Goal: Task Accomplishment & Management: Use online tool/utility

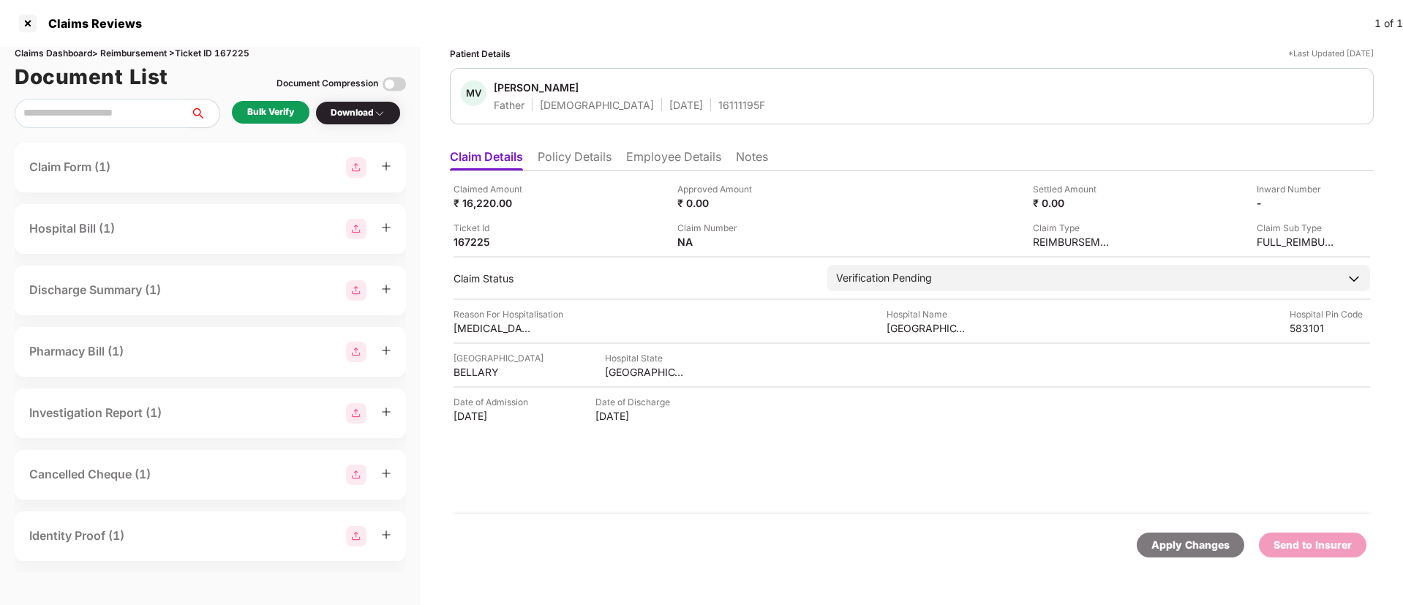
click at [278, 114] on div "Bulk Verify" at bounding box center [270, 112] width 47 height 14
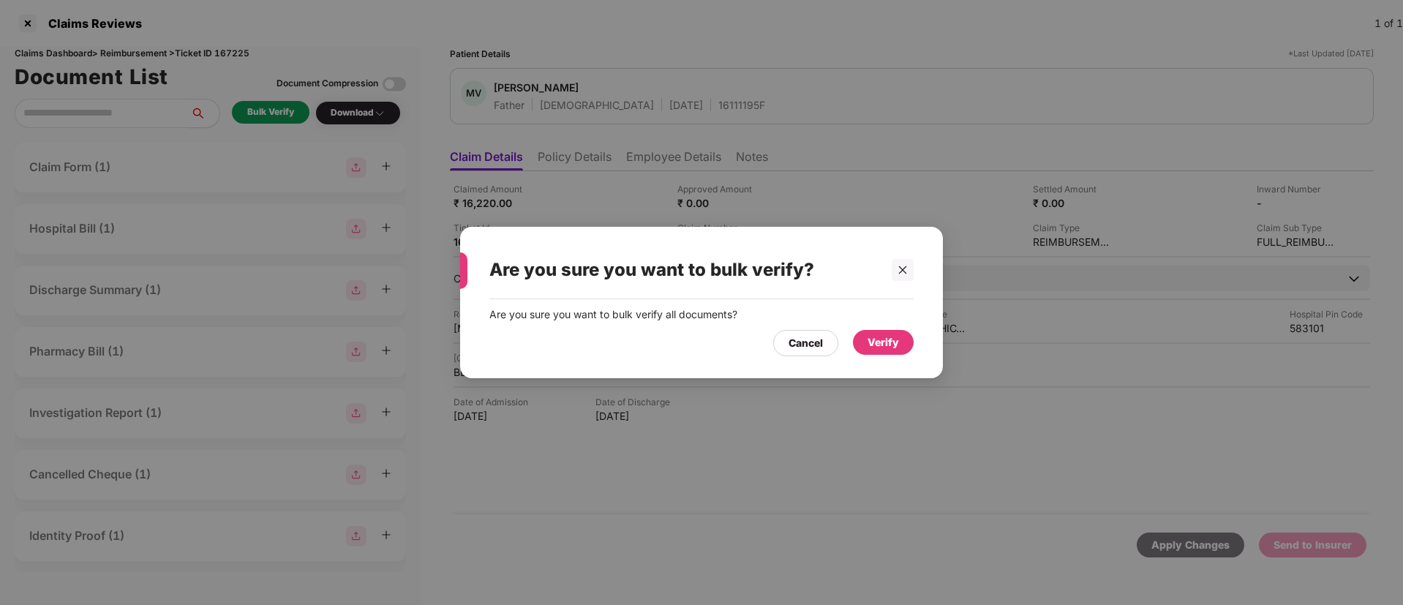
click at [882, 348] on div "Verify" at bounding box center [882, 342] width 31 height 16
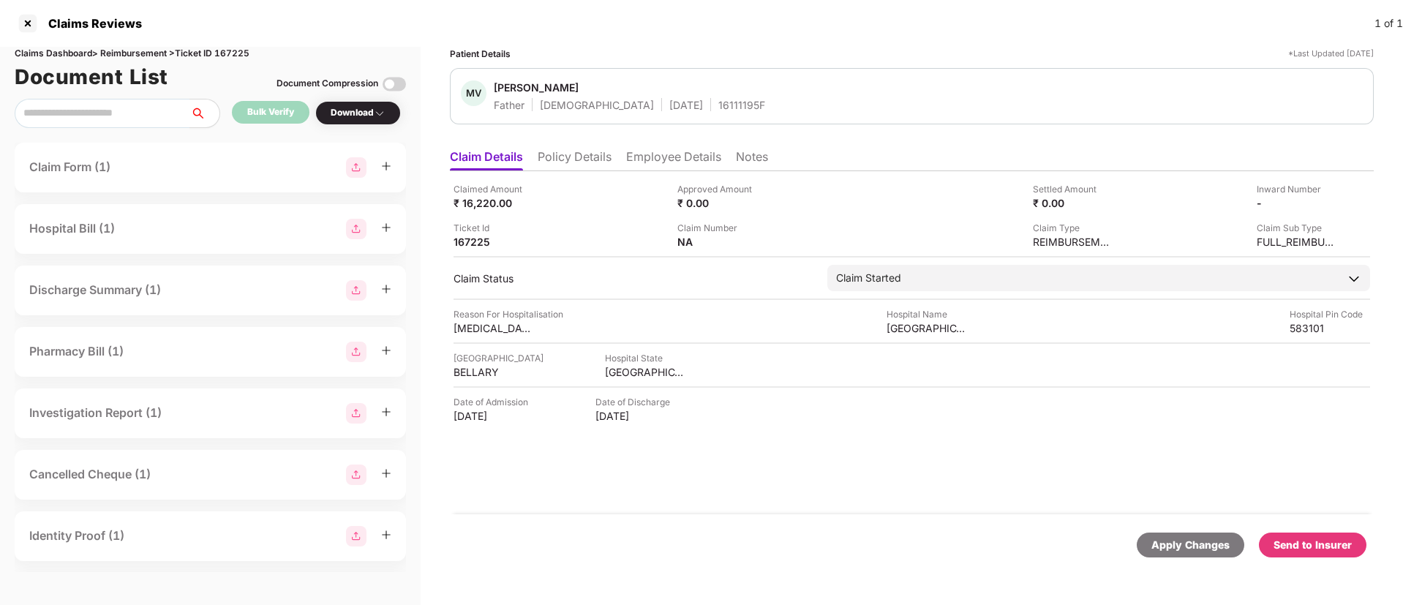
click at [366, 116] on div "Download" at bounding box center [358, 113] width 55 height 14
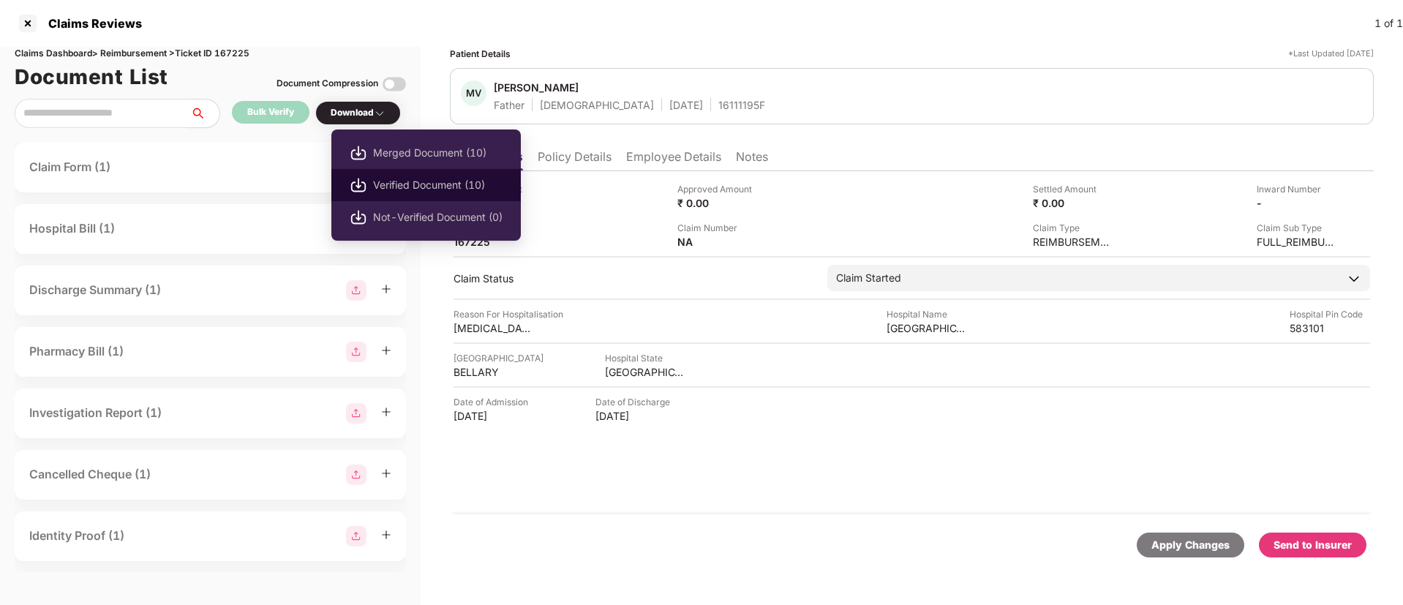
click at [393, 181] on span "Verified Document (10)" at bounding box center [437, 185] width 129 height 16
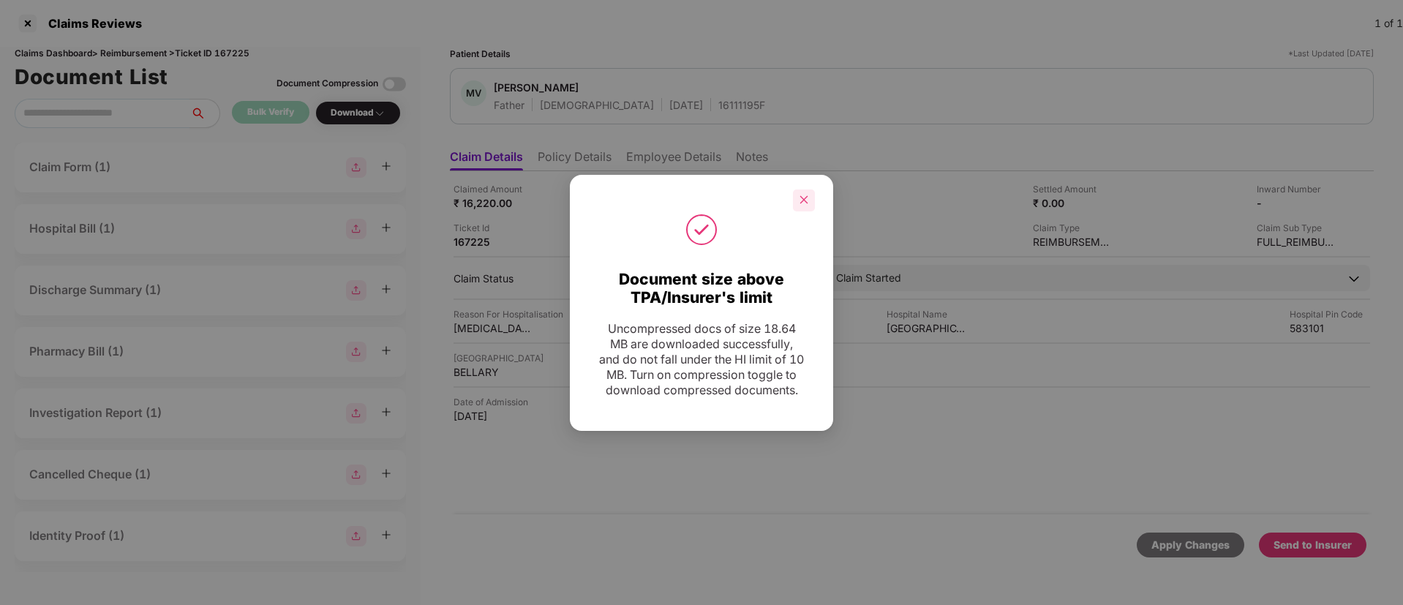
click at [805, 195] on icon "close" at bounding box center [804, 200] width 10 height 10
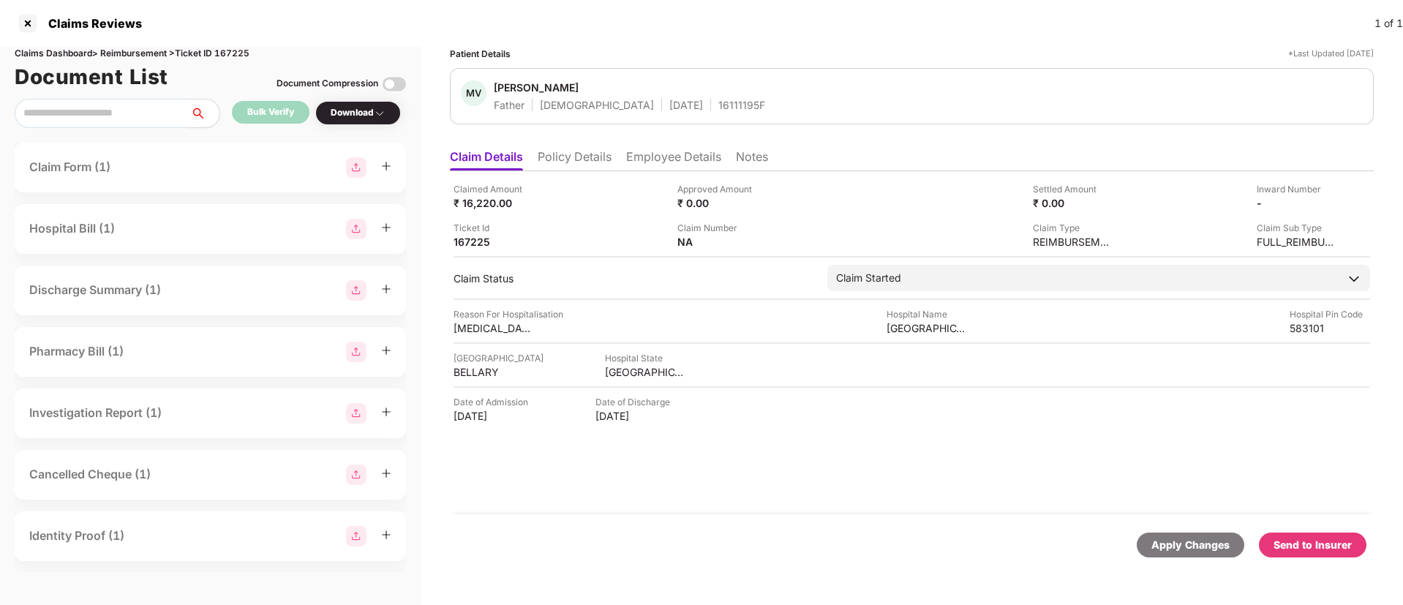
click at [1308, 542] on div "Send to Insurer" at bounding box center [1312, 545] width 78 height 16
click at [579, 162] on li "Policy Details" at bounding box center [575, 159] width 74 height 21
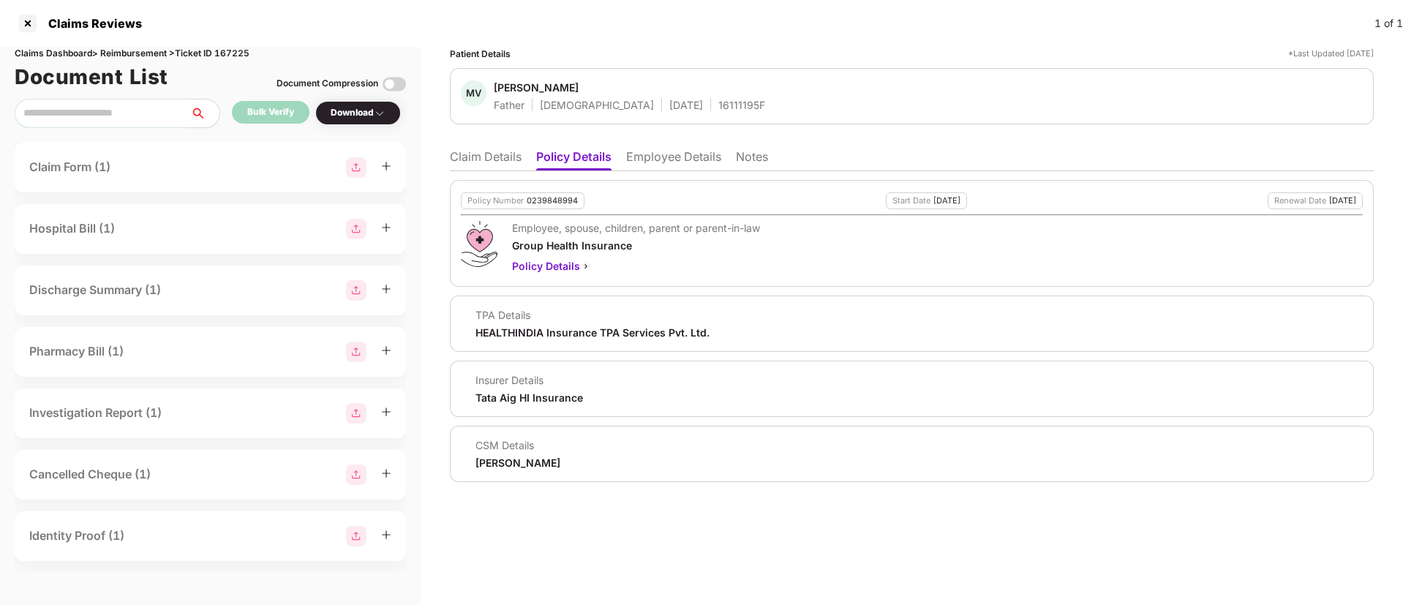
click at [644, 156] on li "Employee Details" at bounding box center [673, 159] width 95 height 21
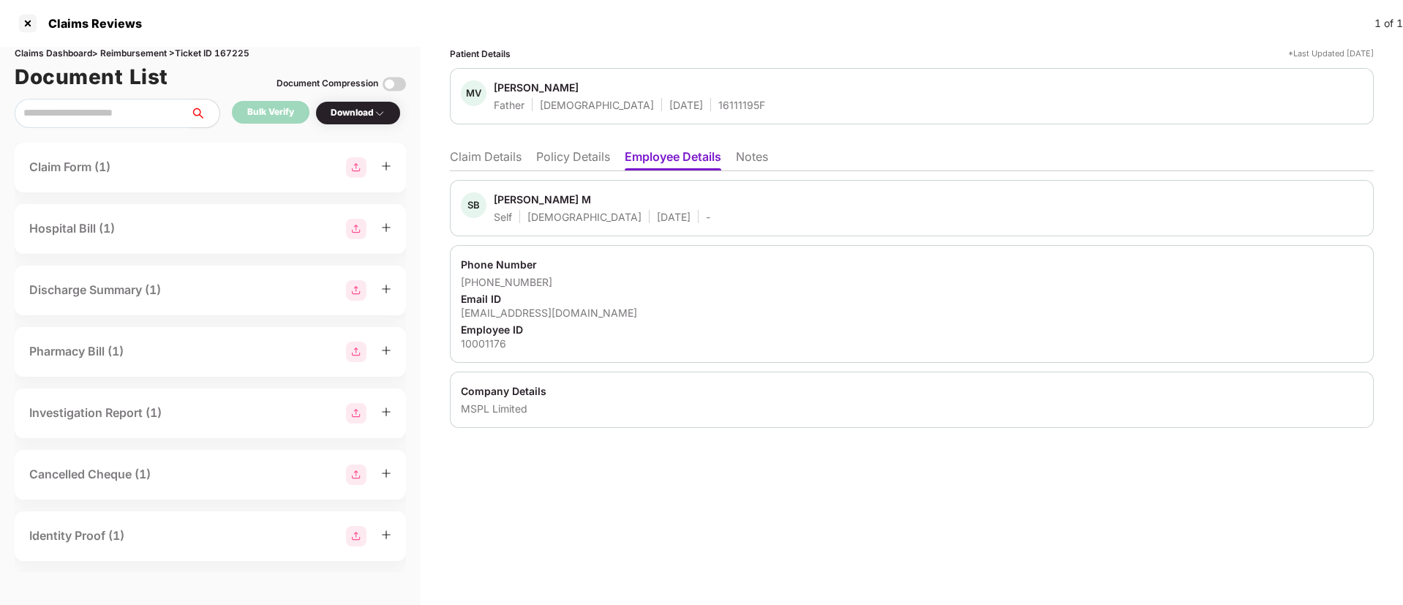
click at [562, 155] on li "Policy Details" at bounding box center [573, 159] width 74 height 21
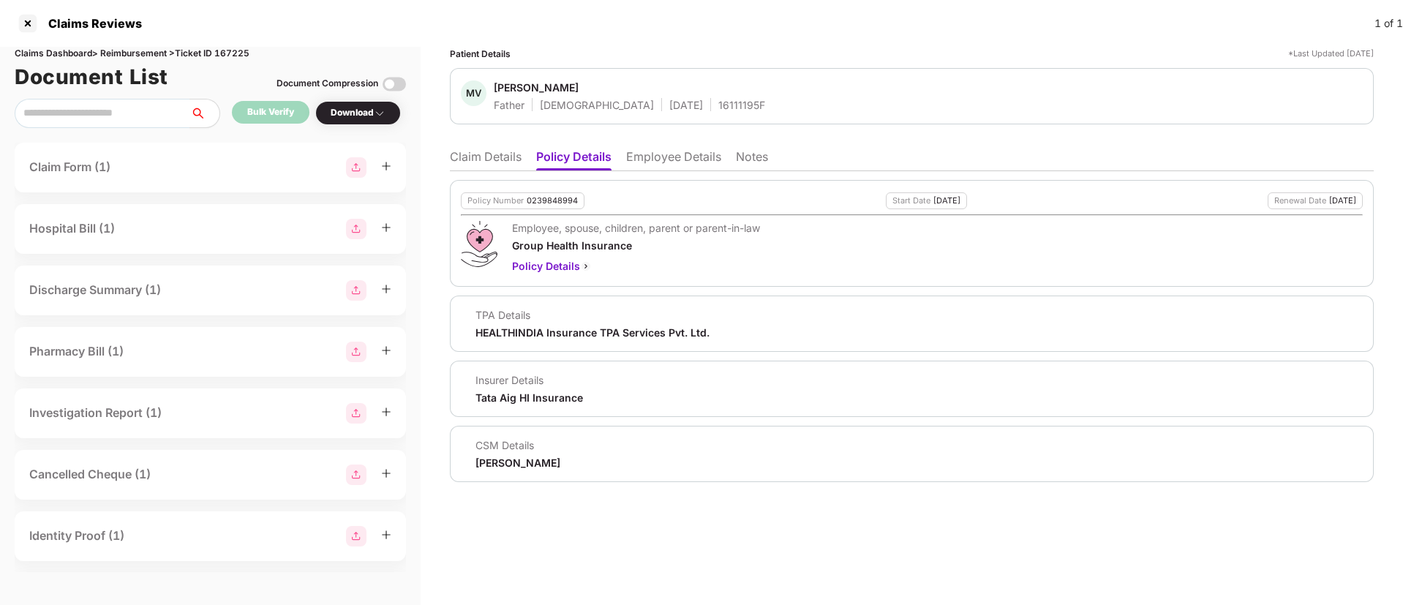
click at [517, 157] on li "Claim Details" at bounding box center [486, 159] width 72 height 21
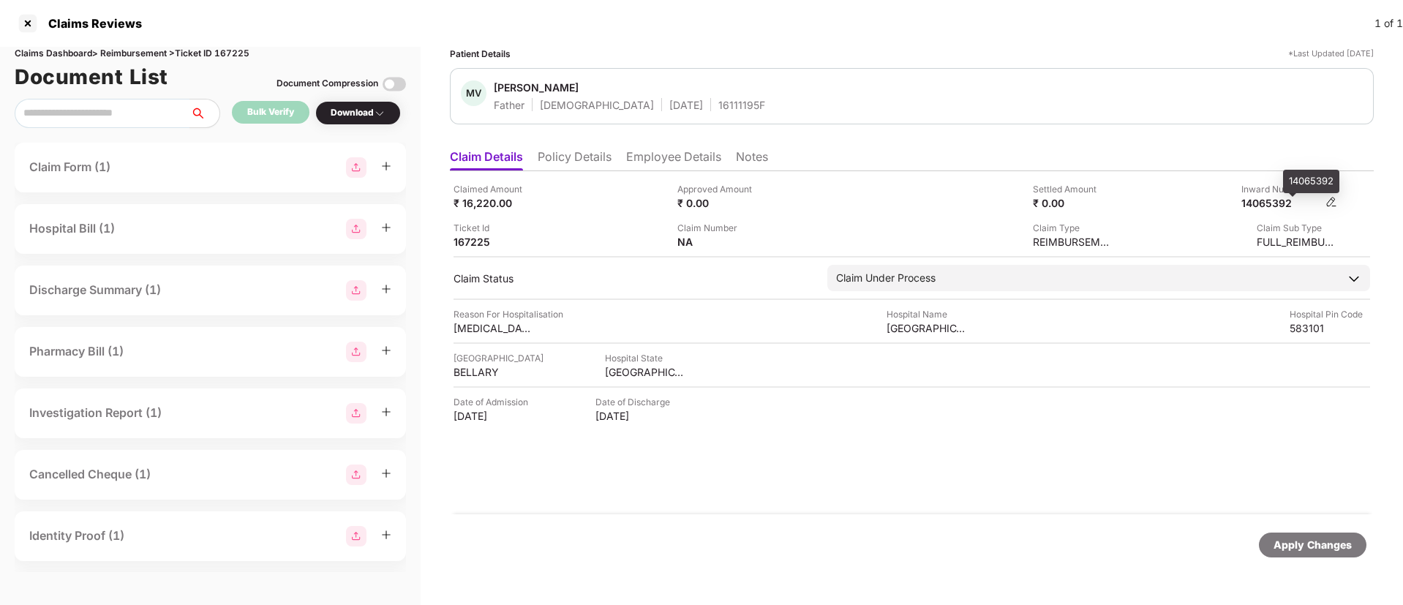
click at [1272, 202] on div "14065392" at bounding box center [1281, 203] width 80 height 14
copy div "14065392"
click at [551, 154] on li "Policy Details" at bounding box center [575, 159] width 74 height 21
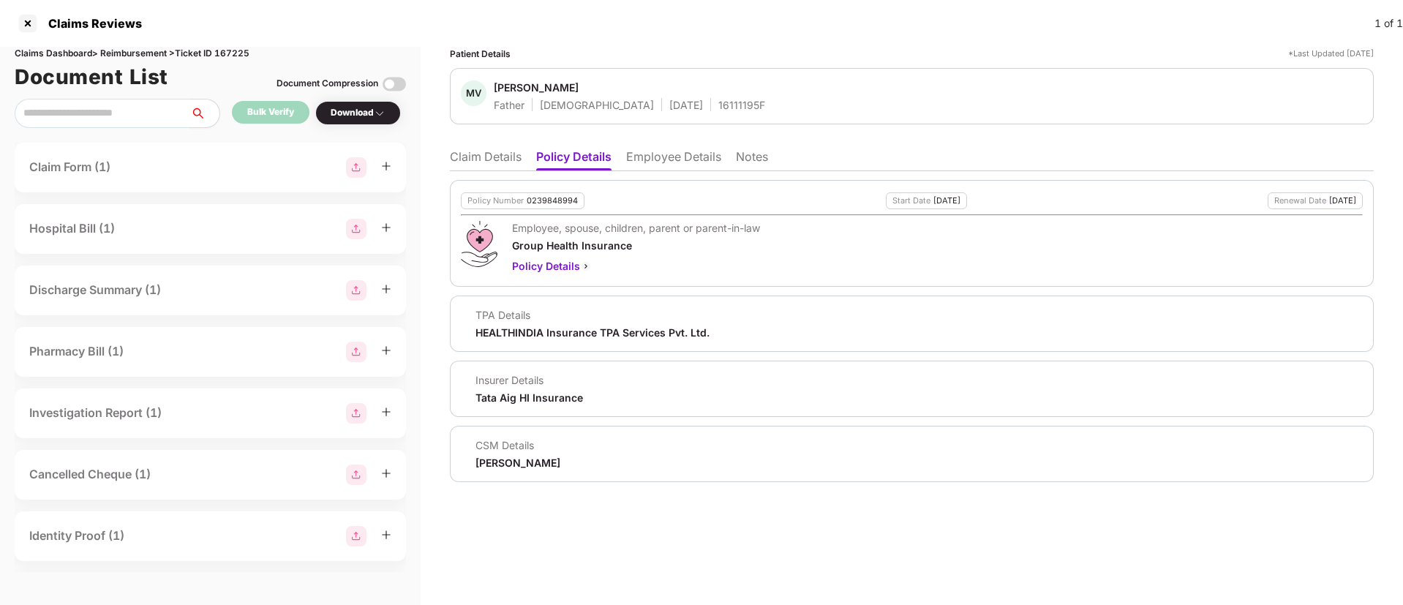
click at [650, 158] on li "Employee Details" at bounding box center [673, 159] width 95 height 21
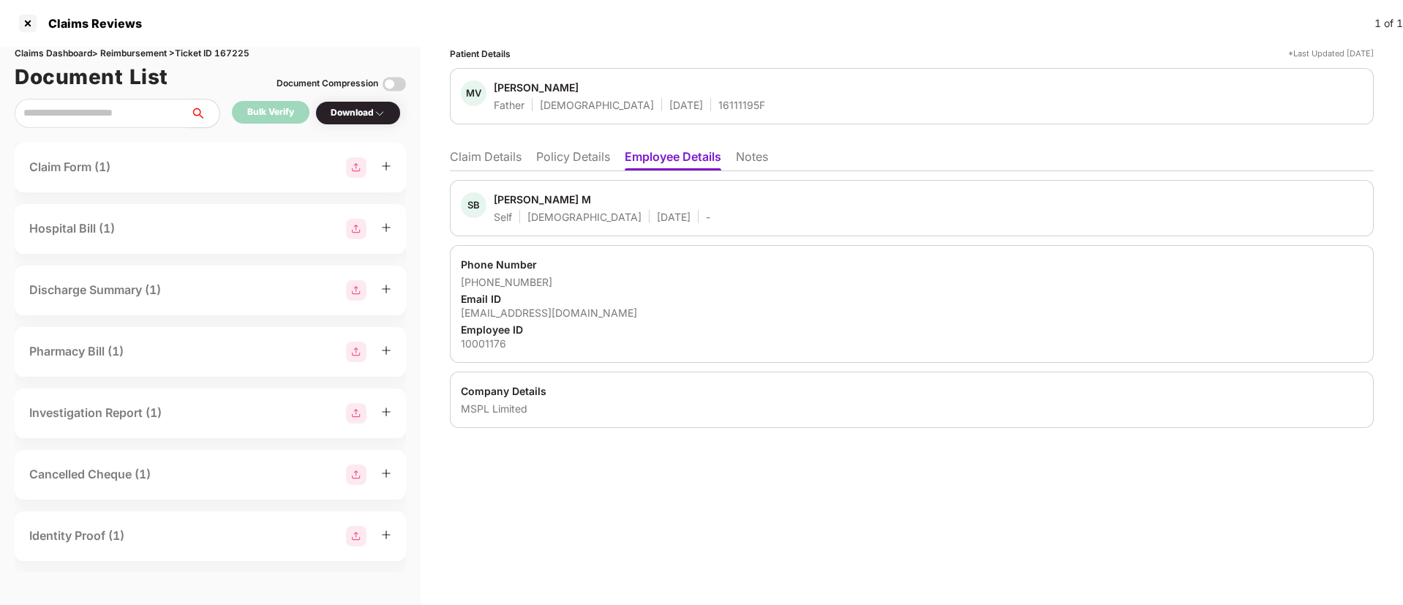
click at [508, 157] on li "Claim Details" at bounding box center [486, 159] width 72 height 21
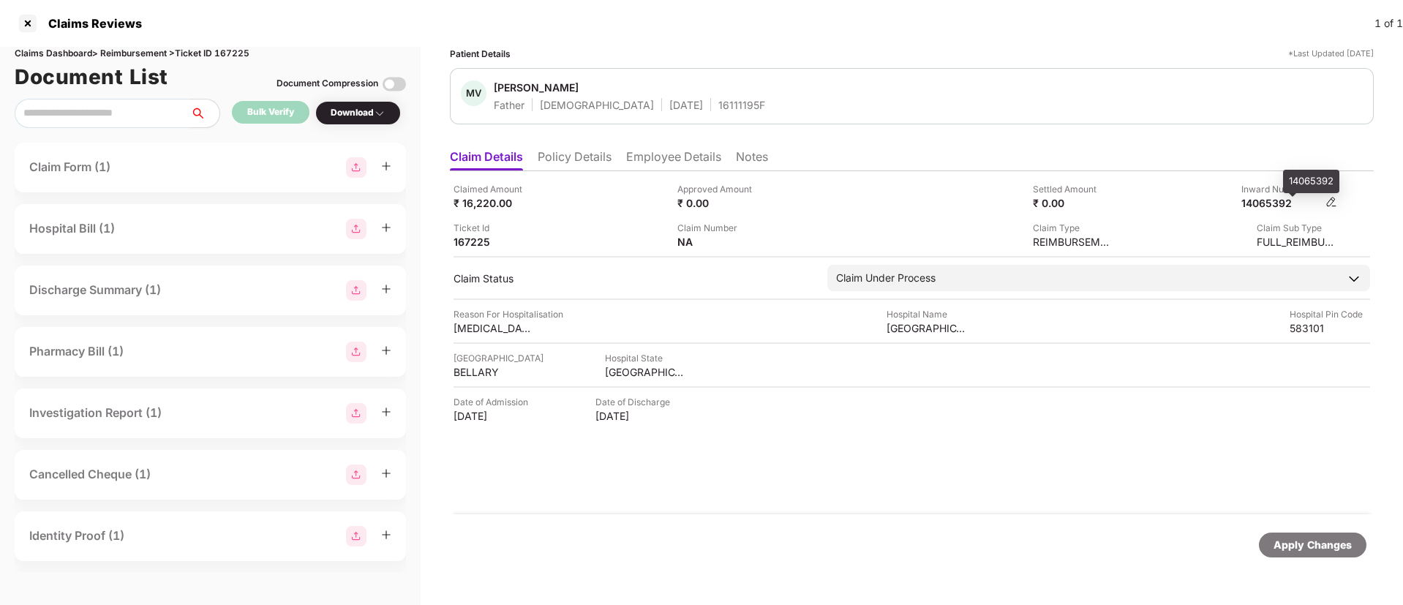
click at [1267, 206] on div "14065392" at bounding box center [1281, 203] width 80 height 14
copy div "14065392"
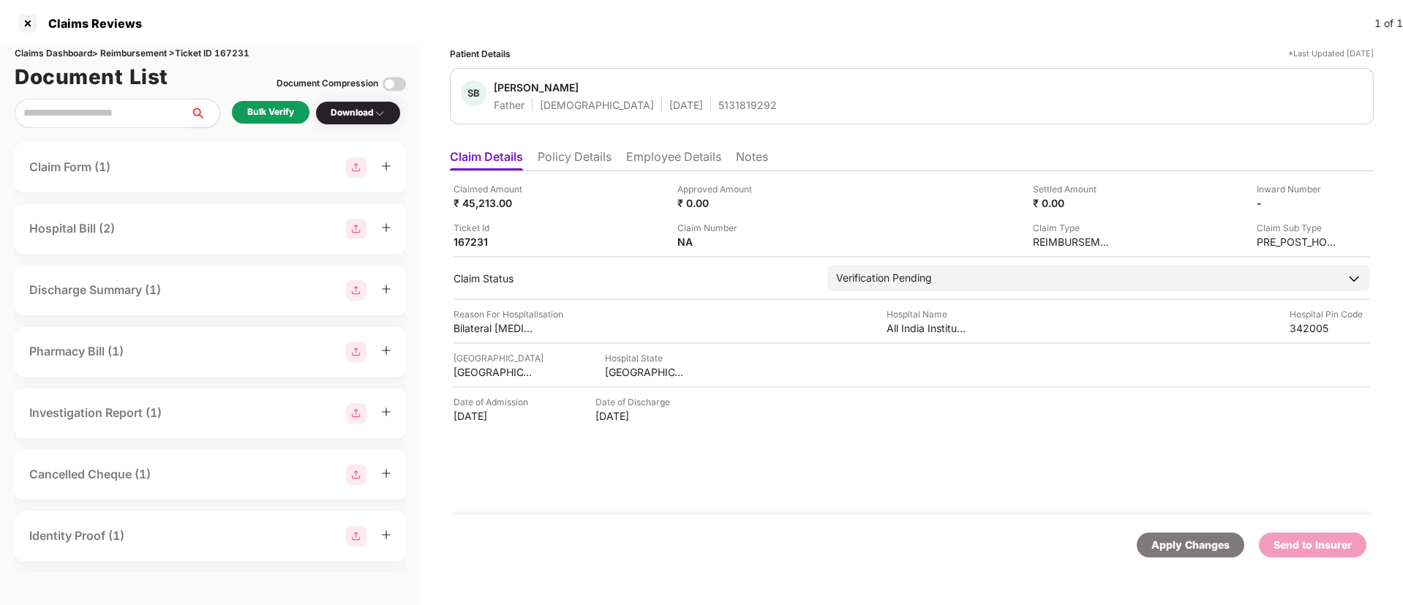
click at [274, 118] on div "Bulk Verify" at bounding box center [270, 112] width 47 height 14
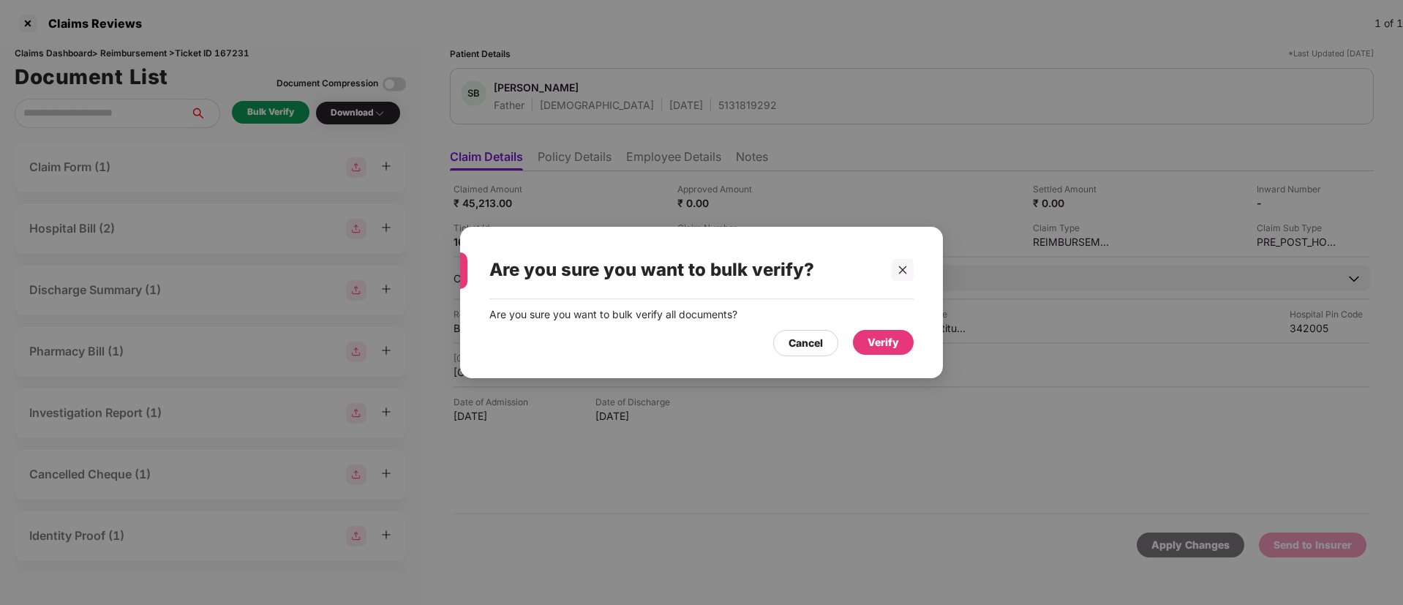
click at [881, 339] on div "Verify" at bounding box center [882, 342] width 31 height 16
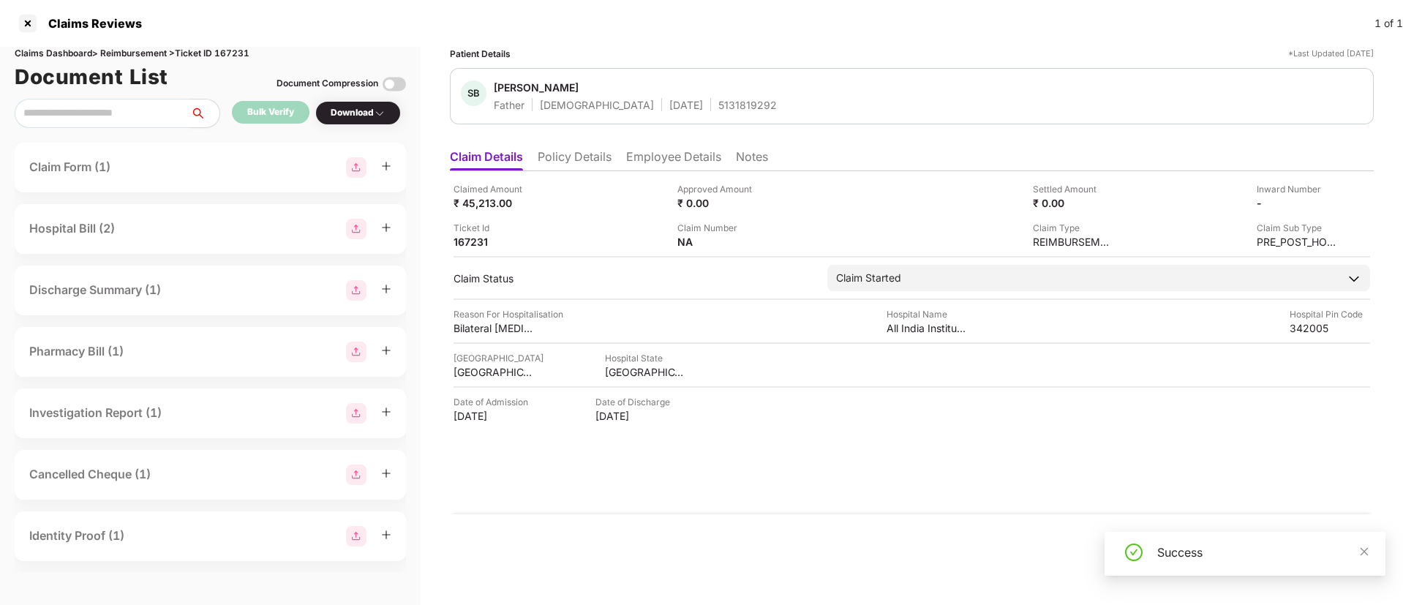
click at [367, 110] on div "Download" at bounding box center [358, 113] width 55 height 14
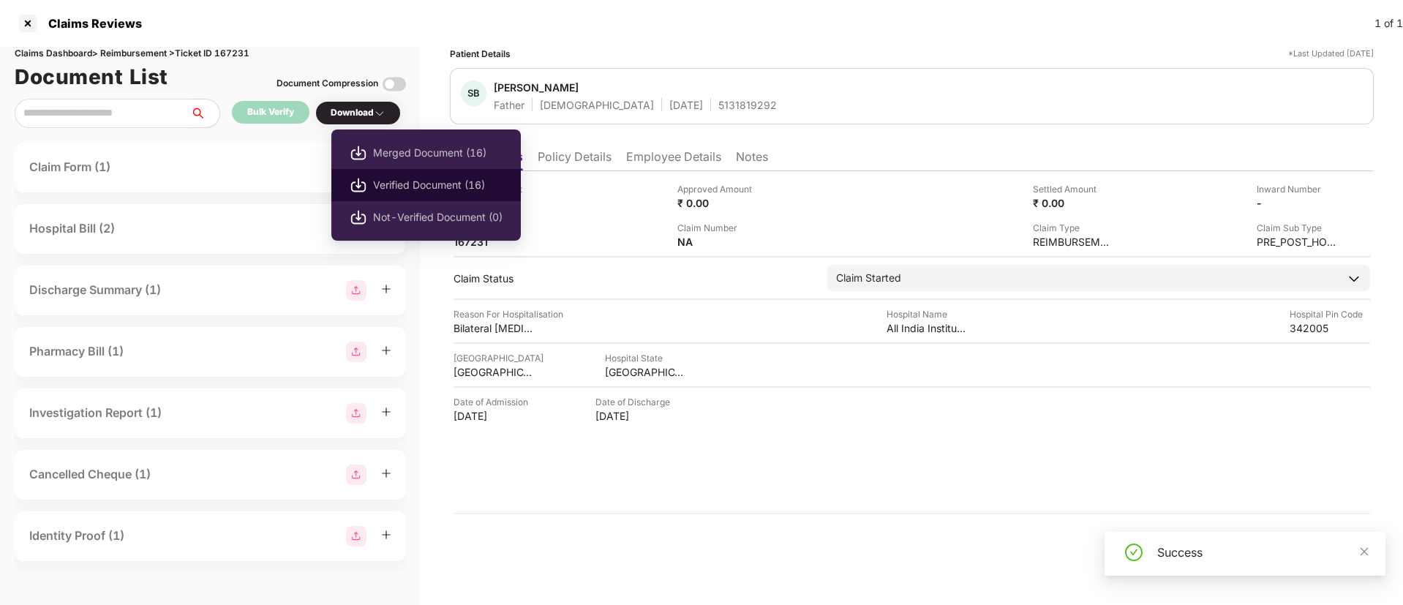
click at [416, 186] on span "Verified Document (16)" at bounding box center [437, 185] width 129 height 16
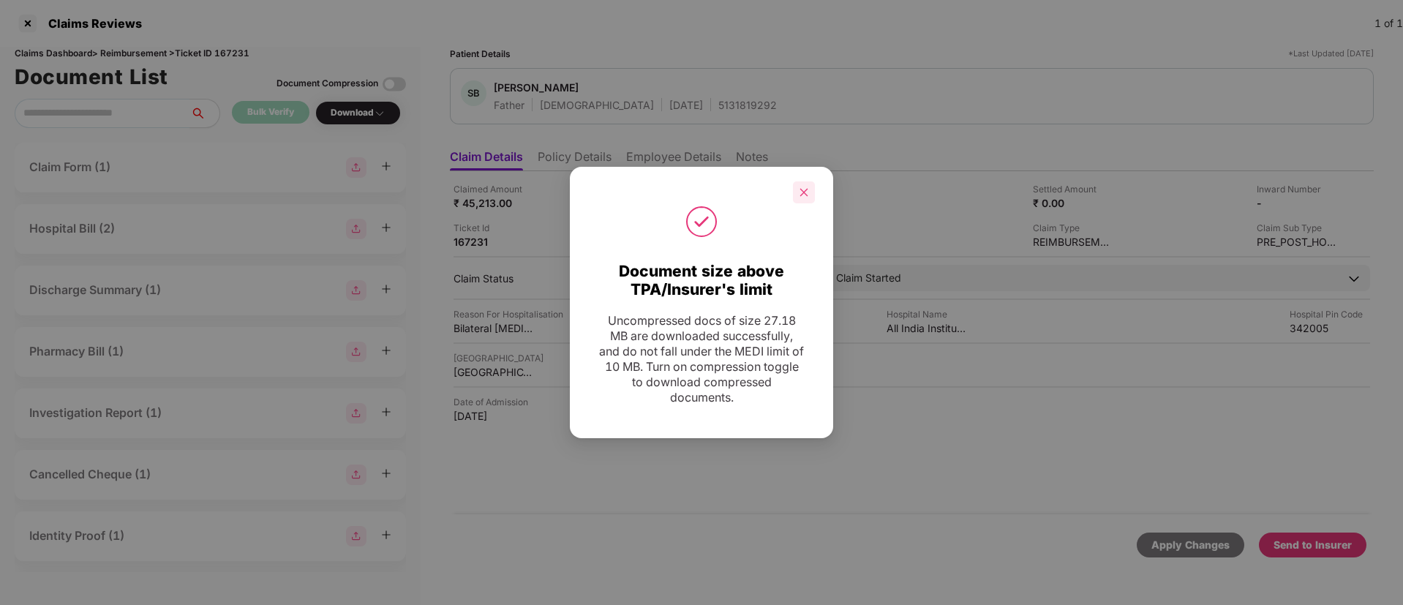
click at [802, 192] on icon "close" at bounding box center [804, 192] width 10 height 10
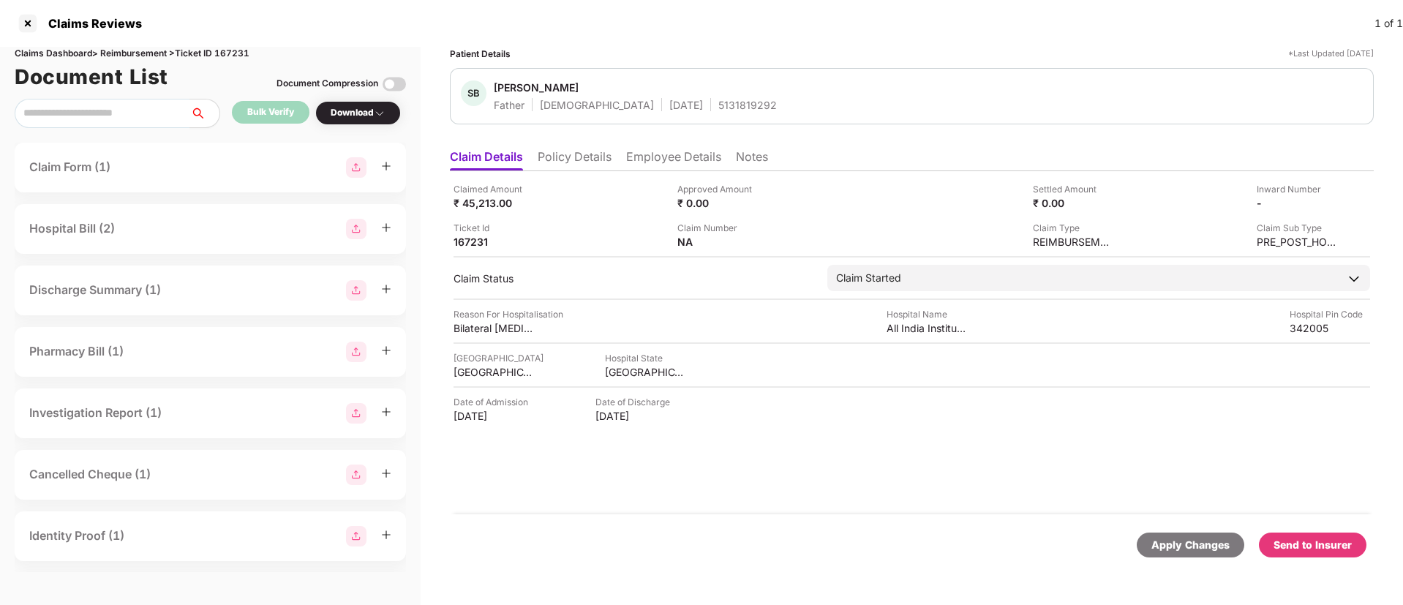
click at [1297, 535] on div "Send to Insurer" at bounding box center [1313, 544] width 108 height 25
click at [568, 154] on li "Policy Details" at bounding box center [575, 159] width 74 height 21
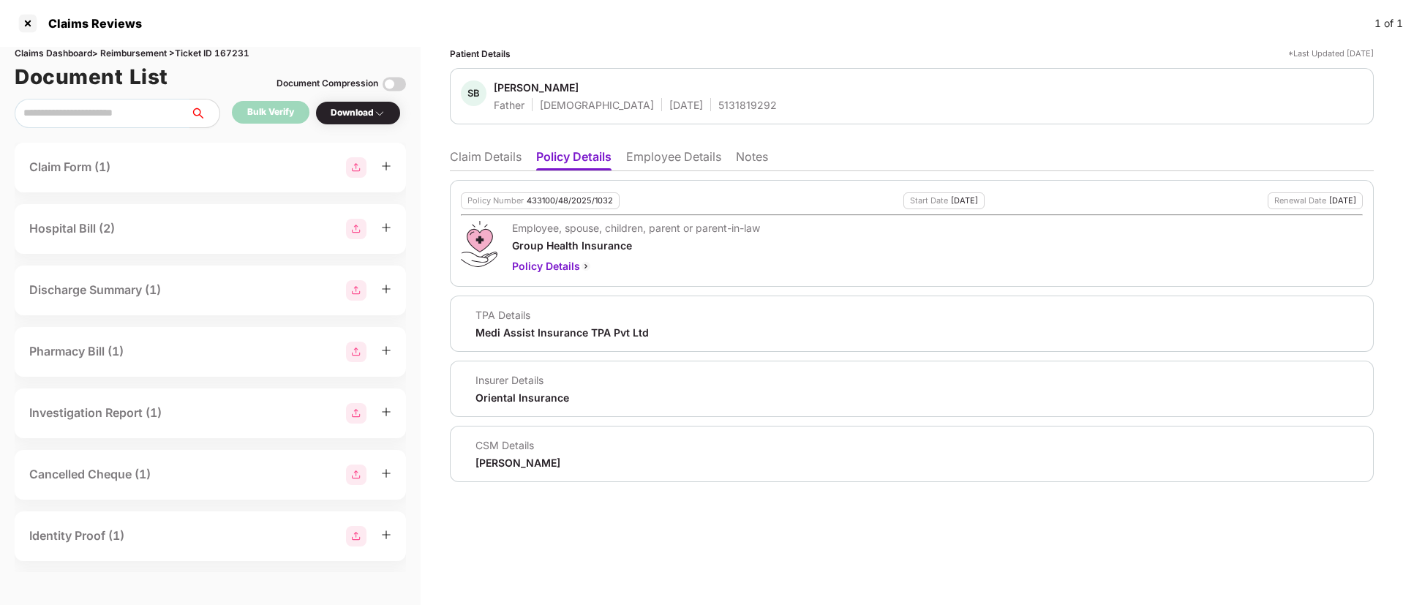
click at [660, 159] on li "Employee Details" at bounding box center [673, 159] width 95 height 21
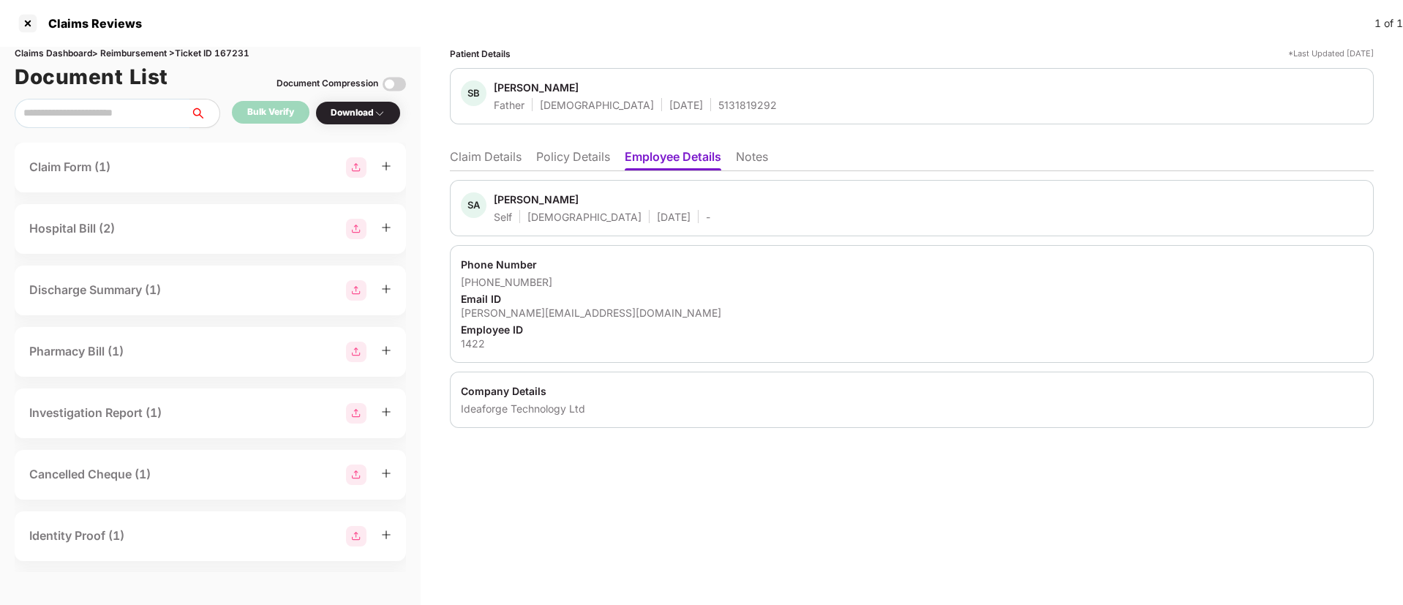
click at [506, 159] on li "Claim Details" at bounding box center [486, 159] width 72 height 21
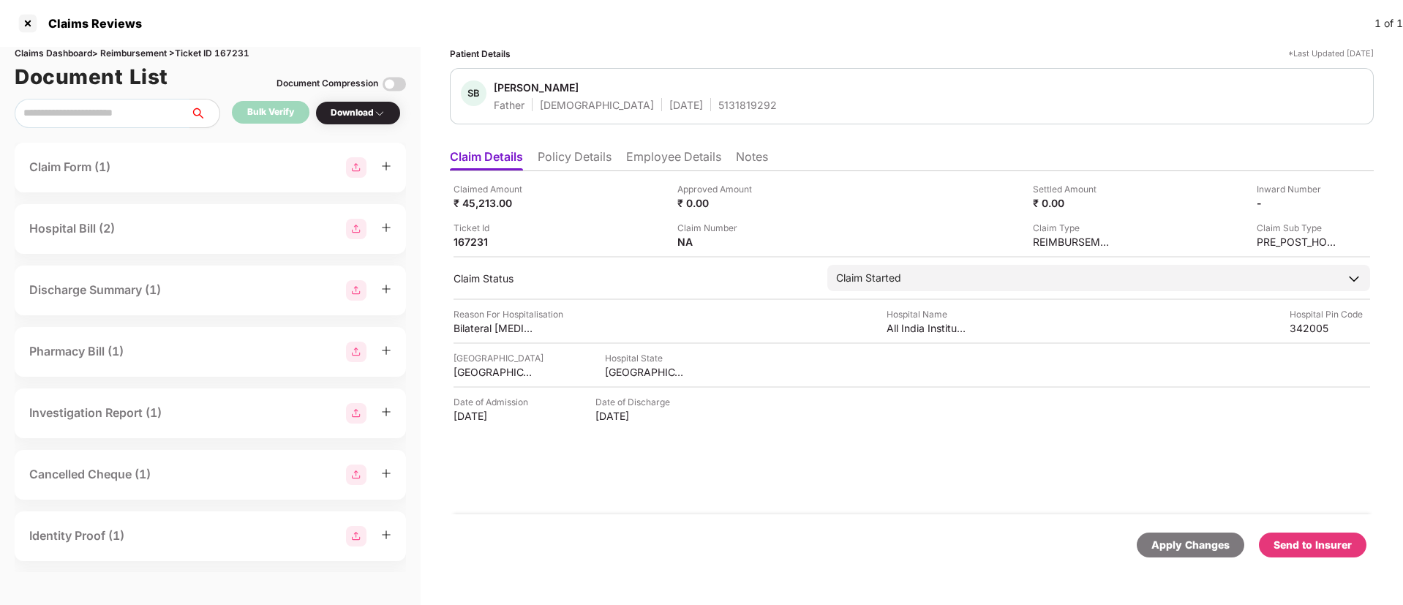
click at [1292, 549] on div "Send to Insurer" at bounding box center [1312, 545] width 78 height 16
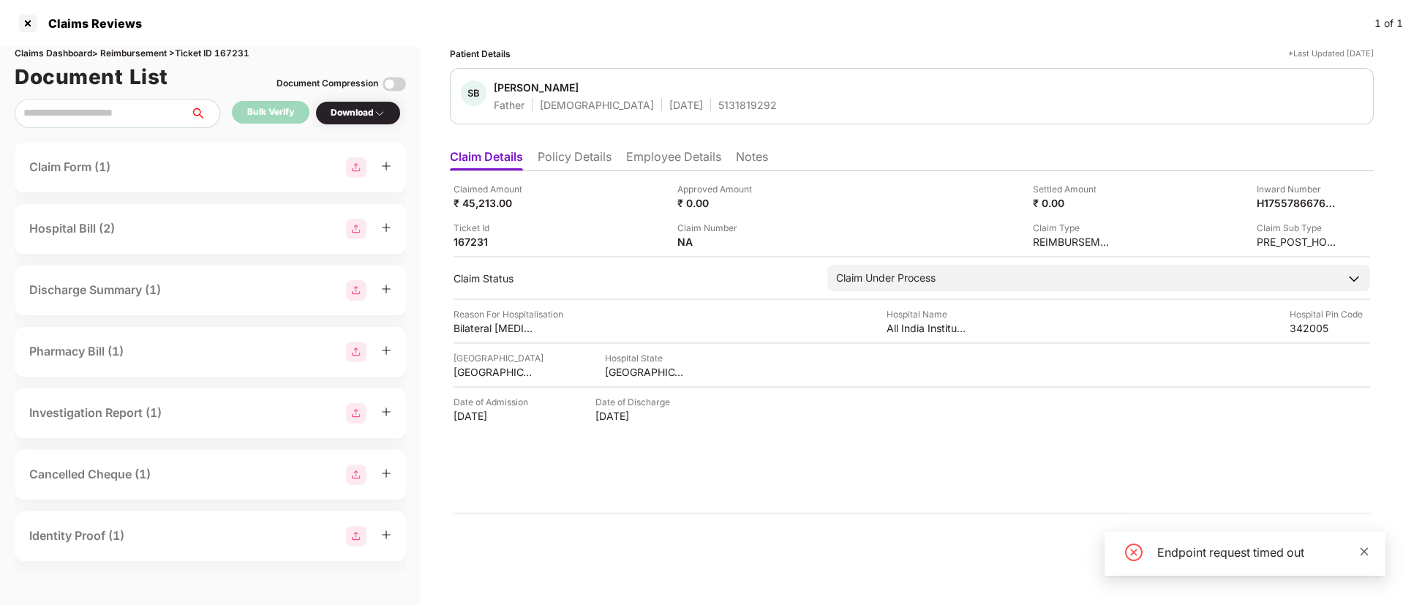
click at [1363, 549] on icon "close" at bounding box center [1364, 551] width 10 height 10
click at [1327, 204] on img at bounding box center [1331, 202] width 12 height 12
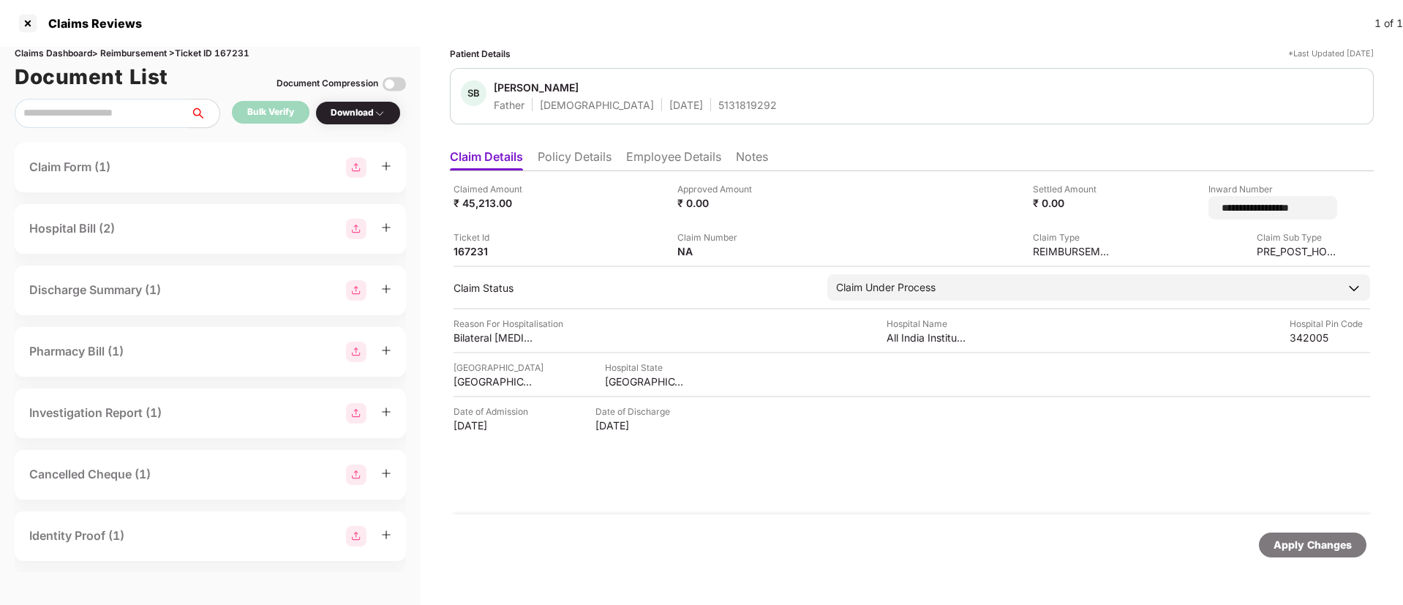
drag, startPoint x: 1306, startPoint y: 208, endPoint x: 1154, endPoint y: 208, distance: 152.1
click at [1154, 208] on div "**********" at bounding box center [1230, 200] width 213 height 37
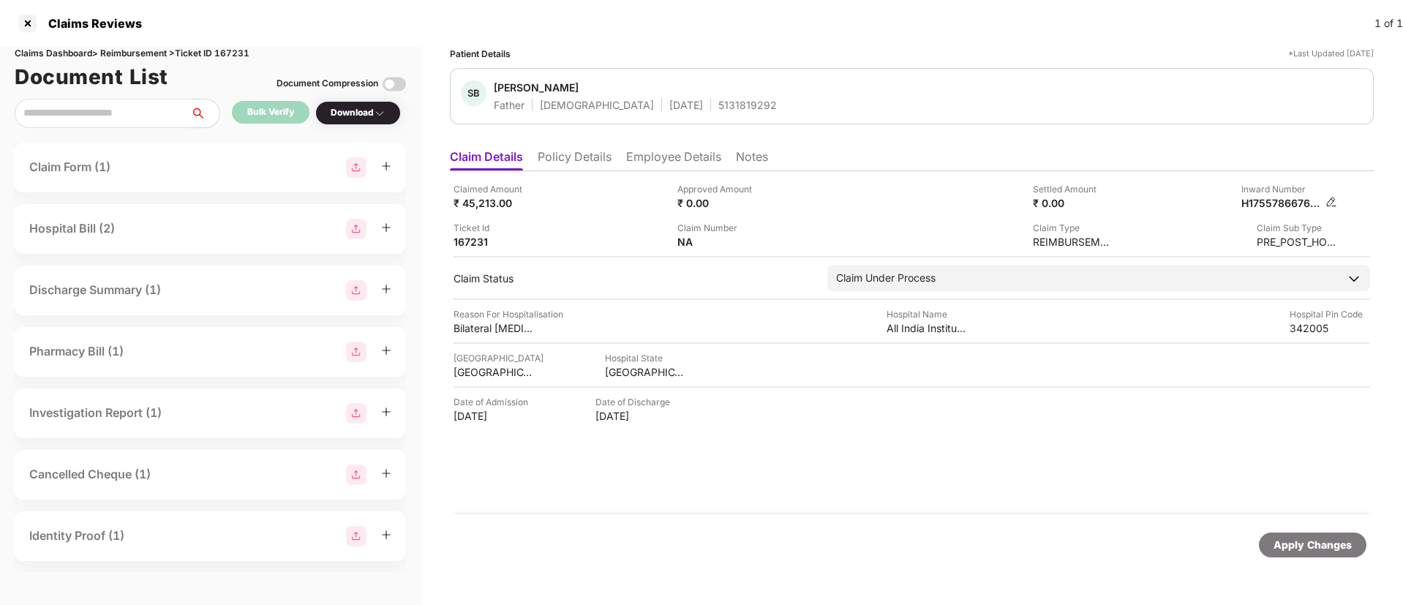
click at [1335, 201] on img at bounding box center [1331, 202] width 12 height 12
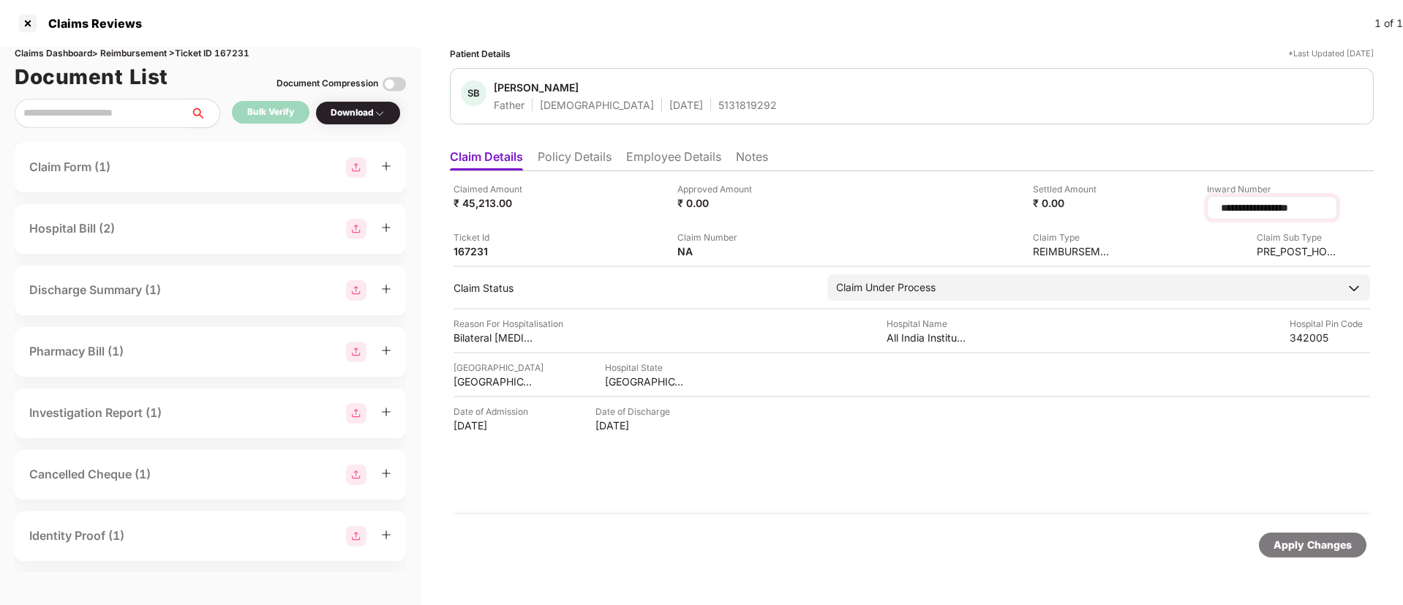
drag, startPoint x: 1305, startPoint y: 206, endPoint x: 1175, endPoint y: 218, distance: 130.7
click at [1207, 218] on div "**********" at bounding box center [1272, 207] width 130 height 23
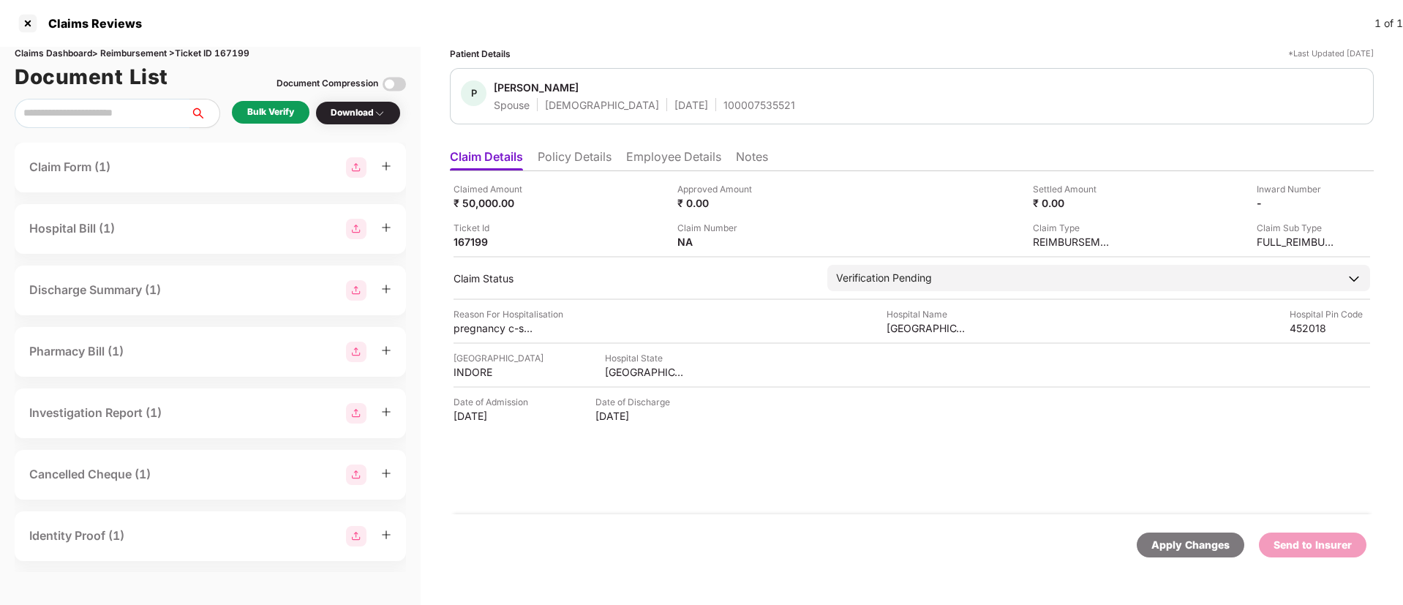
click at [554, 155] on li "Policy Details" at bounding box center [575, 159] width 74 height 21
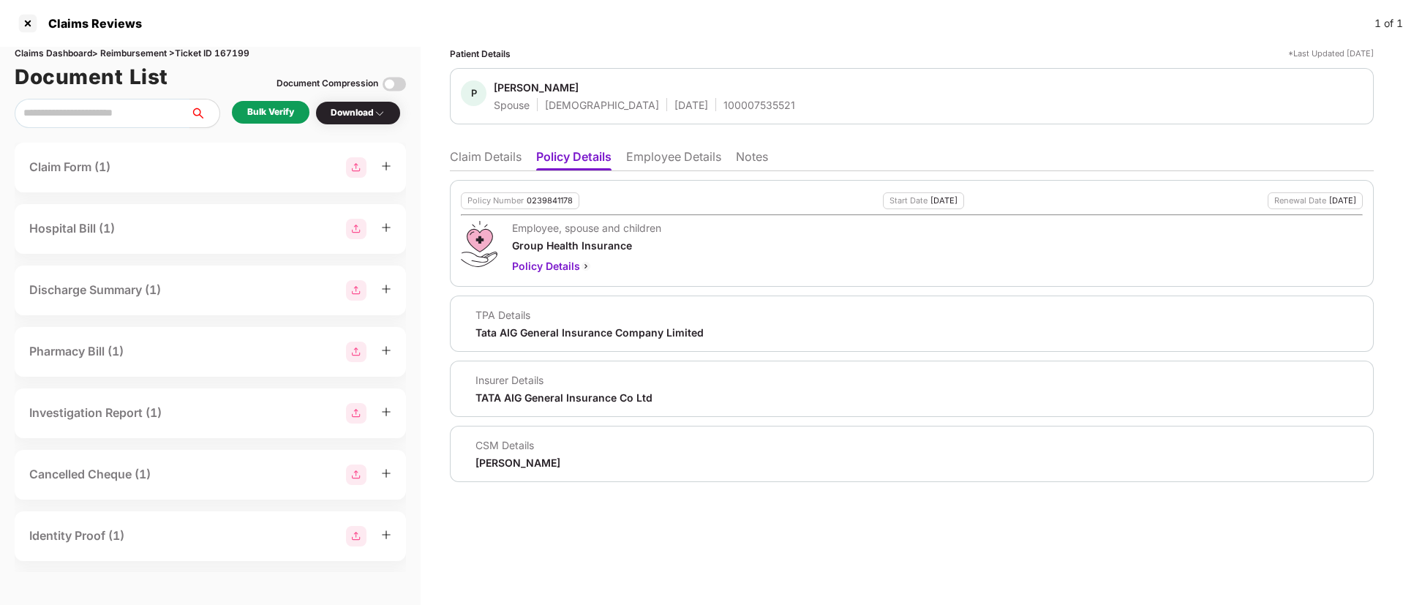
click at [658, 154] on li "Employee Details" at bounding box center [673, 159] width 95 height 21
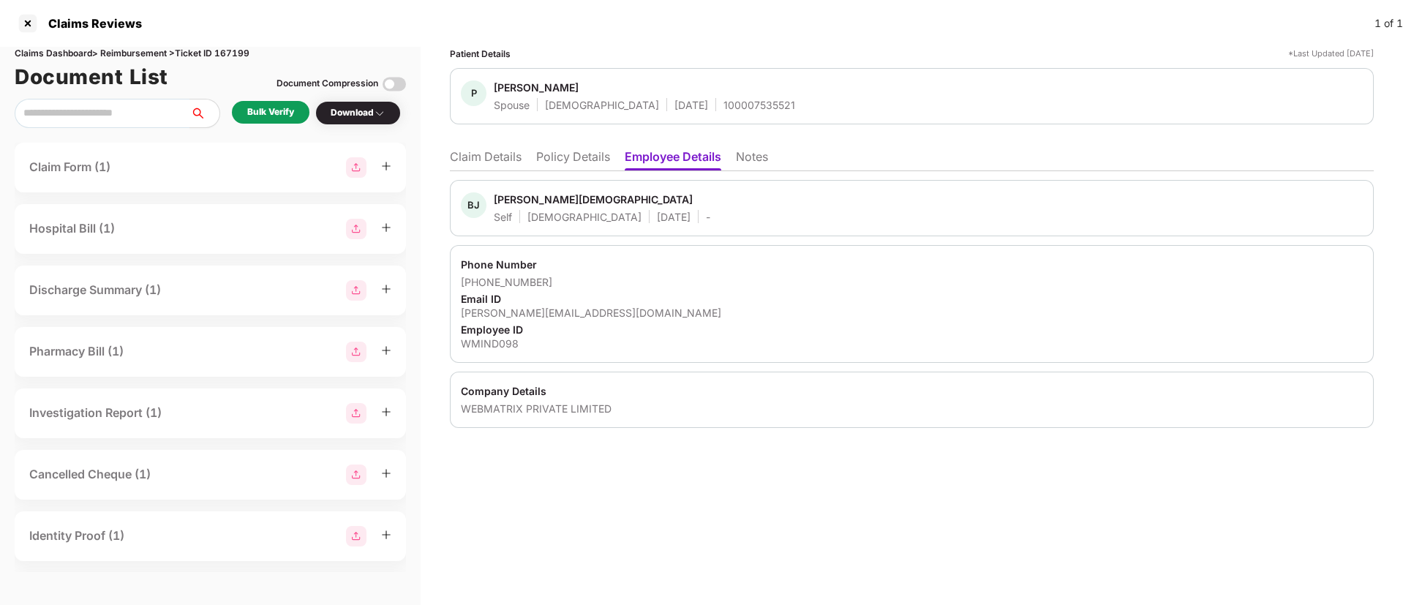
click at [668, 516] on div "Patient Details *Last Updated 21 Aug 2025 P PALLAVI JAIN Spouse Female 30 June …" at bounding box center [912, 326] width 982 height 558
click at [273, 112] on div "Bulk Verify" at bounding box center [270, 112] width 47 height 14
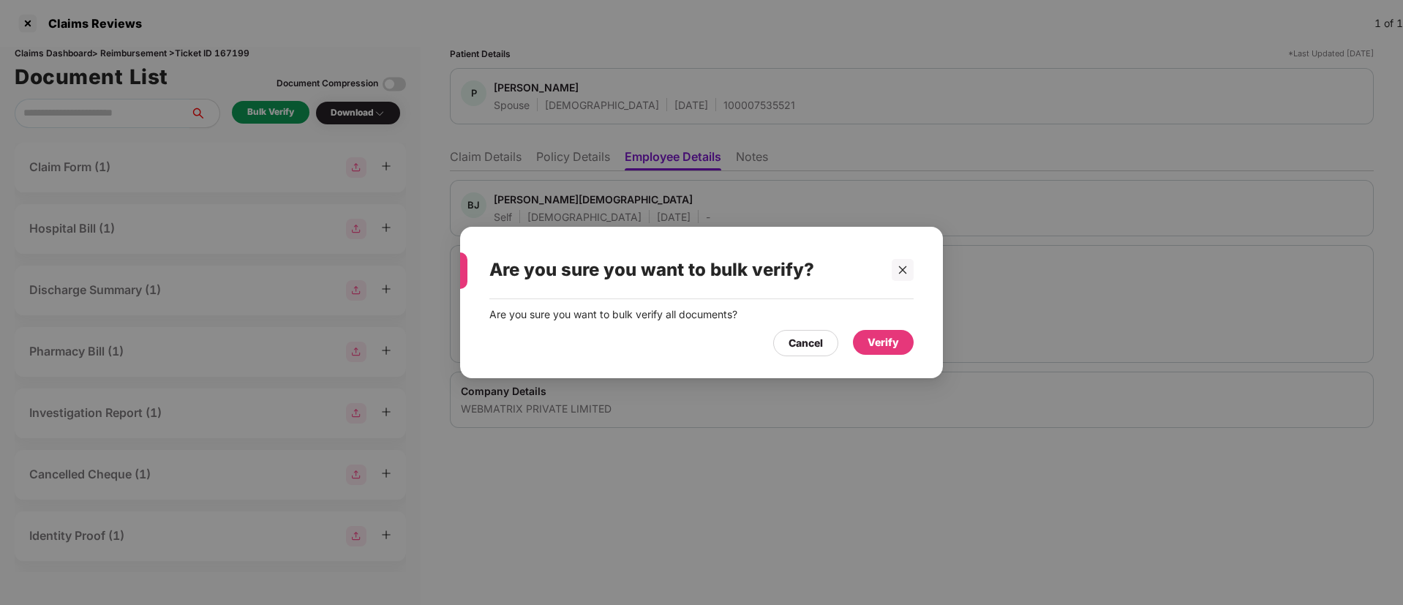
click at [894, 343] on div "Verify" at bounding box center [882, 342] width 31 height 16
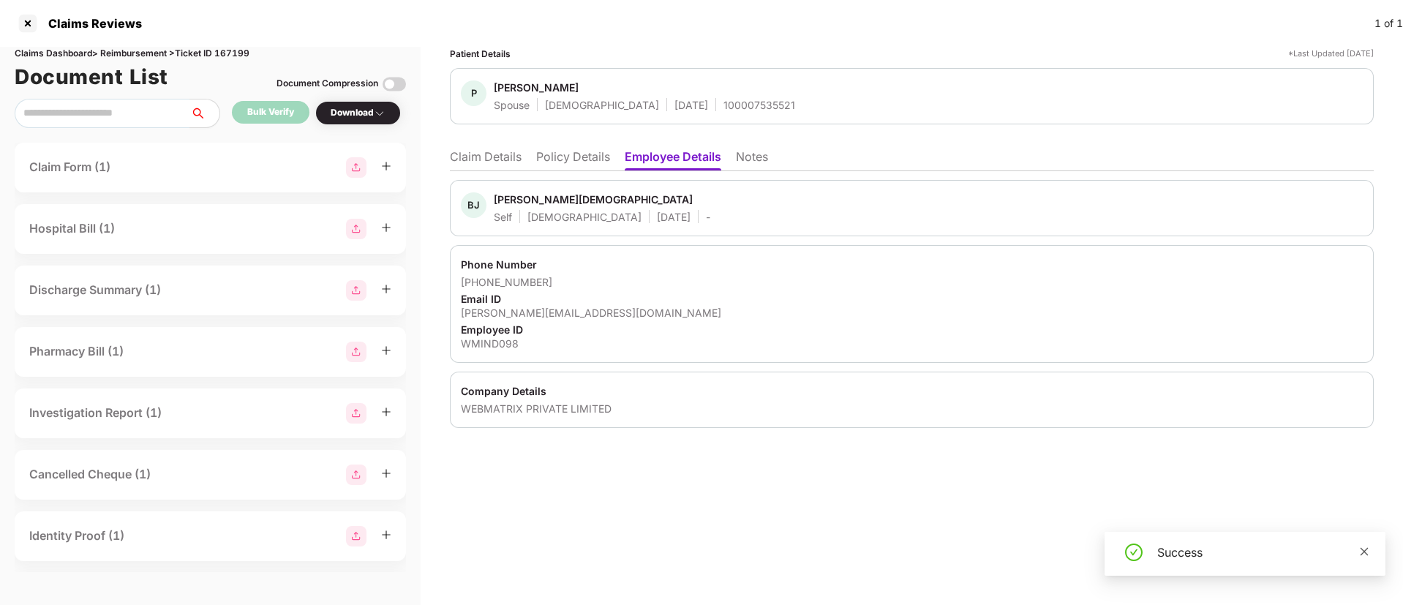
click at [1365, 555] on icon "close" at bounding box center [1364, 551] width 10 height 10
click at [361, 115] on div "Download" at bounding box center [358, 113] width 55 height 14
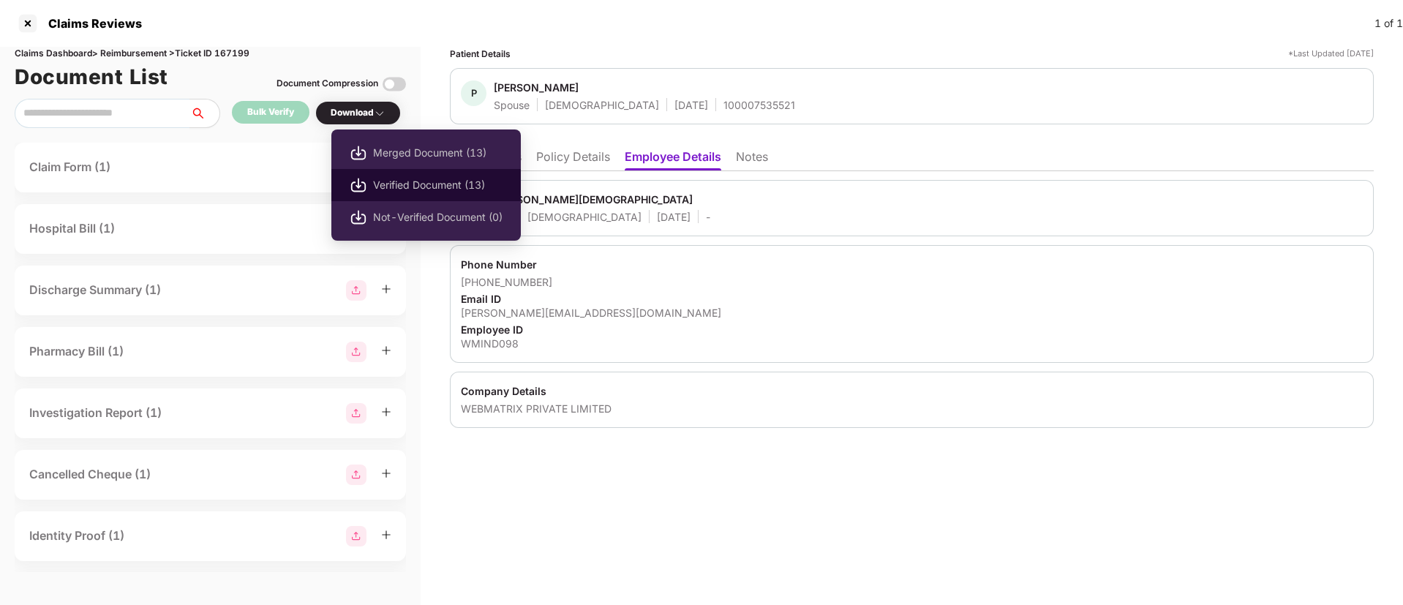
click at [394, 187] on span "Verified Document (13)" at bounding box center [437, 185] width 129 height 16
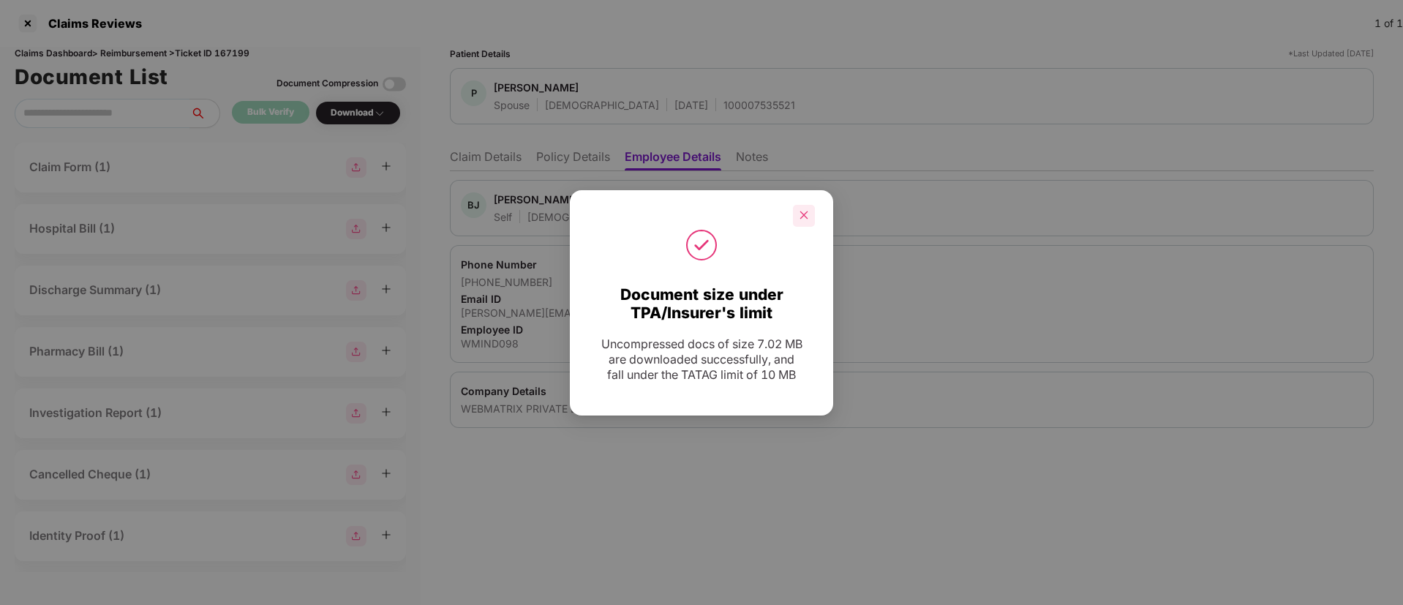
click at [804, 218] on icon "close" at bounding box center [804, 215] width 10 height 10
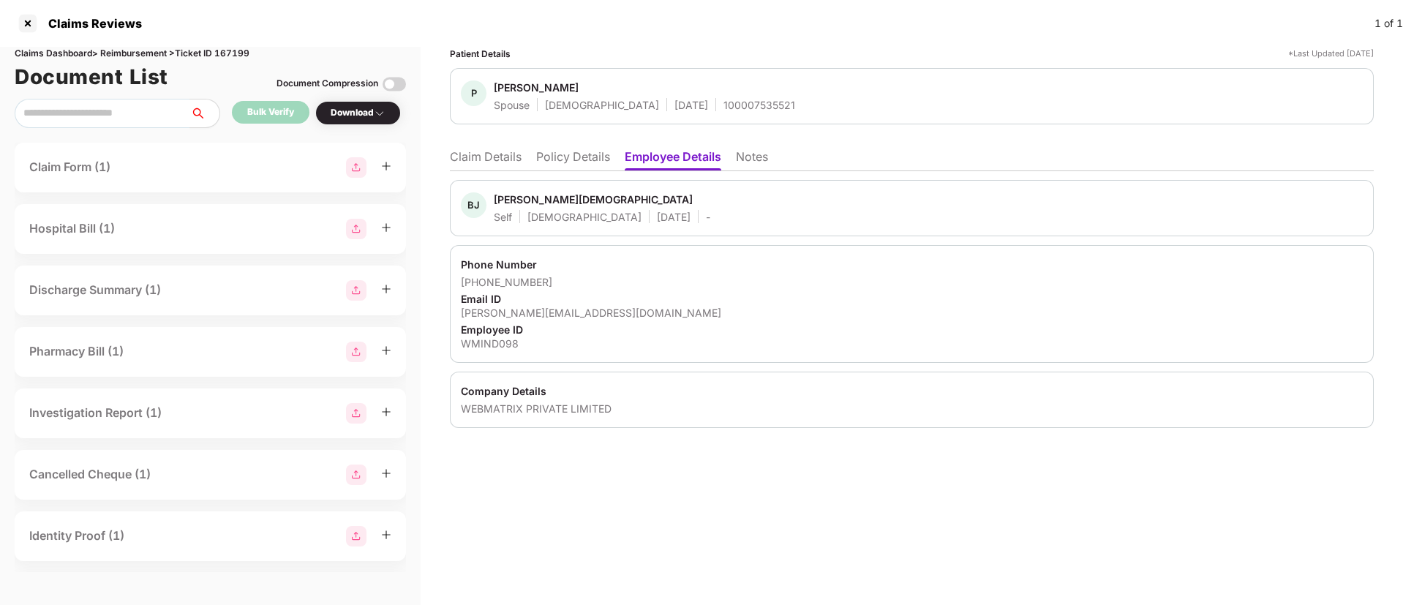
click at [459, 157] on li "Claim Details" at bounding box center [486, 159] width 72 height 21
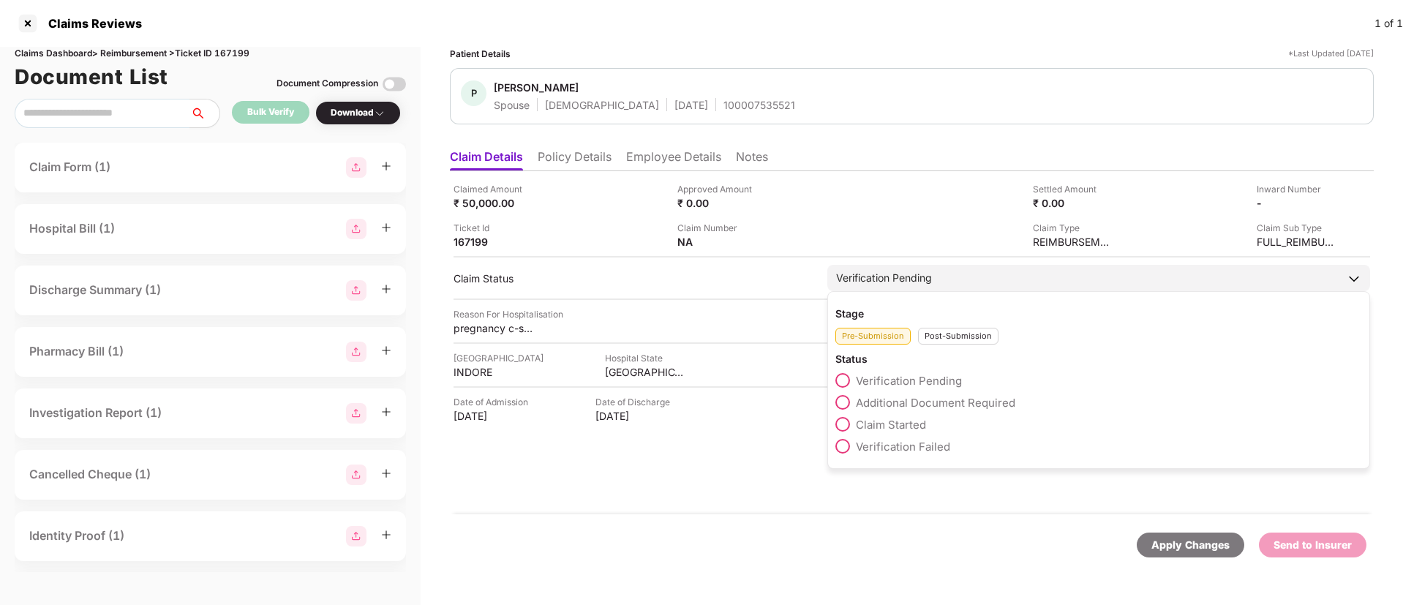
click at [845, 426] on span at bounding box center [842, 424] width 15 height 15
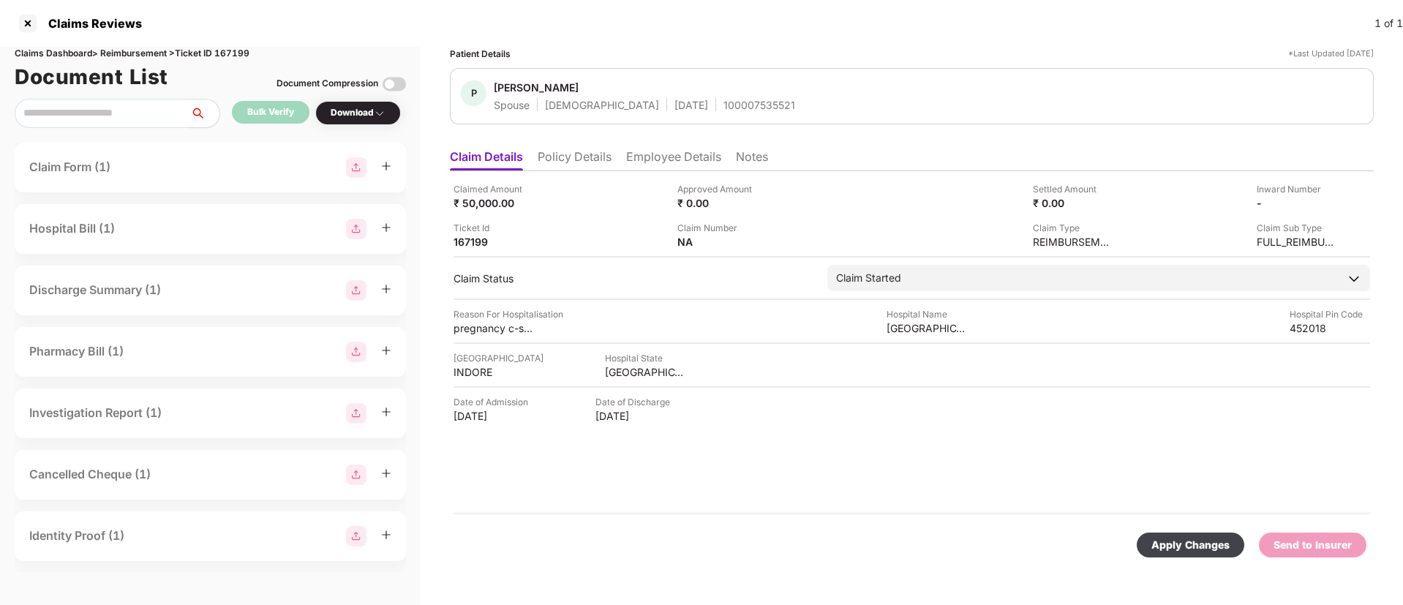
click at [1155, 537] on div "Apply Changes" at bounding box center [1190, 545] width 78 height 16
click at [591, 164] on li "Policy Details" at bounding box center [575, 159] width 74 height 21
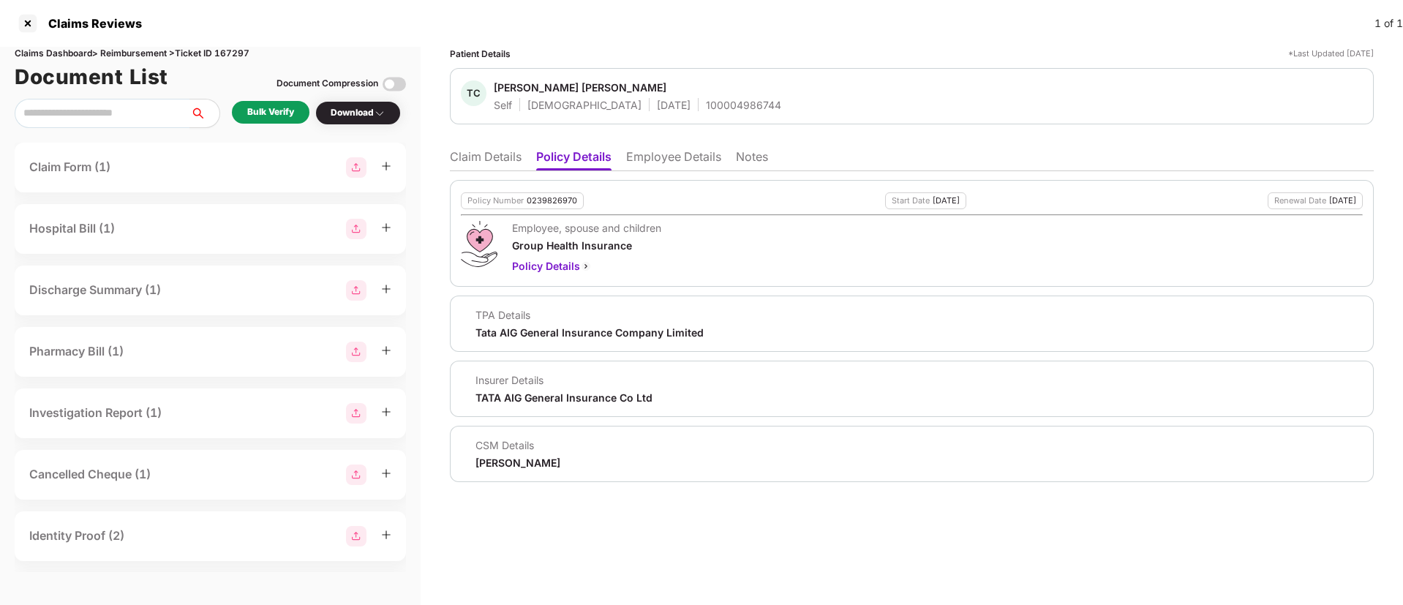
click at [675, 157] on li "Employee Details" at bounding box center [673, 159] width 95 height 21
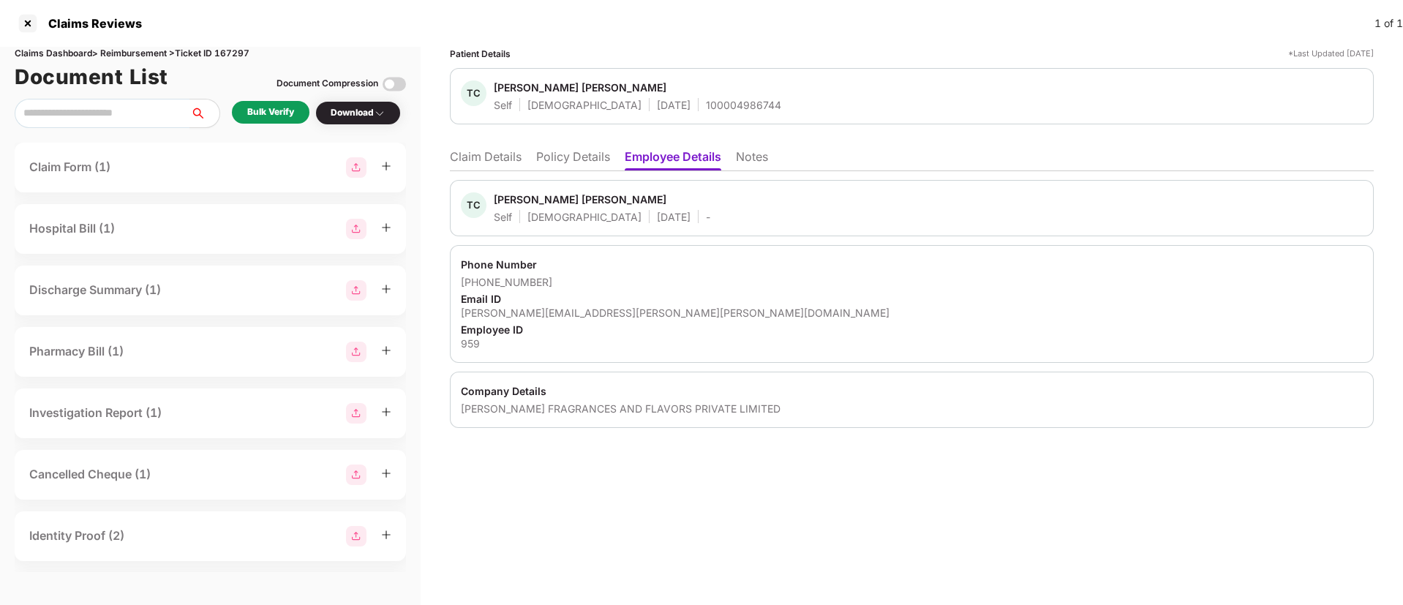
click at [261, 107] on div "Bulk Verify" at bounding box center [270, 112] width 47 height 14
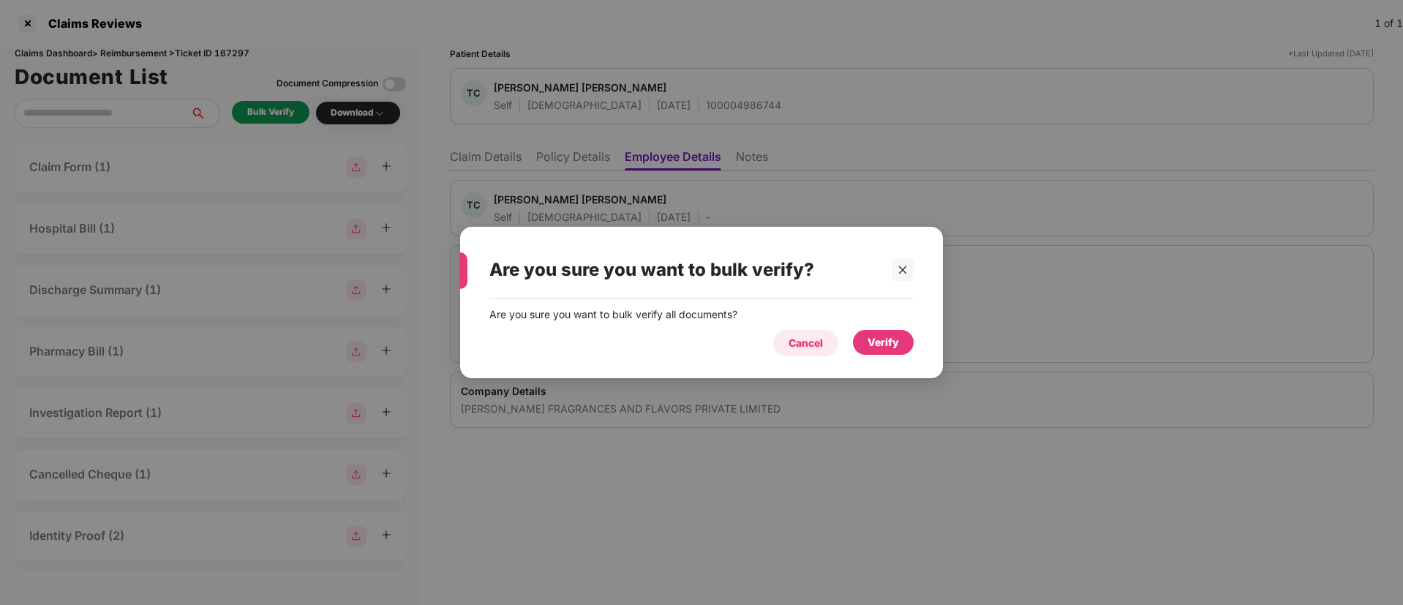
click at [798, 350] on div "Cancel" at bounding box center [805, 343] width 34 height 16
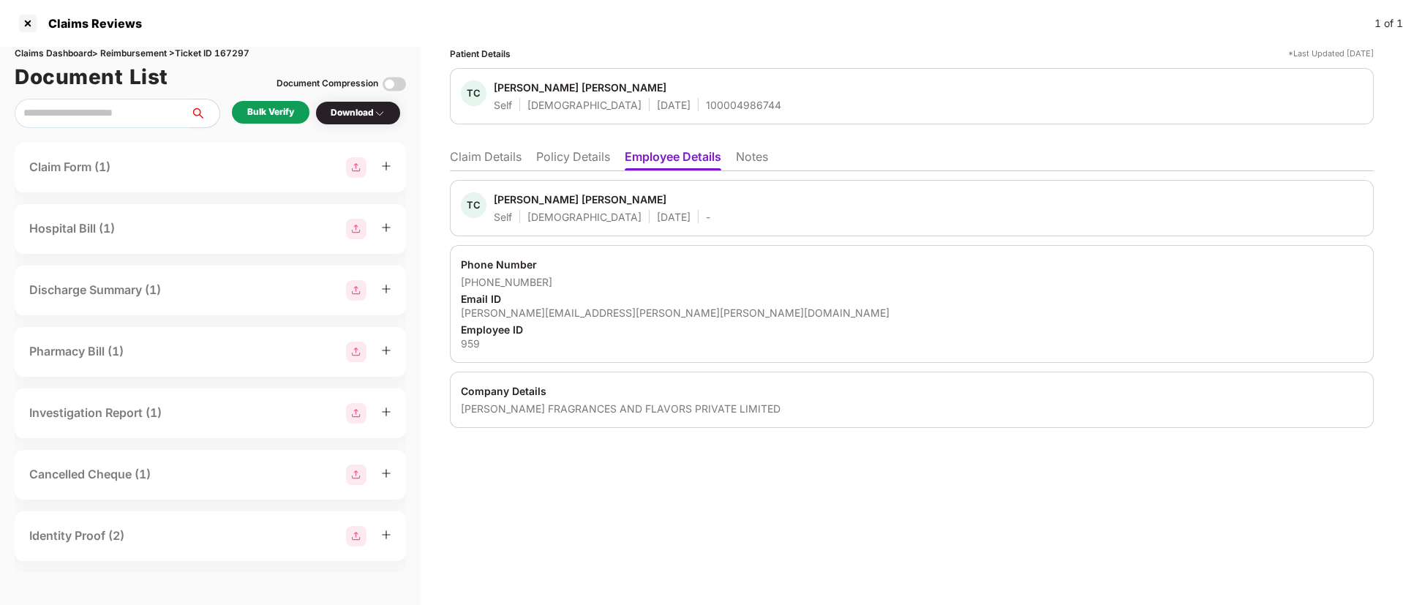
click at [609, 470] on div "Patient Details *Last Updated 21 Aug 2025 TC Tarini Charan Swain Self Male 19 J…" at bounding box center [912, 326] width 982 height 558
click at [264, 109] on div "Bulk Verify" at bounding box center [270, 112] width 47 height 14
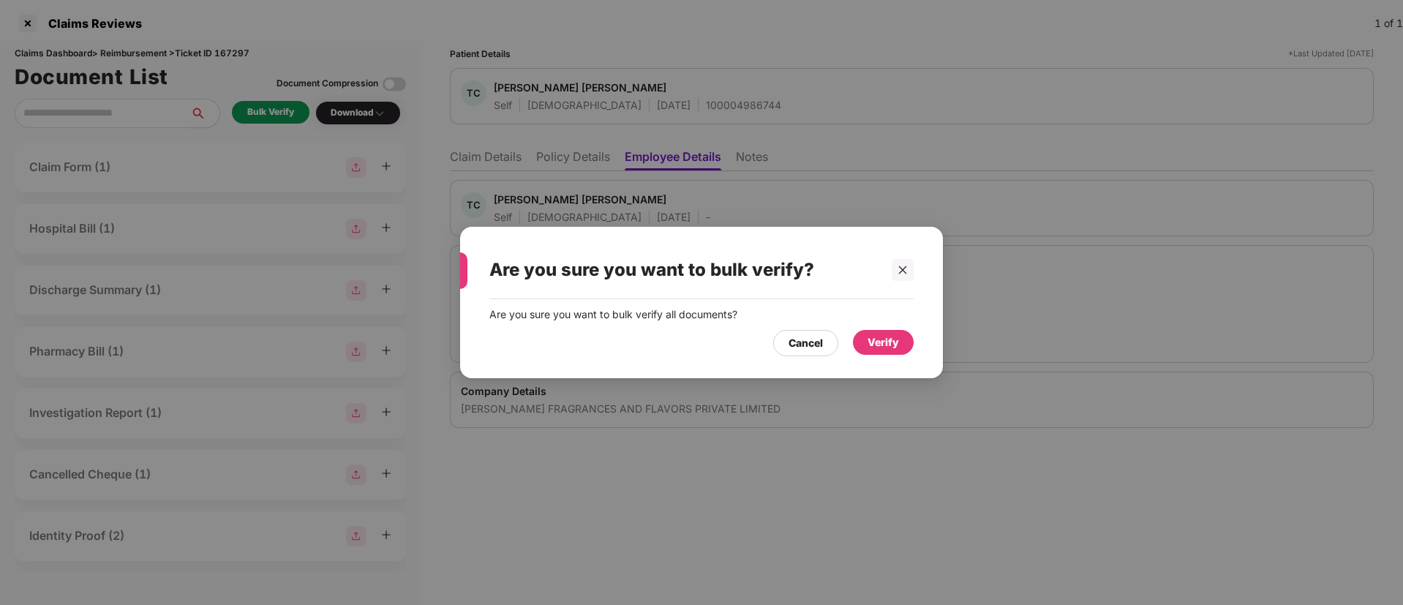
click at [878, 344] on div "Verify" at bounding box center [882, 342] width 31 height 16
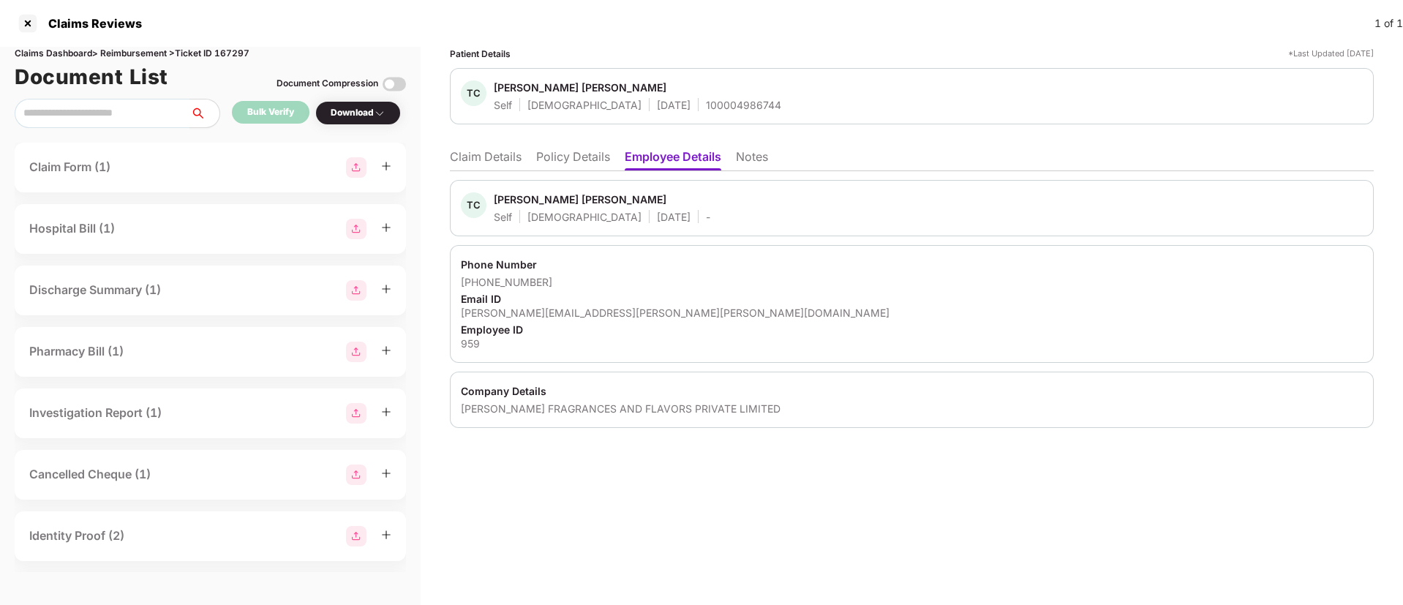
click at [370, 116] on div "Download" at bounding box center [358, 113] width 55 height 14
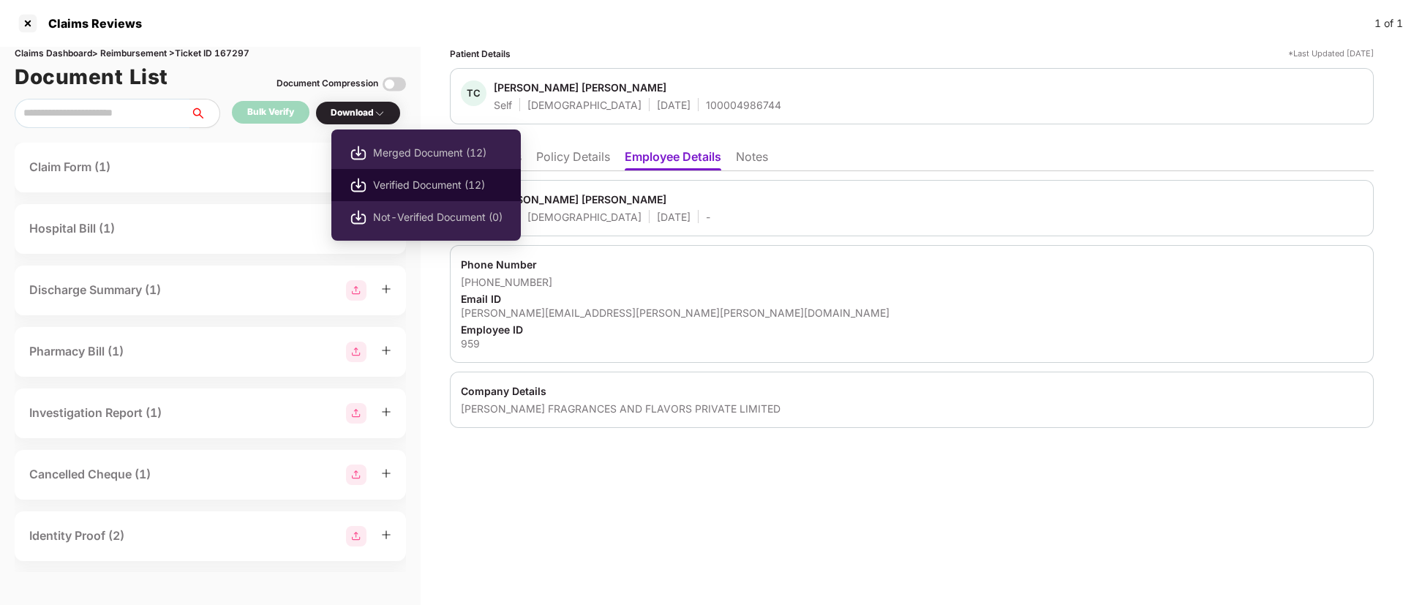
click at [432, 179] on span "Verified Document (12)" at bounding box center [437, 185] width 129 height 16
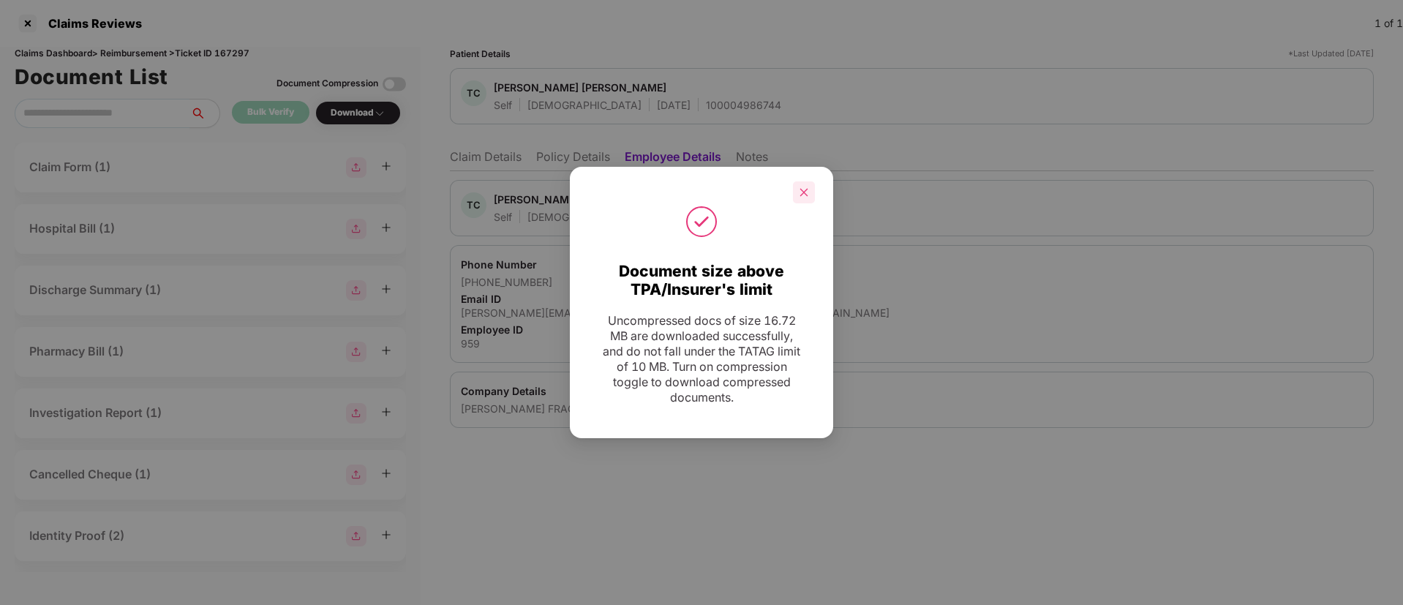
click at [807, 191] on icon "close" at bounding box center [804, 192] width 10 height 10
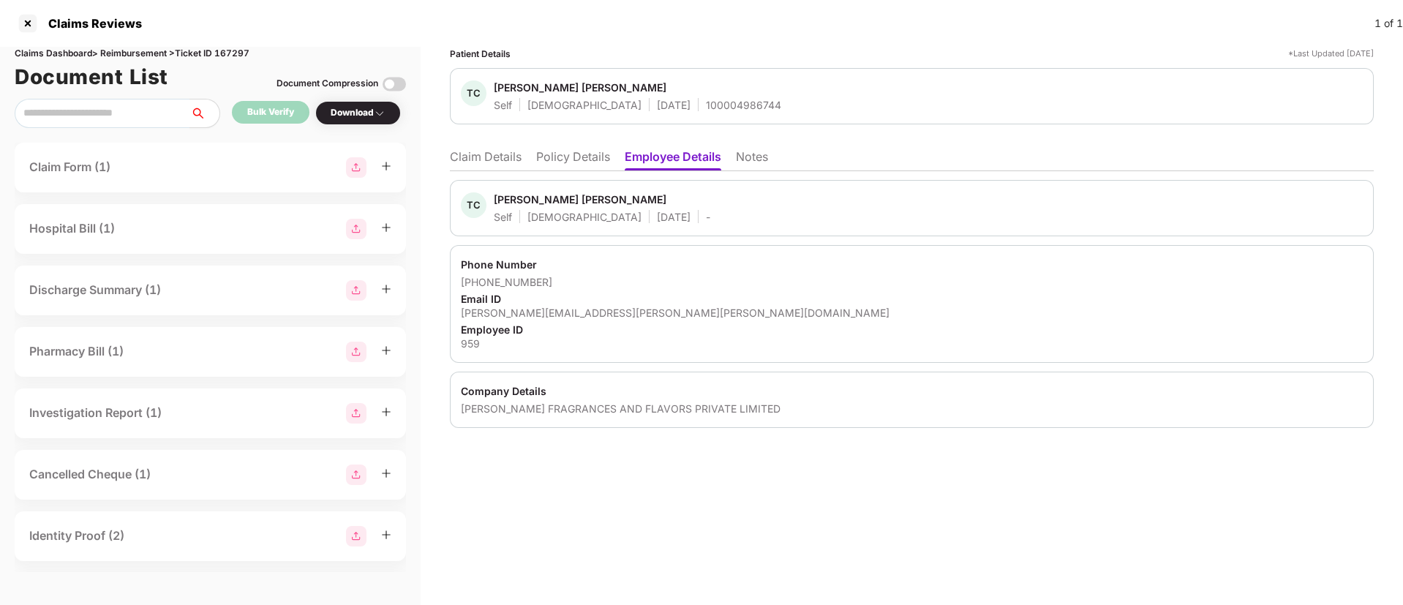
click at [513, 160] on li "Claim Details" at bounding box center [486, 159] width 72 height 21
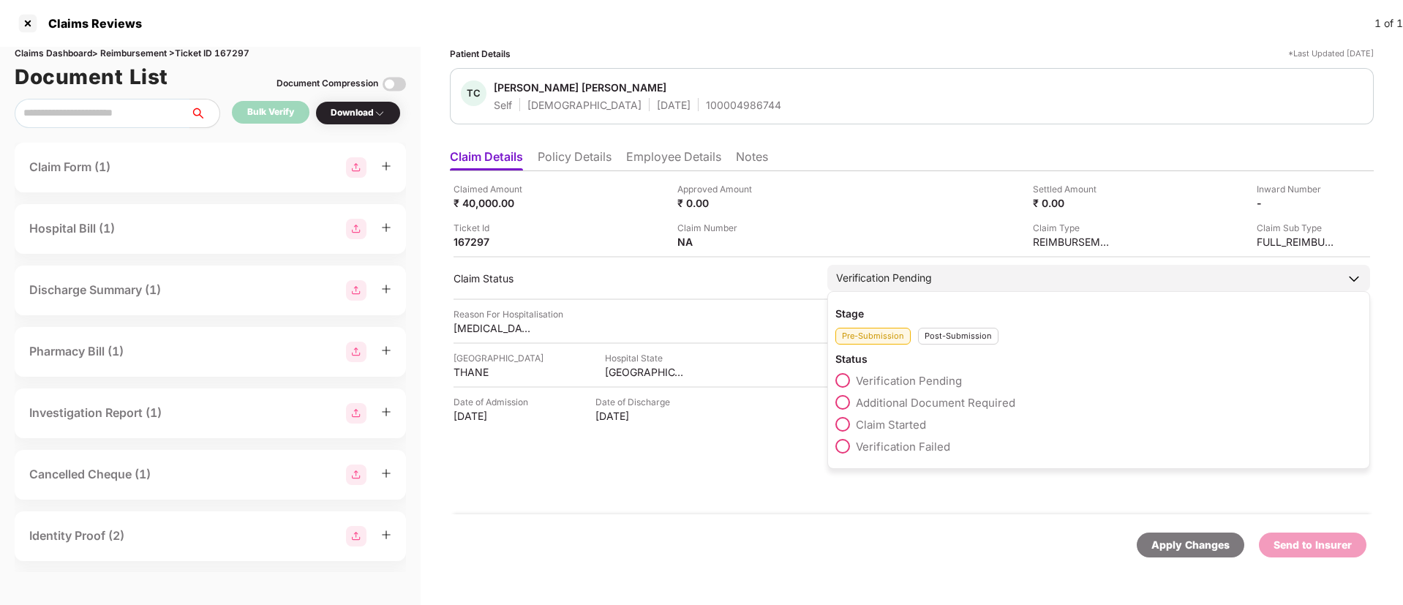
click at [843, 422] on span at bounding box center [842, 424] width 15 height 15
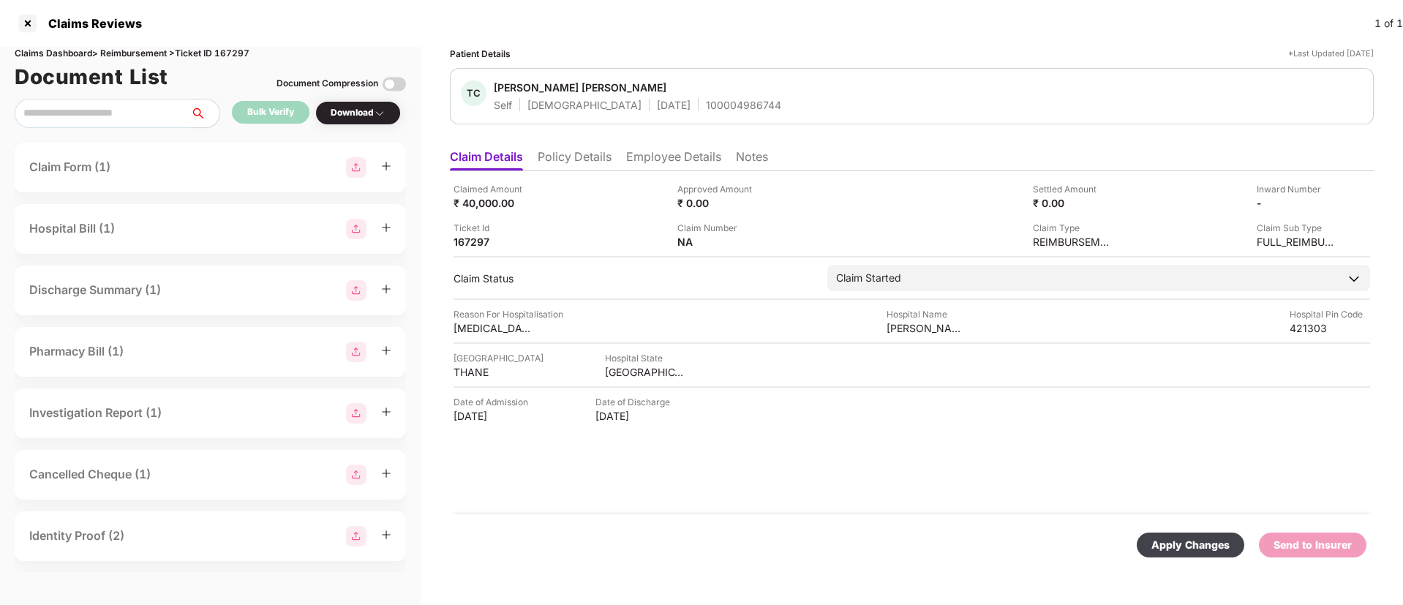
click at [1189, 556] on div "Apply Changes" at bounding box center [1191, 544] width 108 height 25
click at [271, 113] on div "Bulk Verify" at bounding box center [270, 112] width 47 height 14
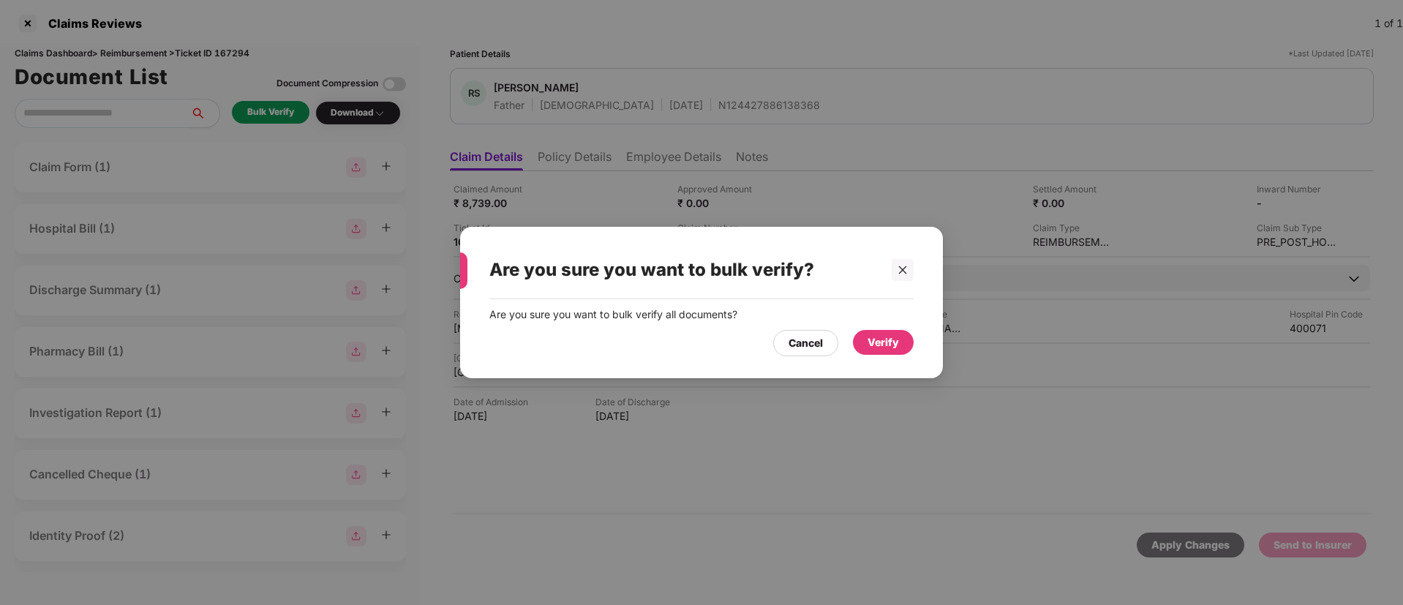
click at [873, 338] on div "Verify" at bounding box center [882, 342] width 31 height 16
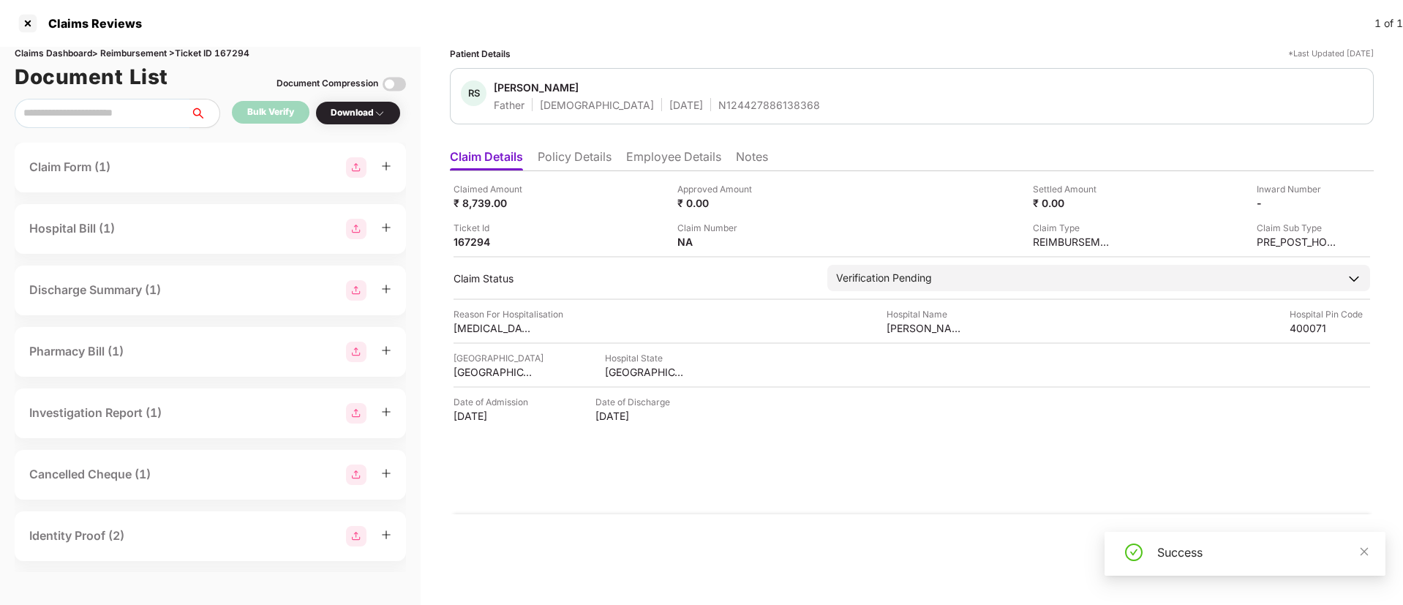
click at [677, 167] on li "Employee Details" at bounding box center [673, 159] width 95 height 21
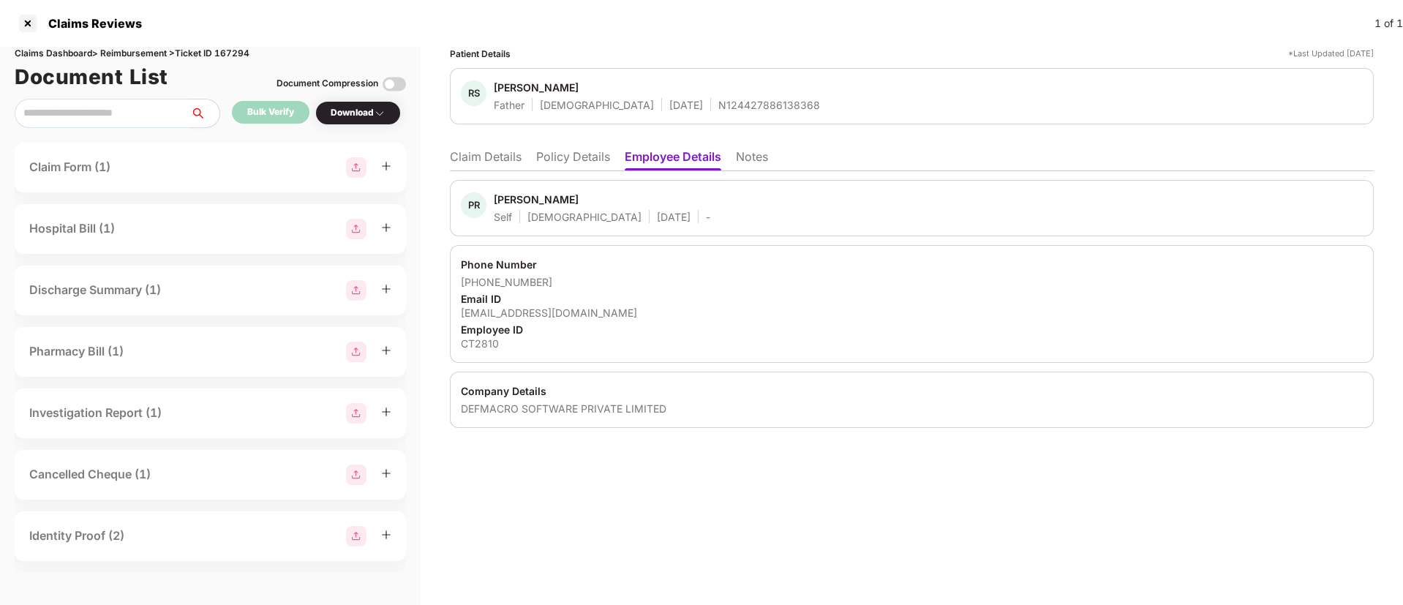
click at [618, 480] on div "Patient Details *Last Updated [DATE] RS [PERSON_NAME] Father [DEMOGRAPHIC_DATA]…" at bounding box center [912, 326] width 982 height 558
click at [347, 110] on div "Download" at bounding box center [358, 113] width 55 height 14
click at [368, 116] on div "Download" at bounding box center [358, 113] width 55 height 14
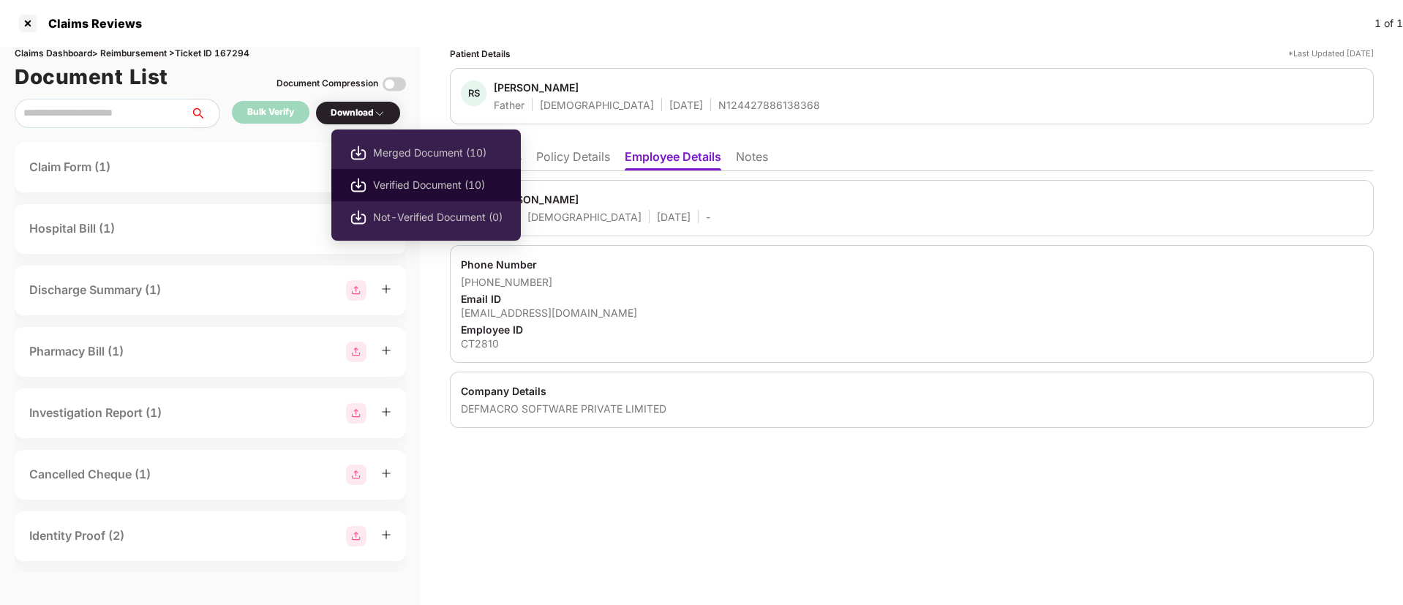
click at [385, 184] on span "Verified Document (10)" at bounding box center [437, 185] width 129 height 16
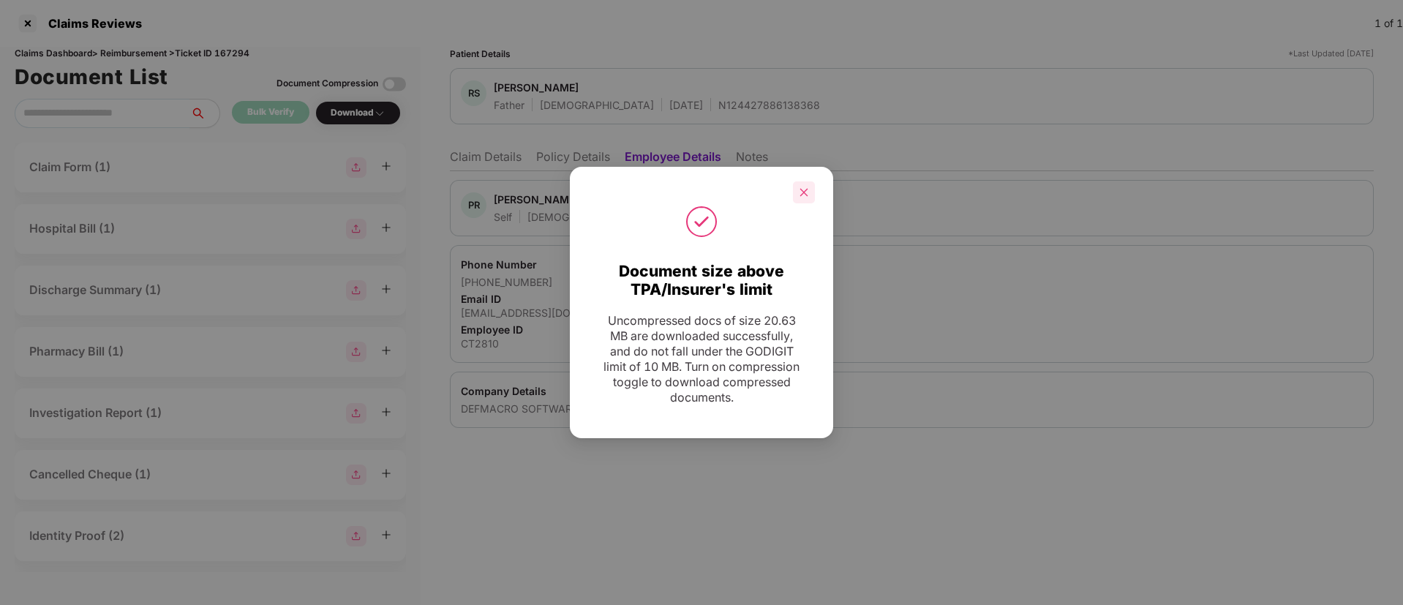
click at [806, 191] on icon "close" at bounding box center [804, 192] width 10 height 10
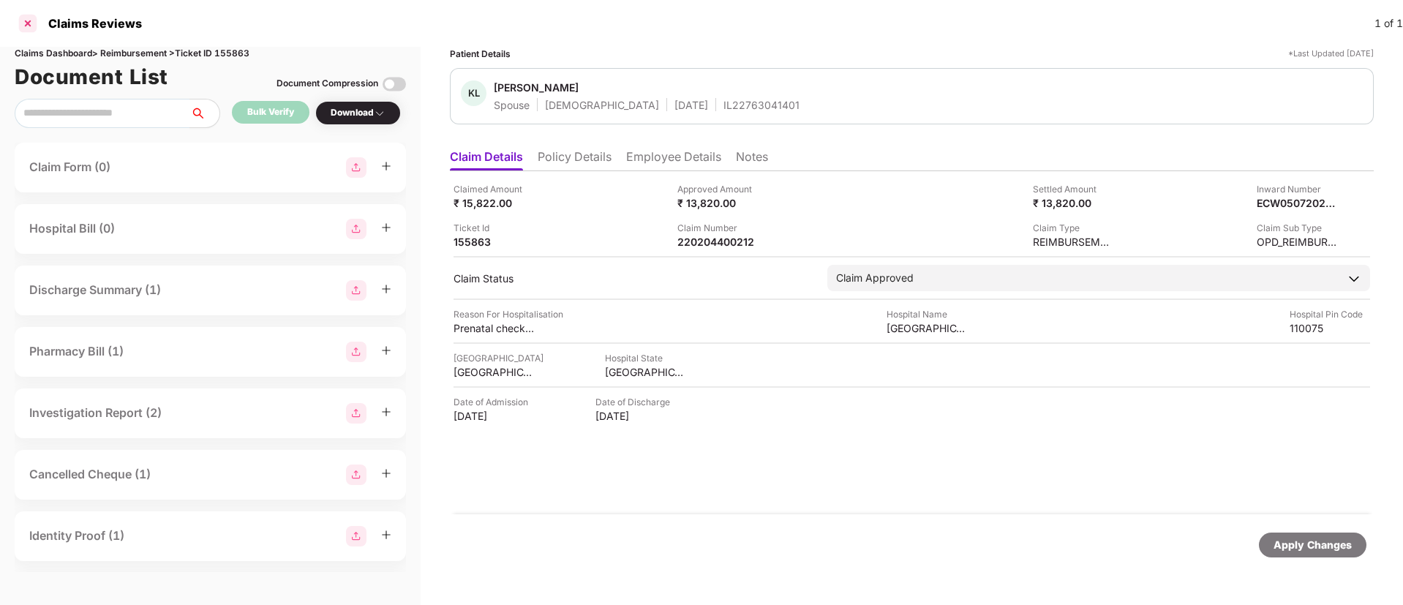
click at [31, 29] on div at bounding box center [27, 23] width 23 height 23
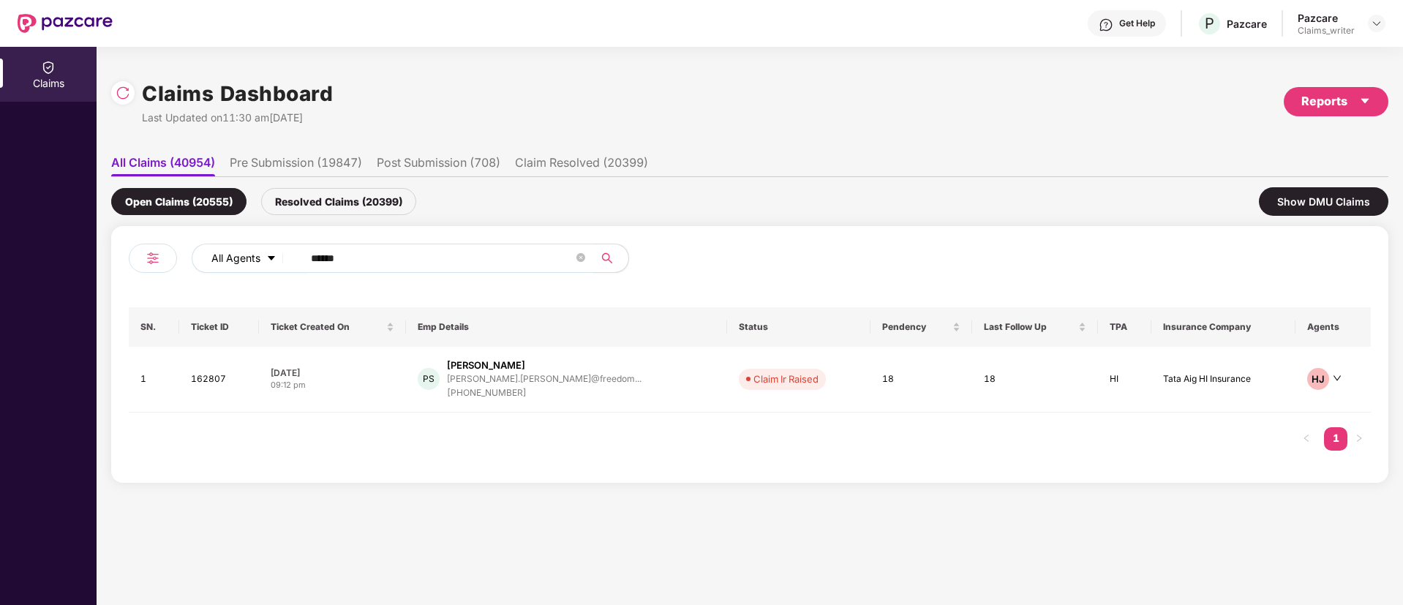
drag, startPoint x: 376, startPoint y: 247, endPoint x: 283, endPoint y: 265, distance: 94.5
click at [283, 265] on div "All Agents ******" at bounding box center [564, 258] width 745 height 29
paste input "text"
type input "******"
click at [216, 375] on td "158328" at bounding box center [220, 377] width 81 height 61
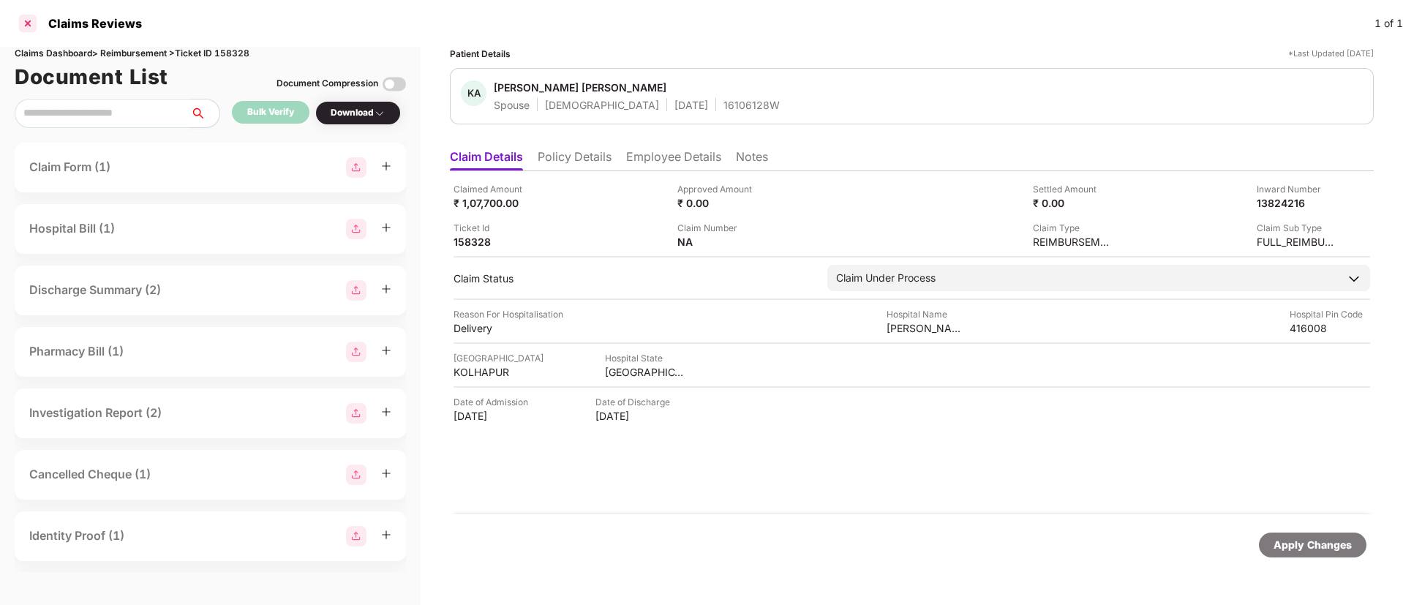
click at [26, 20] on div at bounding box center [27, 23] width 23 height 23
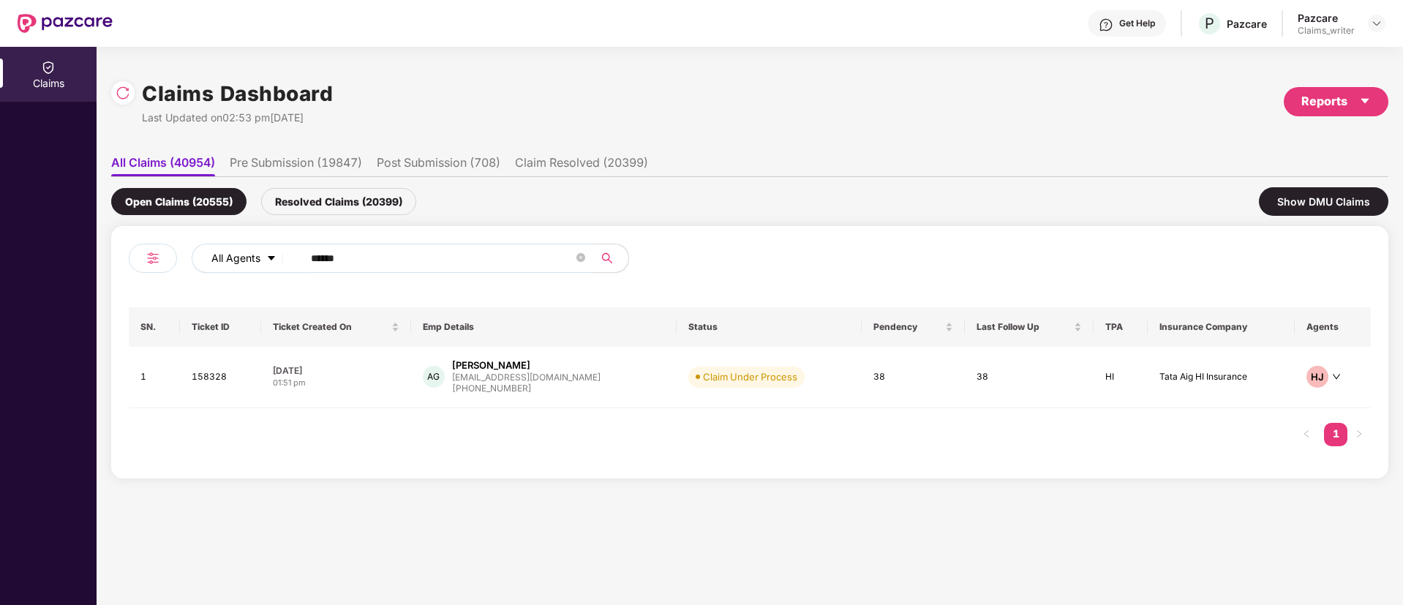
drag, startPoint x: 360, startPoint y: 262, endPoint x: 285, endPoint y: 263, distance: 74.6
click at [285, 263] on div "All Agents ******" at bounding box center [564, 258] width 745 height 29
paste input "text"
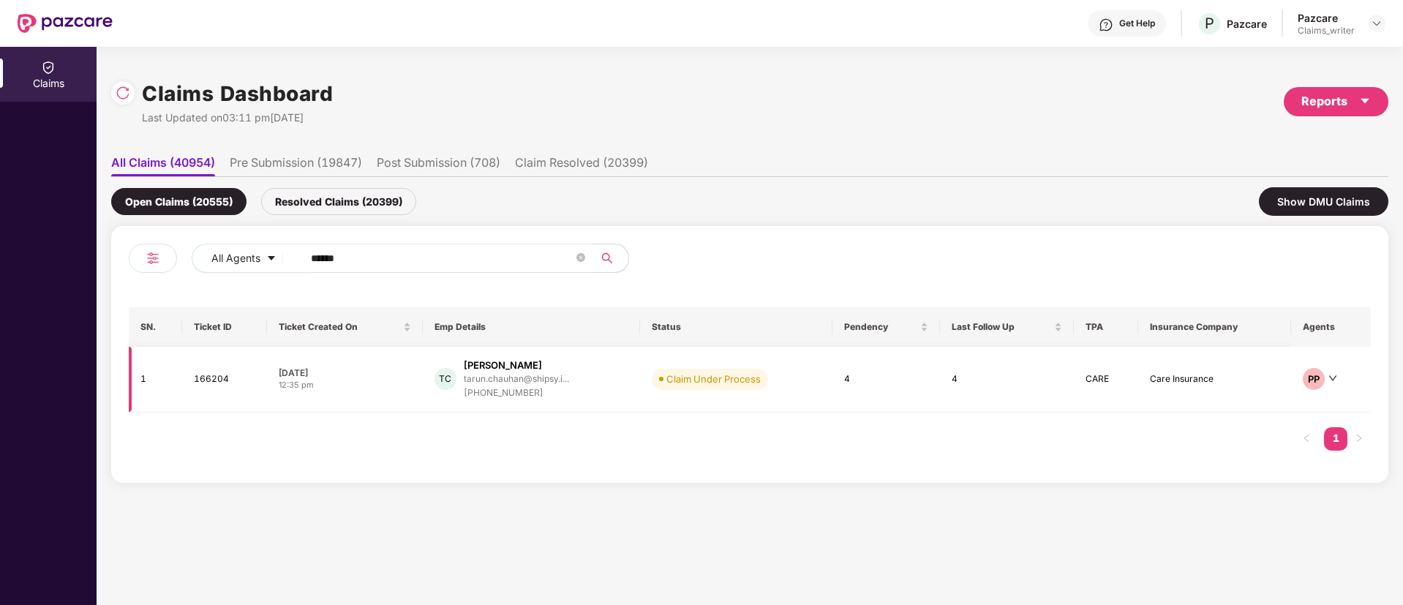
type input "******"
click at [211, 372] on td "166204" at bounding box center [224, 380] width 85 height 66
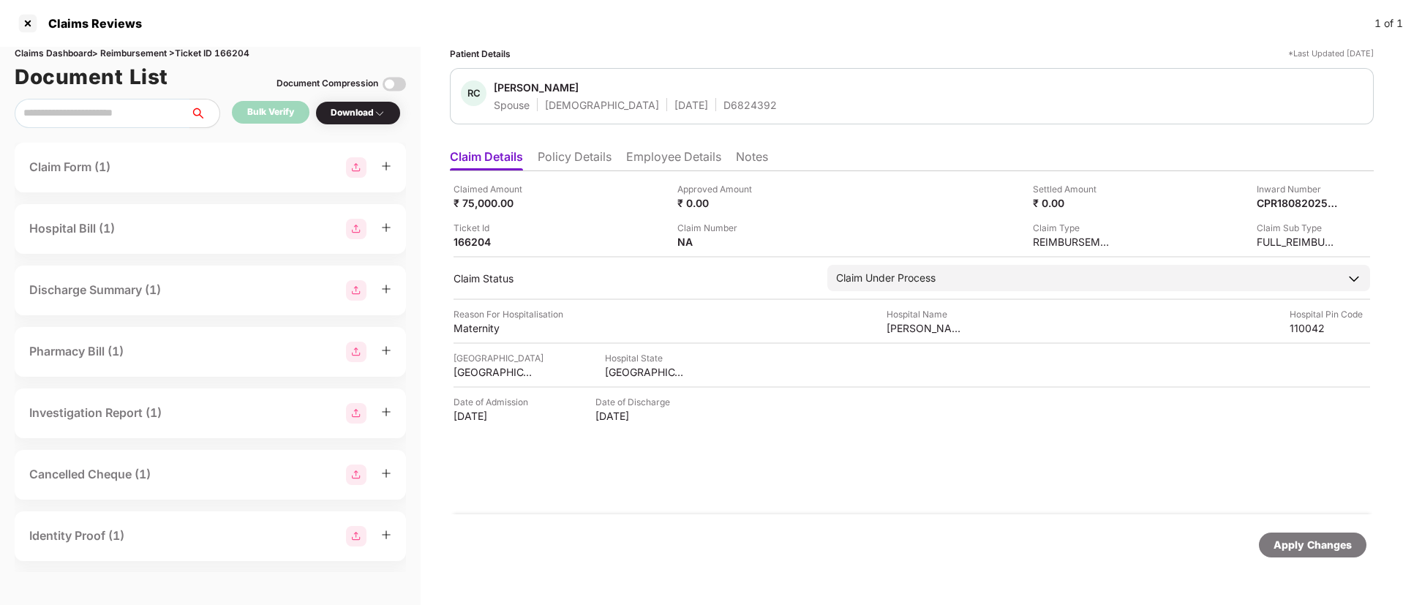
click at [601, 160] on li "Policy Details" at bounding box center [575, 159] width 74 height 21
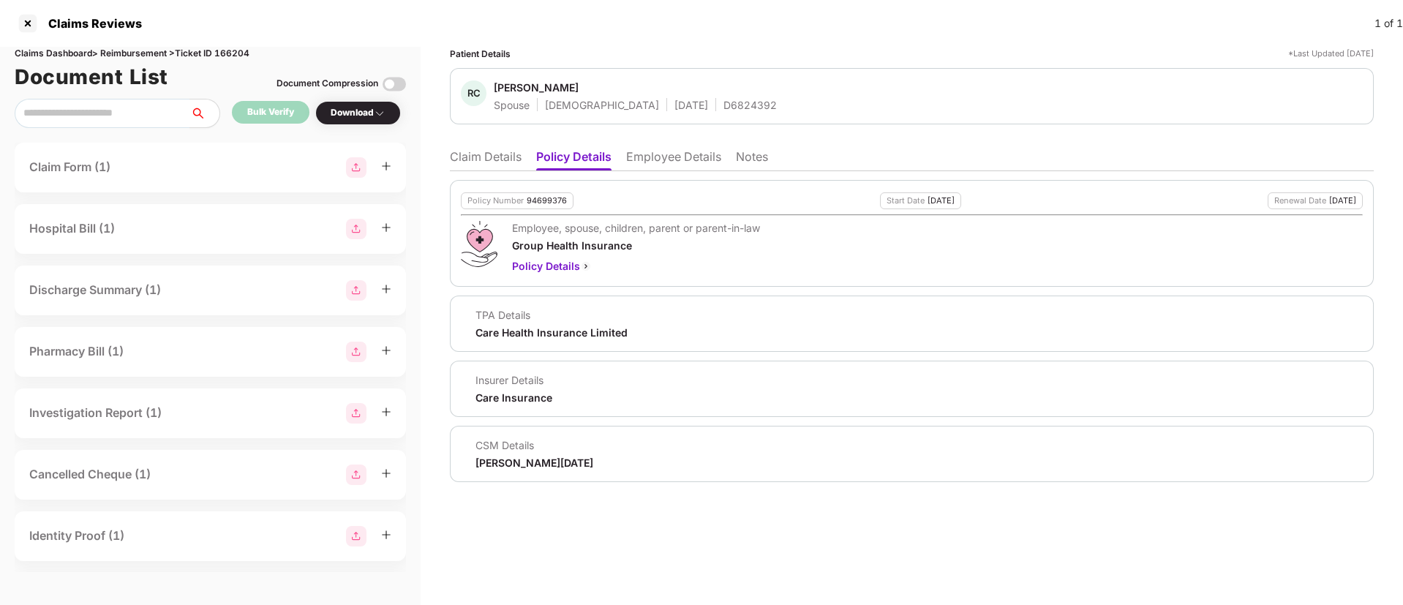
click at [543, 203] on div "94699376" at bounding box center [547, 201] width 40 height 10
copy div "94699376"
click at [723, 102] on div "D6824392" at bounding box center [749, 105] width 53 height 14
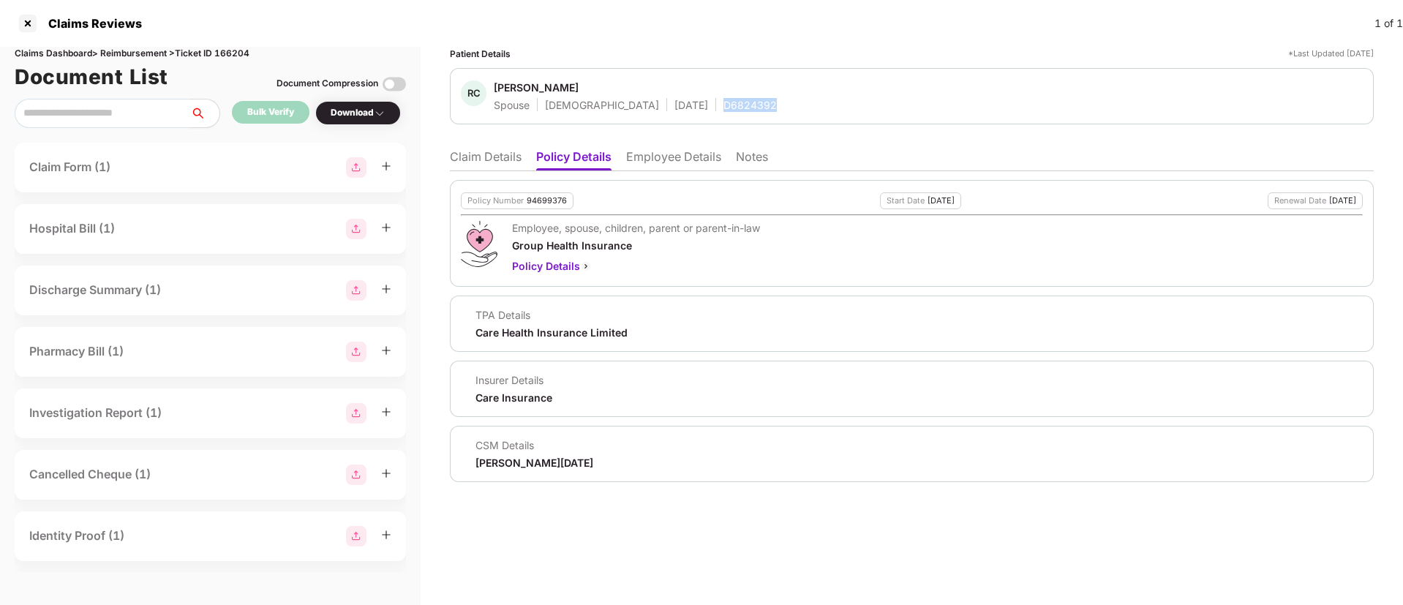
copy div "D6824392"
click at [504, 162] on li "Claim Details" at bounding box center [486, 159] width 72 height 21
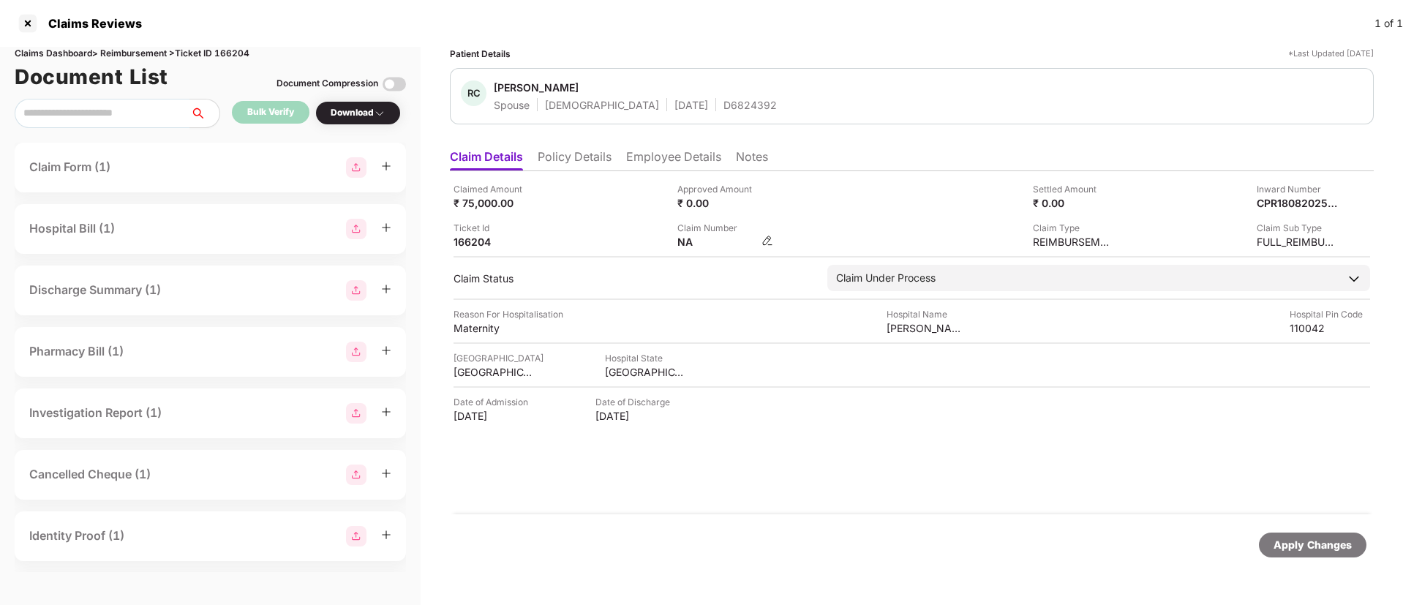
click at [769, 236] on img at bounding box center [767, 241] width 12 height 12
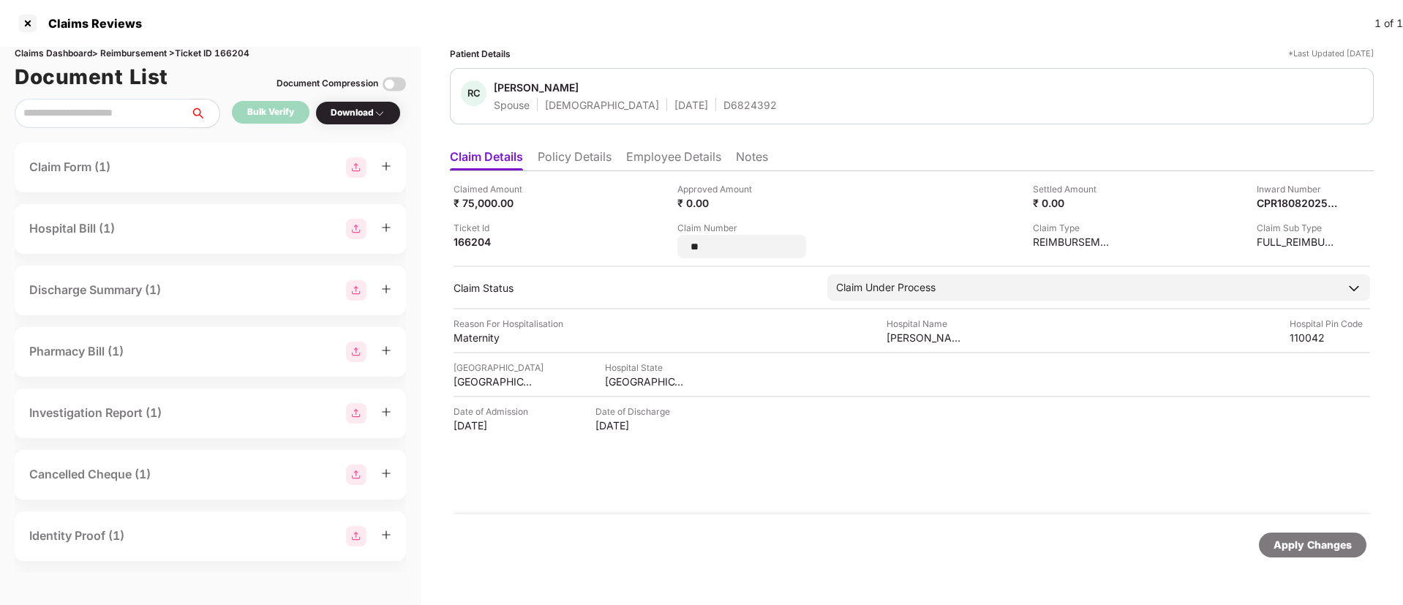
drag, startPoint x: 712, startPoint y: 243, endPoint x: 674, endPoint y: 246, distance: 38.9
click at [674, 246] on div "Claimed Amount ₹ 75,000.00 Approved Amount ₹ 0.00 Settled Amount ₹ 0.00 Inward …" at bounding box center [911, 220] width 916 height 76
type input "**********"
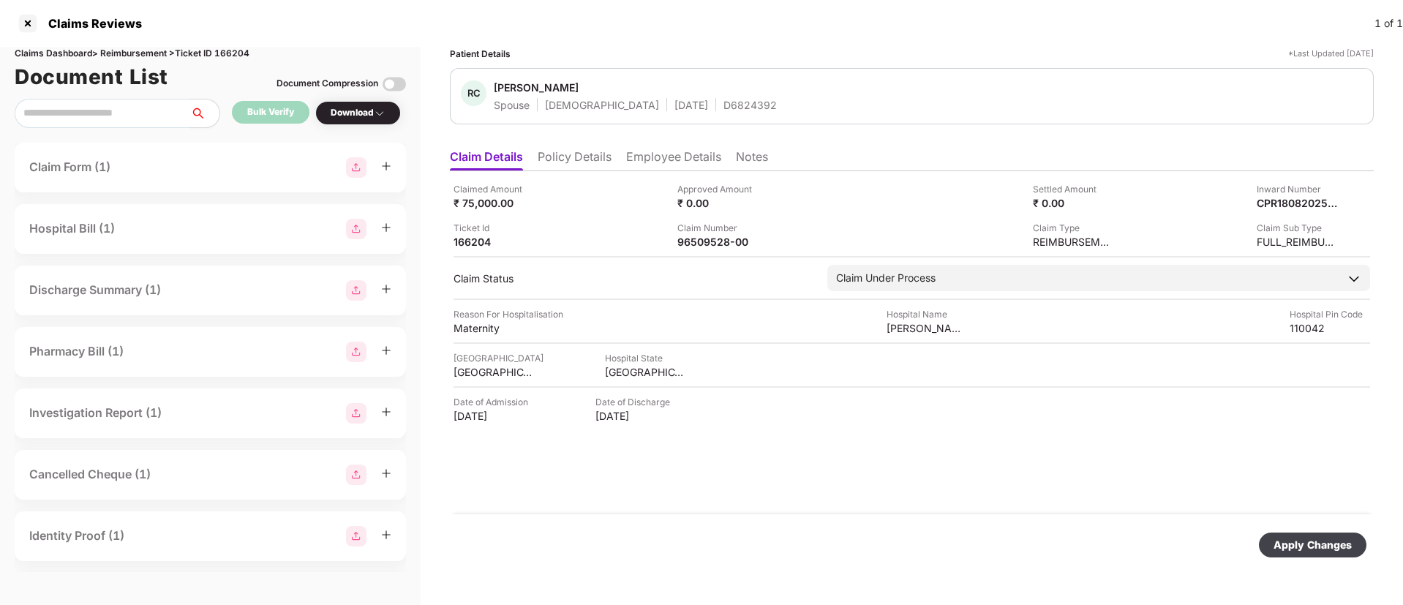
click at [1306, 554] on div "Apply Changes" at bounding box center [1313, 544] width 108 height 25
drag, startPoint x: 751, startPoint y: 238, endPoint x: 668, endPoint y: 241, distance: 83.4
click at [668, 241] on div "Claimed Amount ₹ 75,000.00 Approved Amount ₹ 0.00 Settled Amount ₹ 0.00 Inward …" at bounding box center [911, 215] width 916 height 67
copy div "Claim Number 96509528-00"
click at [733, 226] on div "96509528-00" at bounding box center [755, 219] width 75 height 23
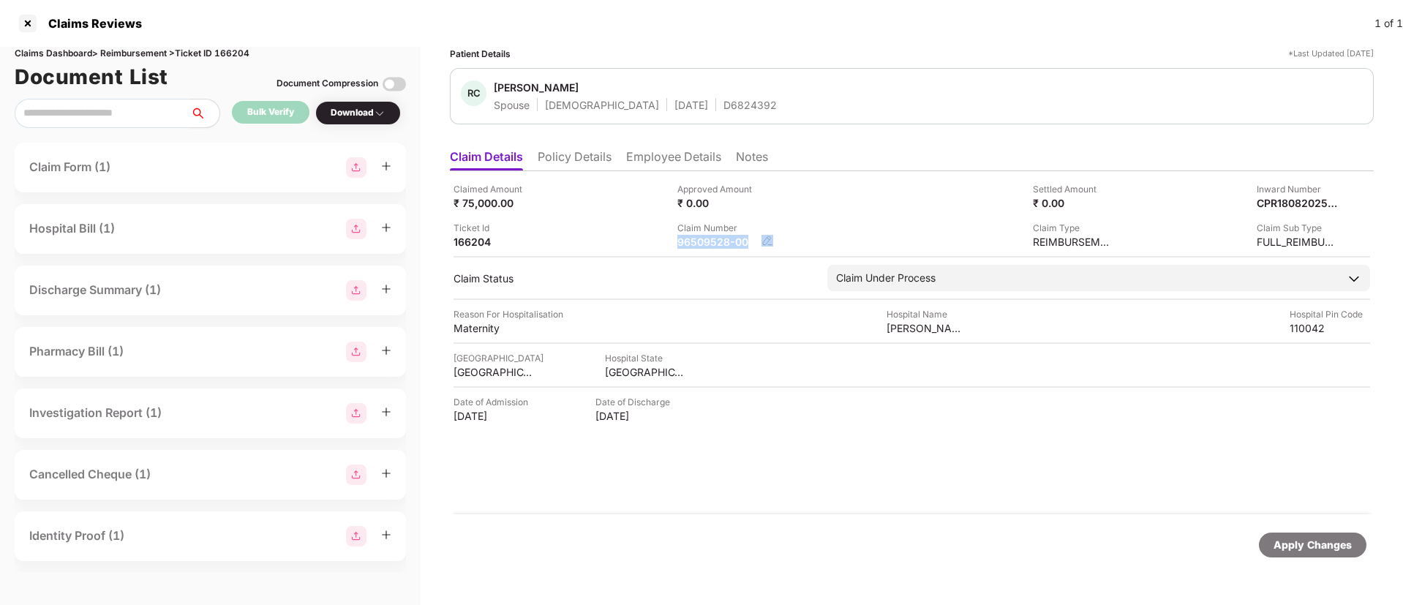
drag, startPoint x: 675, startPoint y: 238, endPoint x: 771, endPoint y: 246, distance: 96.1
click at [771, 246] on div "Claimed Amount ₹ 75,000.00 Approved Amount ₹ 0.00 Settled Amount ₹ 0.00 Inward …" at bounding box center [911, 215] width 916 height 67
click at [769, 227] on div "Claim Number 96509528-00" at bounding box center [783, 235] width 213 height 28
drag, startPoint x: 675, startPoint y: 243, endPoint x: 745, endPoint y: 246, distance: 70.3
click at [745, 246] on div "Claimed Amount ₹ 75,000.00 Approved Amount ₹ 0.00 Settled Amount ₹ 0.00 Inward …" at bounding box center [911, 215] width 916 height 67
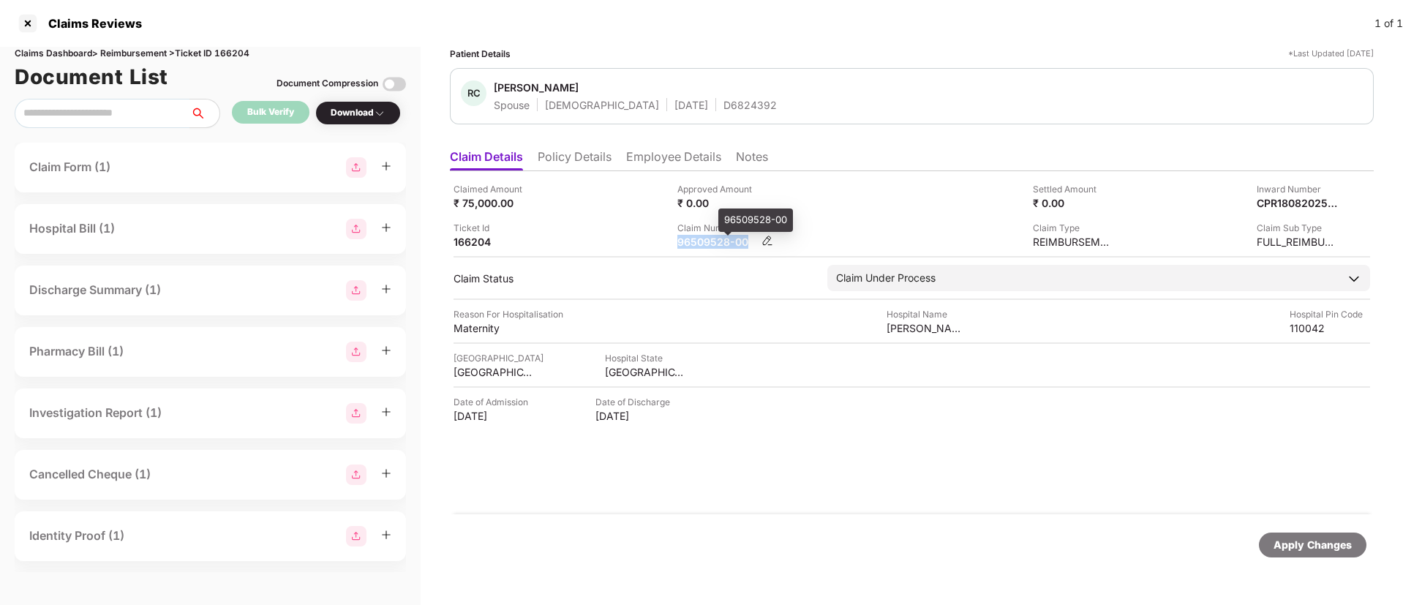
copy div "96509528-00"
click at [656, 161] on li "Employee Details" at bounding box center [673, 159] width 95 height 21
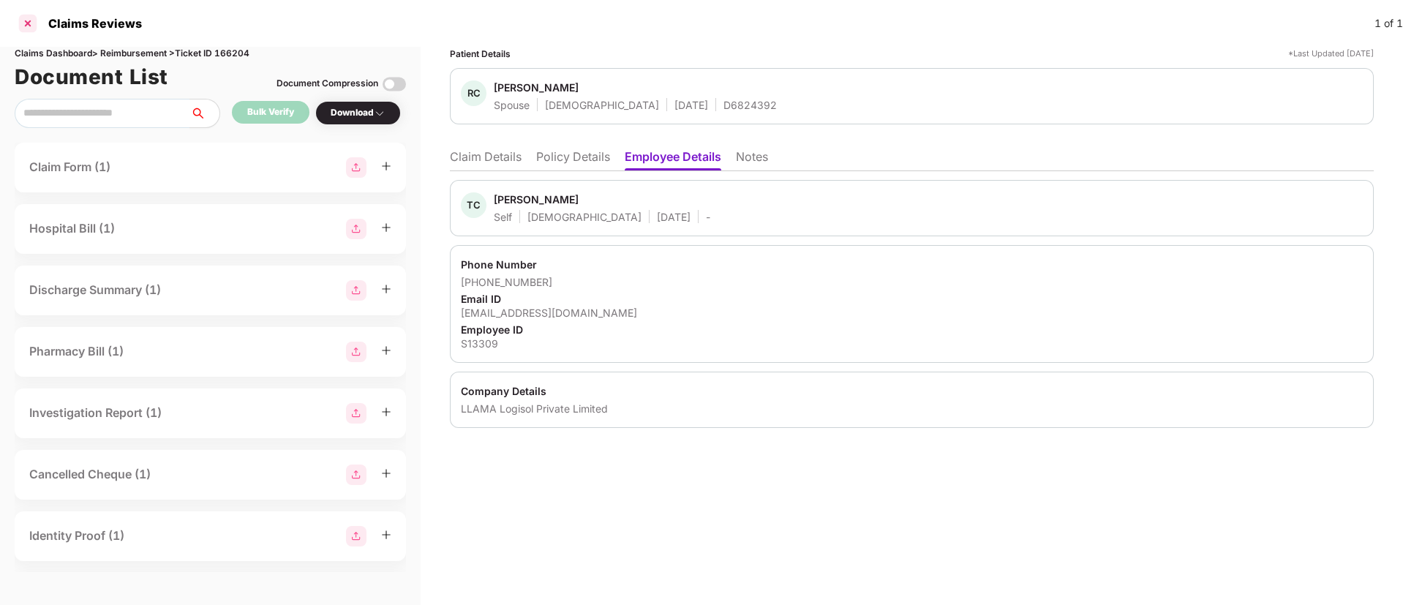
click at [31, 15] on div at bounding box center [27, 23] width 23 height 23
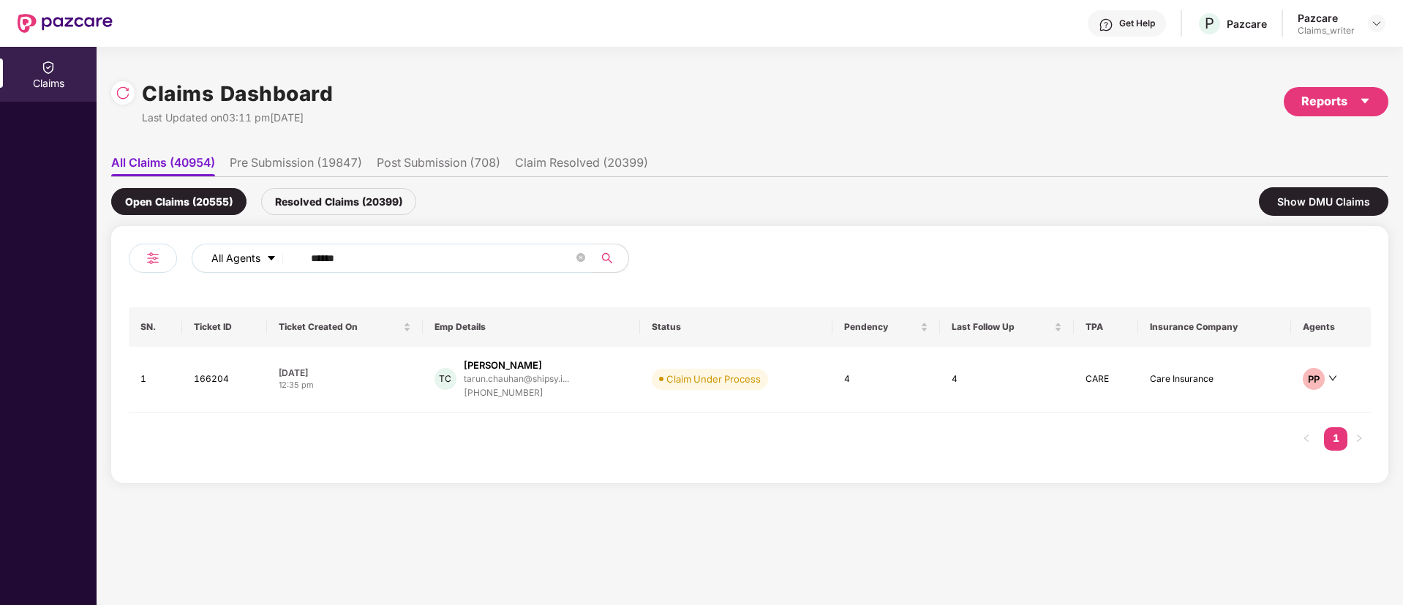
drag, startPoint x: 368, startPoint y: 260, endPoint x: 279, endPoint y: 260, distance: 89.2
click at [279, 260] on div "All Agents ******" at bounding box center [564, 258] width 745 height 29
paste input "text"
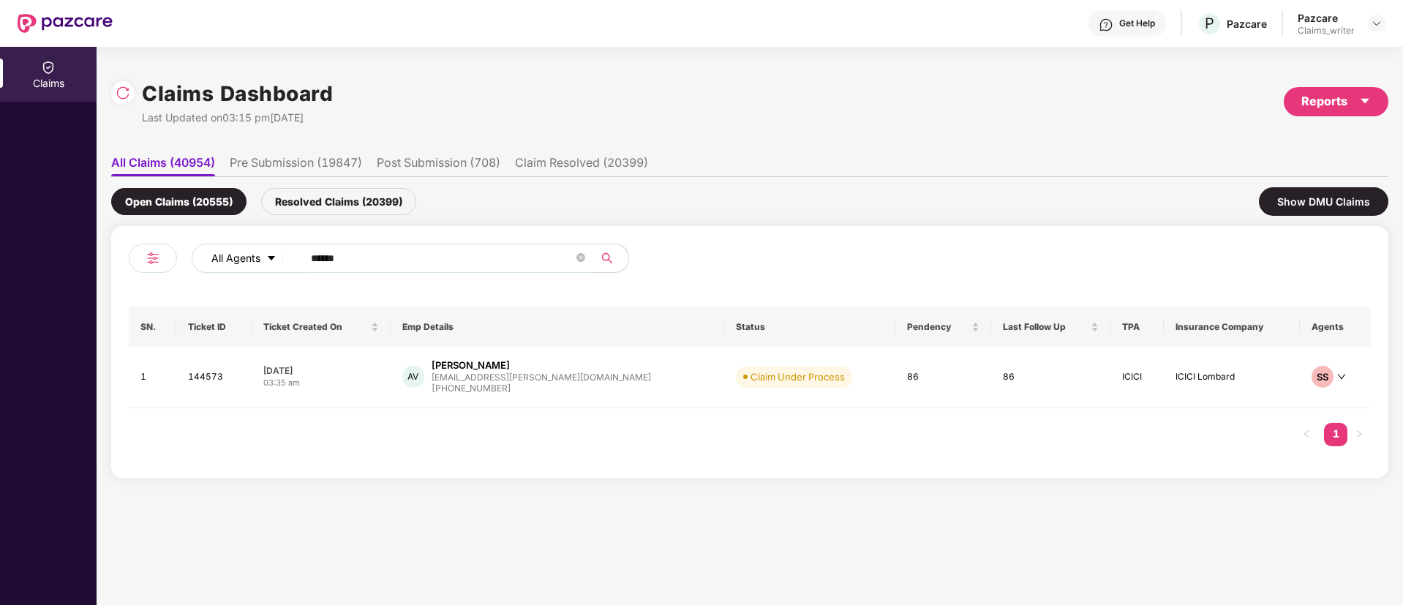
drag, startPoint x: 366, startPoint y: 255, endPoint x: 271, endPoint y: 261, distance: 95.3
click at [271, 261] on div "All Agents ******" at bounding box center [564, 258] width 745 height 29
paste input "text"
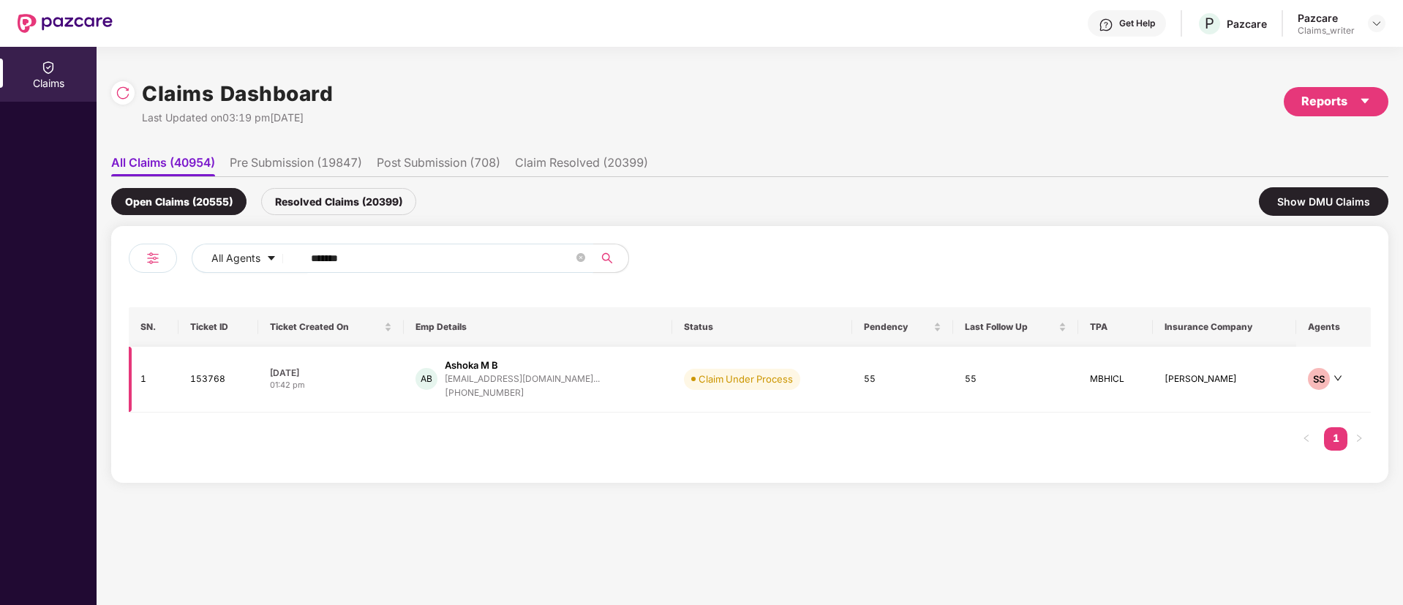
type input "******"
click at [208, 380] on td "153768" at bounding box center [217, 380] width 79 height 66
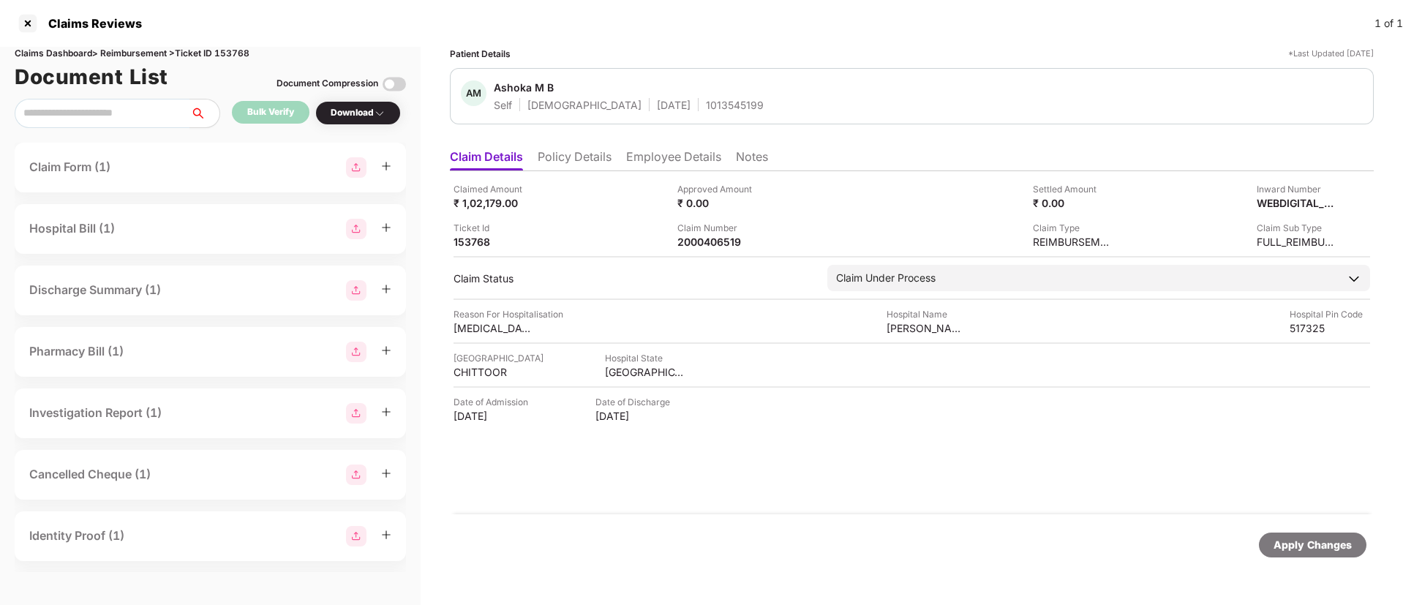
click at [706, 102] on div "1013545199" at bounding box center [735, 105] width 58 height 14
copy div "1013545199"
click at [33, 24] on div at bounding box center [27, 23] width 23 height 23
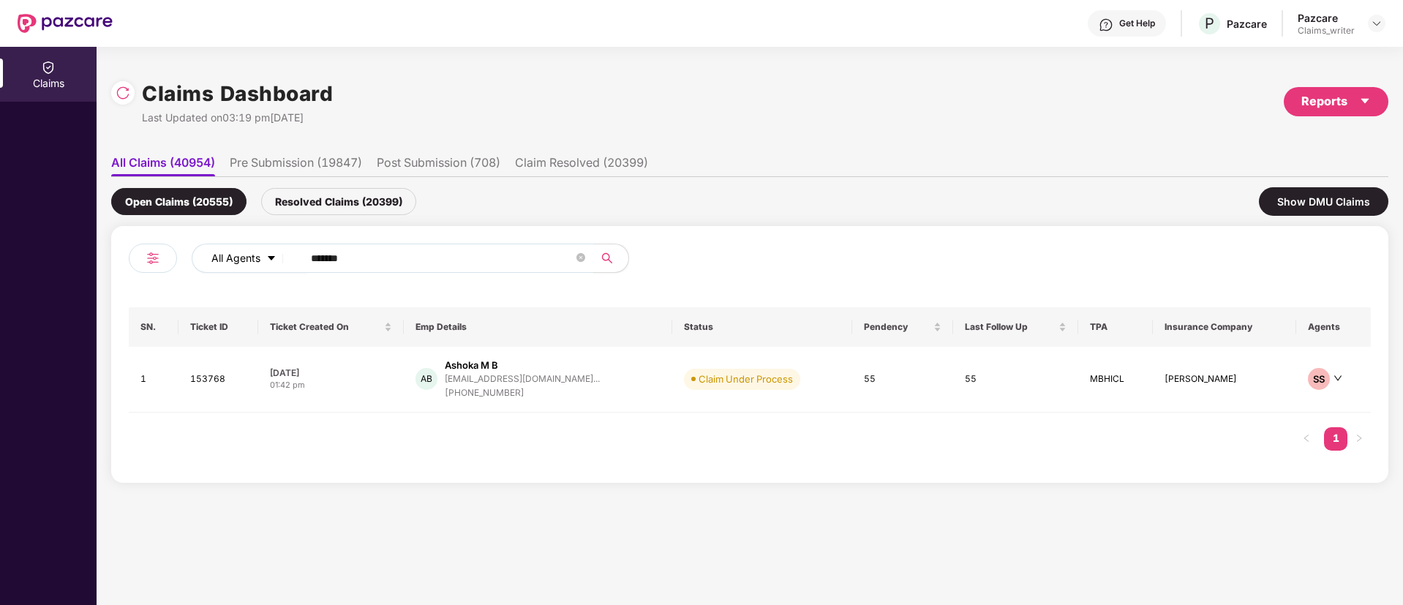
drag, startPoint x: 363, startPoint y: 260, endPoint x: 286, endPoint y: 254, distance: 77.1
click at [286, 254] on div "All Agents ******" at bounding box center [564, 258] width 745 height 29
paste input "text"
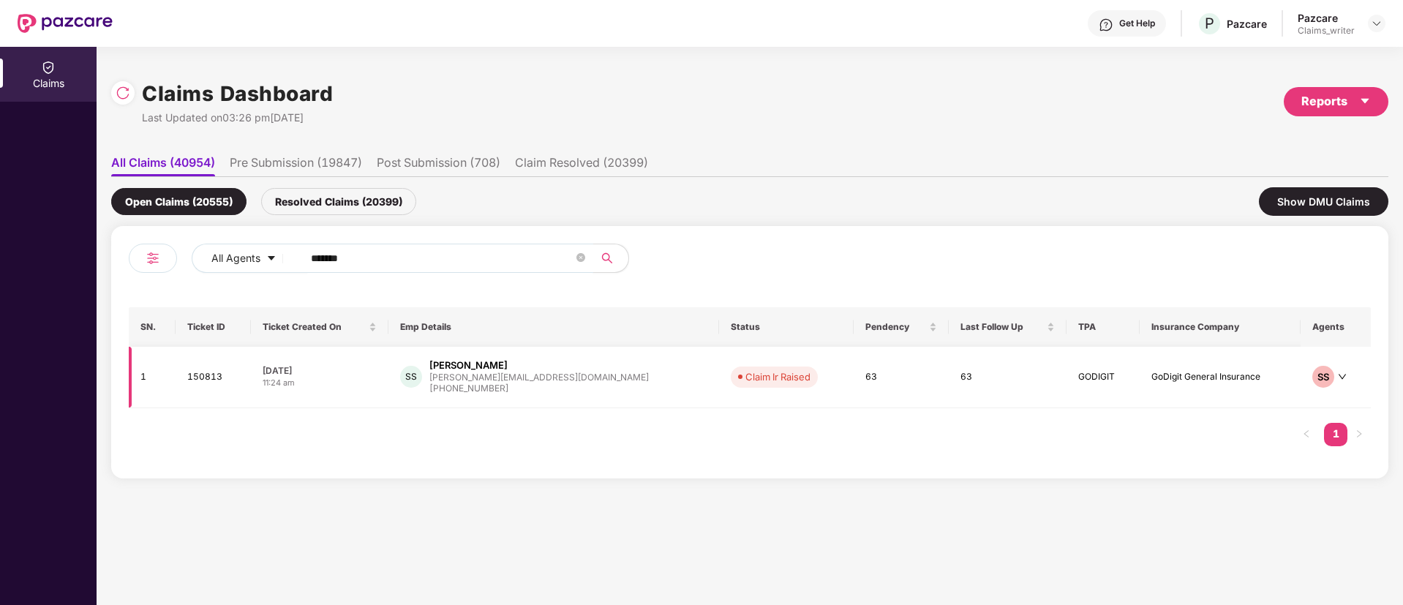
type input "******"
click at [195, 371] on td "150813" at bounding box center [213, 377] width 75 height 61
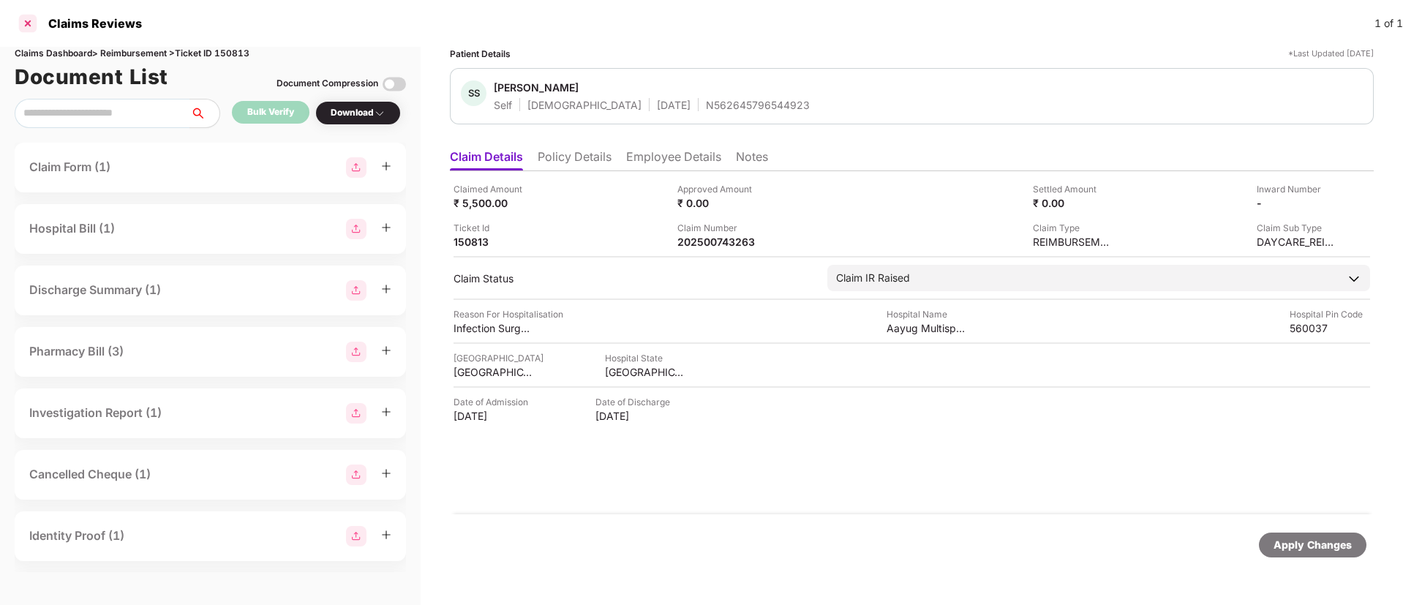
click at [29, 25] on div at bounding box center [27, 23] width 23 height 23
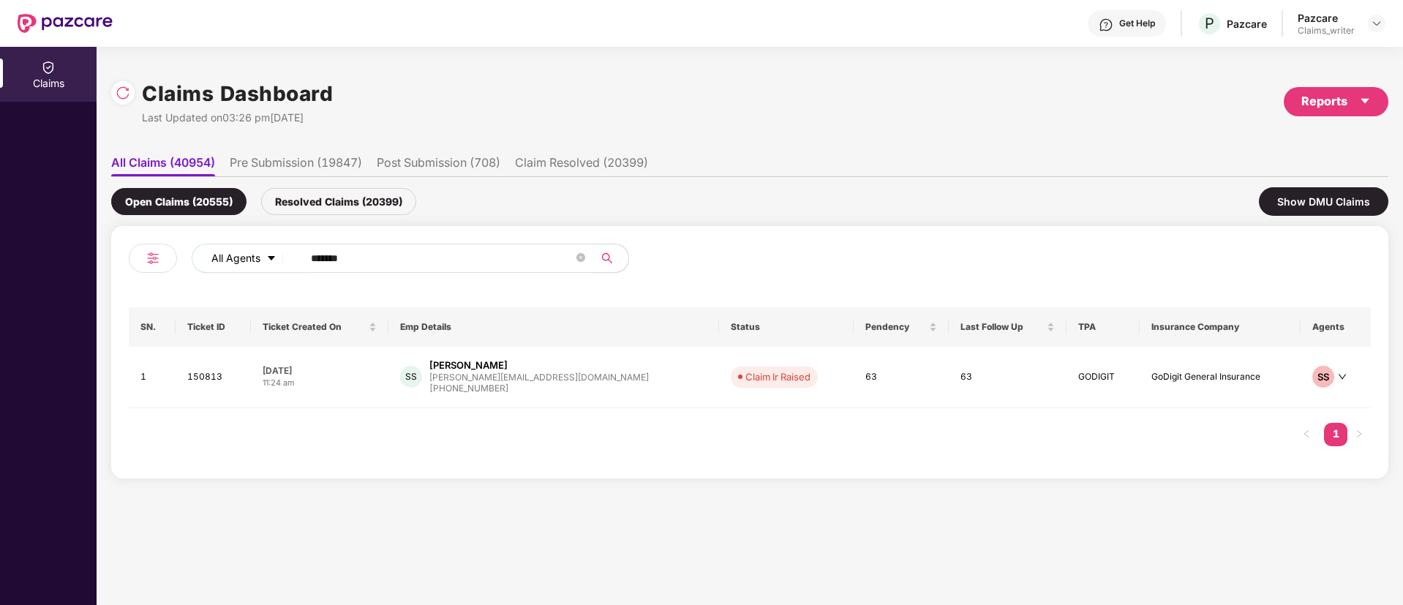
drag, startPoint x: 290, startPoint y: 260, endPoint x: 261, endPoint y: 257, distance: 28.8
click at [261, 257] on div "All Agents ******" at bounding box center [564, 258] width 745 height 29
paste input "text"
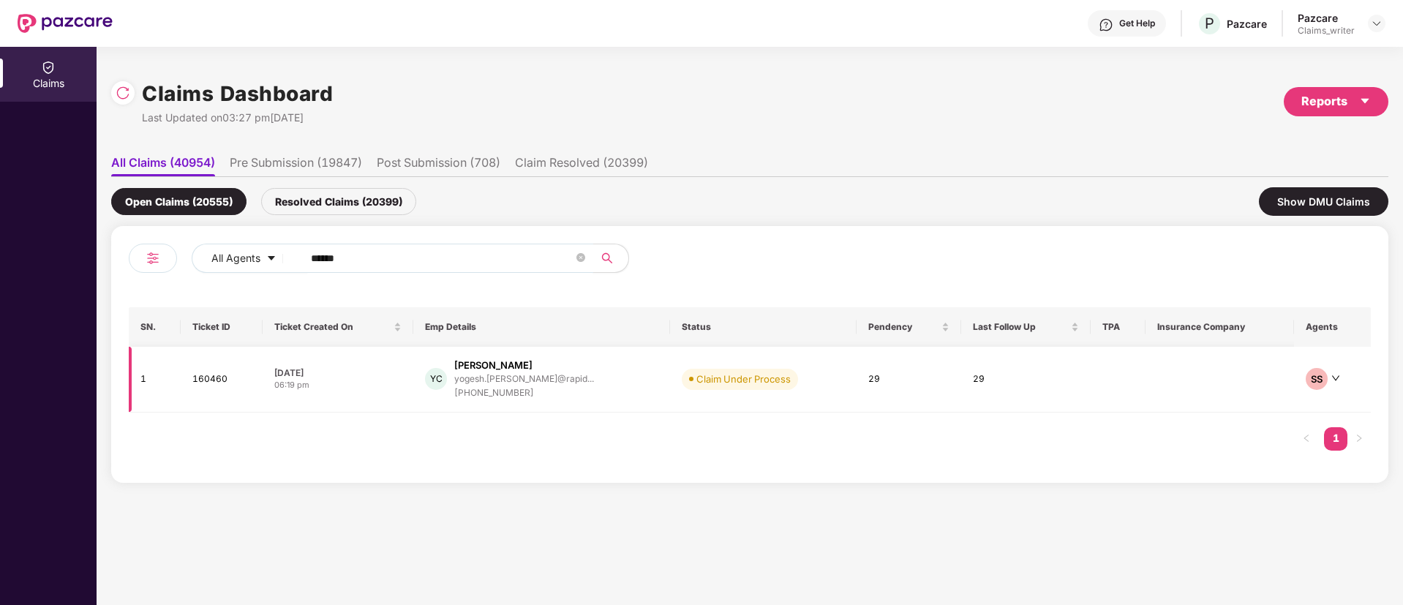
type input "******"
click at [204, 382] on td "160460" at bounding box center [222, 380] width 82 height 66
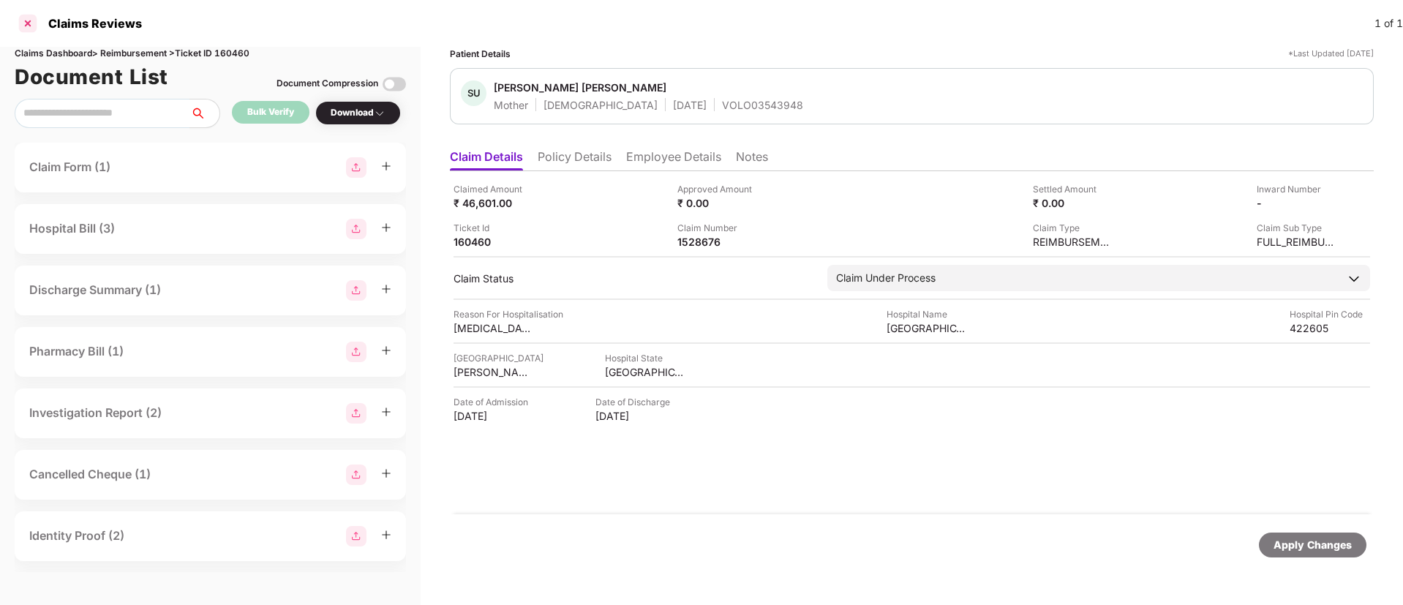
click at [29, 23] on div at bounding box center [27, 23] width 23 height 23
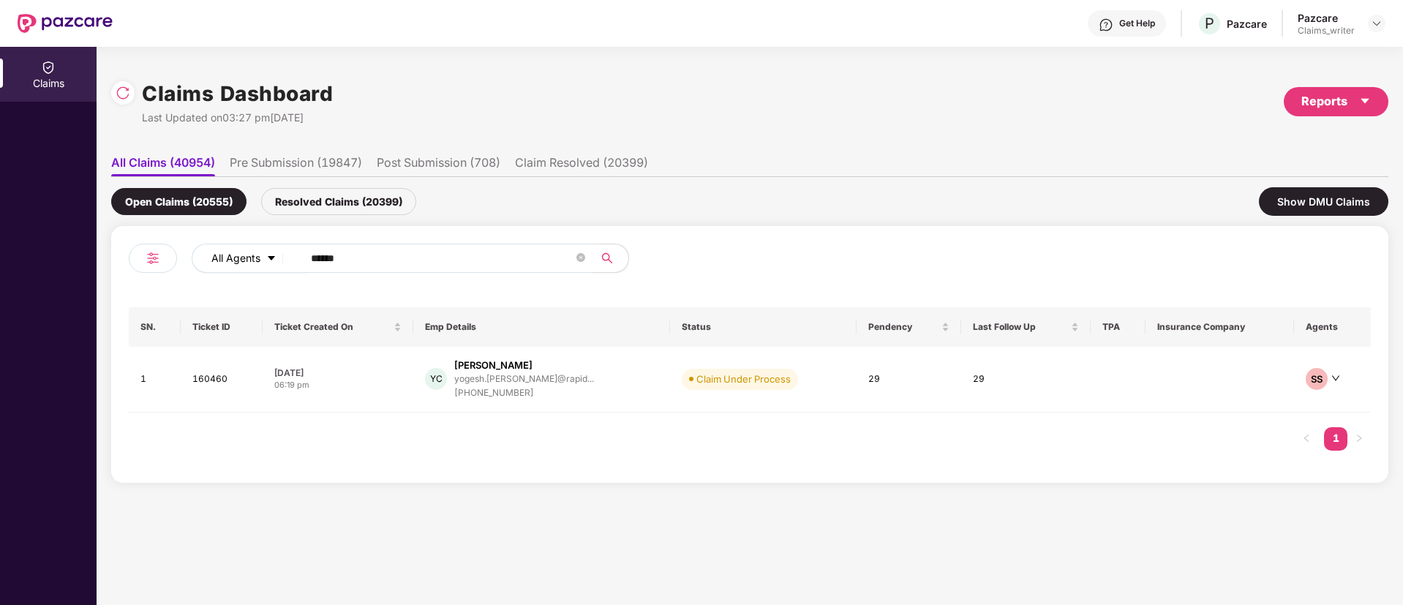
drag, startPoint x: 393, startPoint y: 263, endPoint x: 284, endPoint y: 263, distance: 109.7
click at [284, 263] on div "All Agents ******" at bounding box center [564, 258] width 745 height 29
paste input "text"
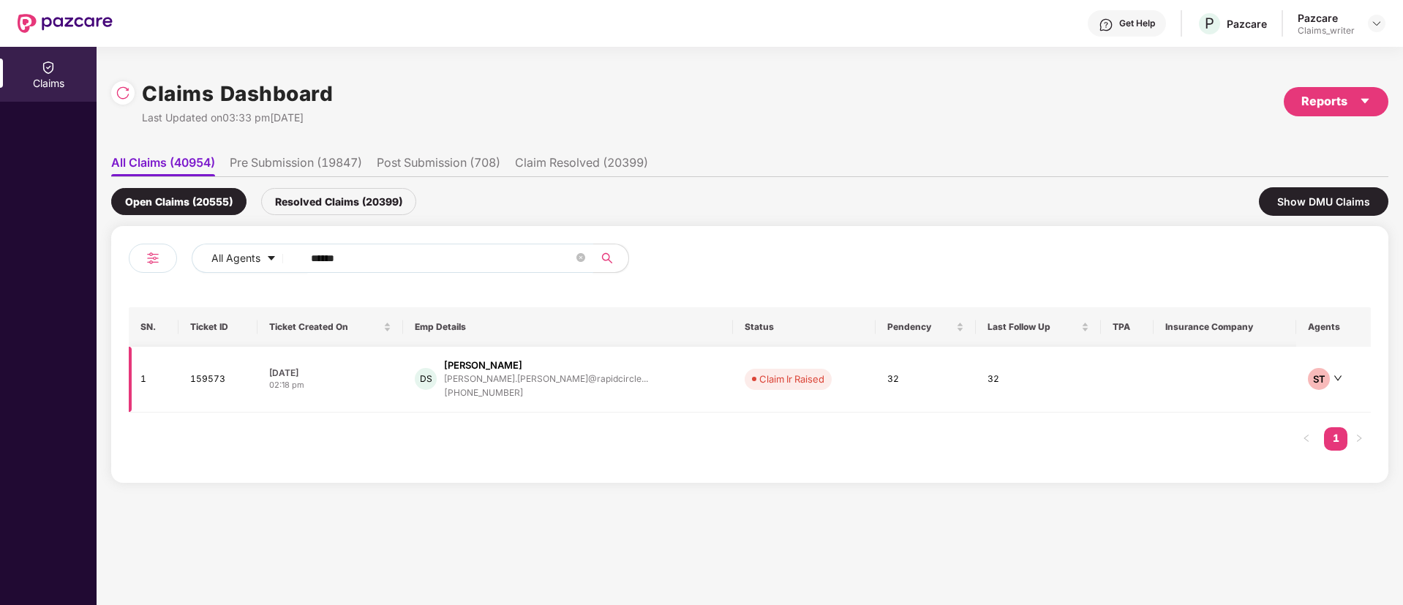
type input "******"
click at [216, 377] on td "159573" at bounding box center [217, 380] width 79 height 66
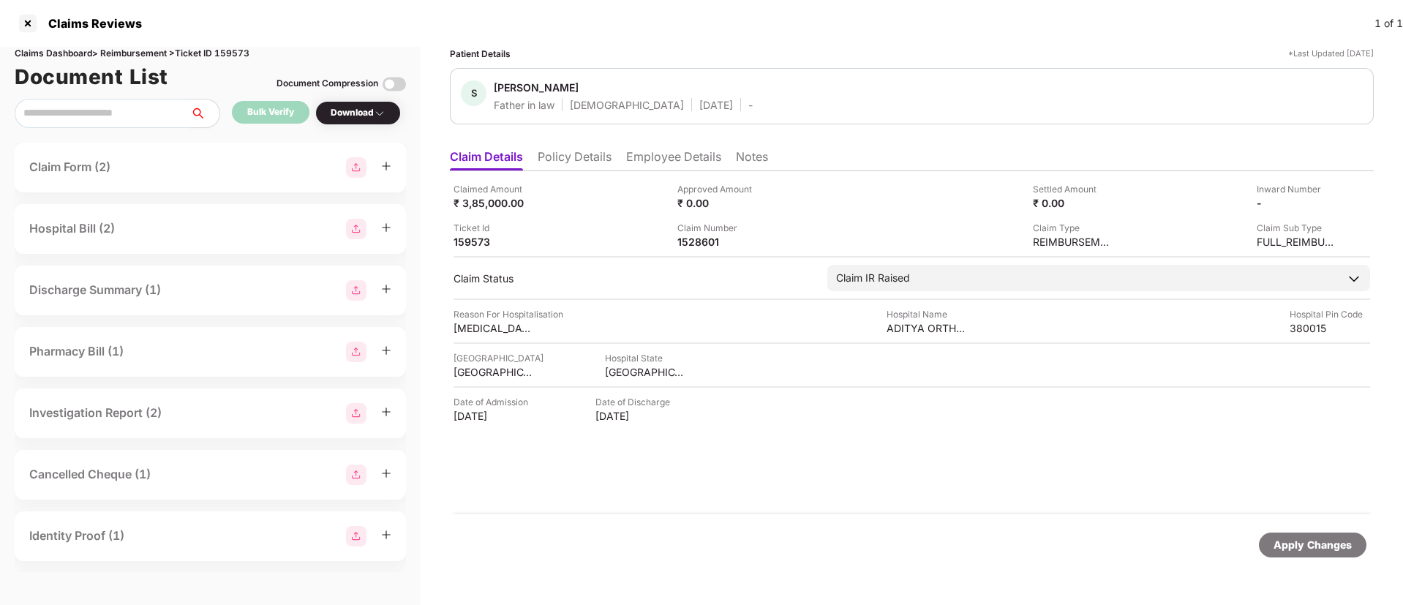
click at [41, 23] on div "Claims Reviews" at bounding box center [90, 23] width 102 height 15
click at [28, 23] on div at bounding box center [27, 23] width 23 height 23
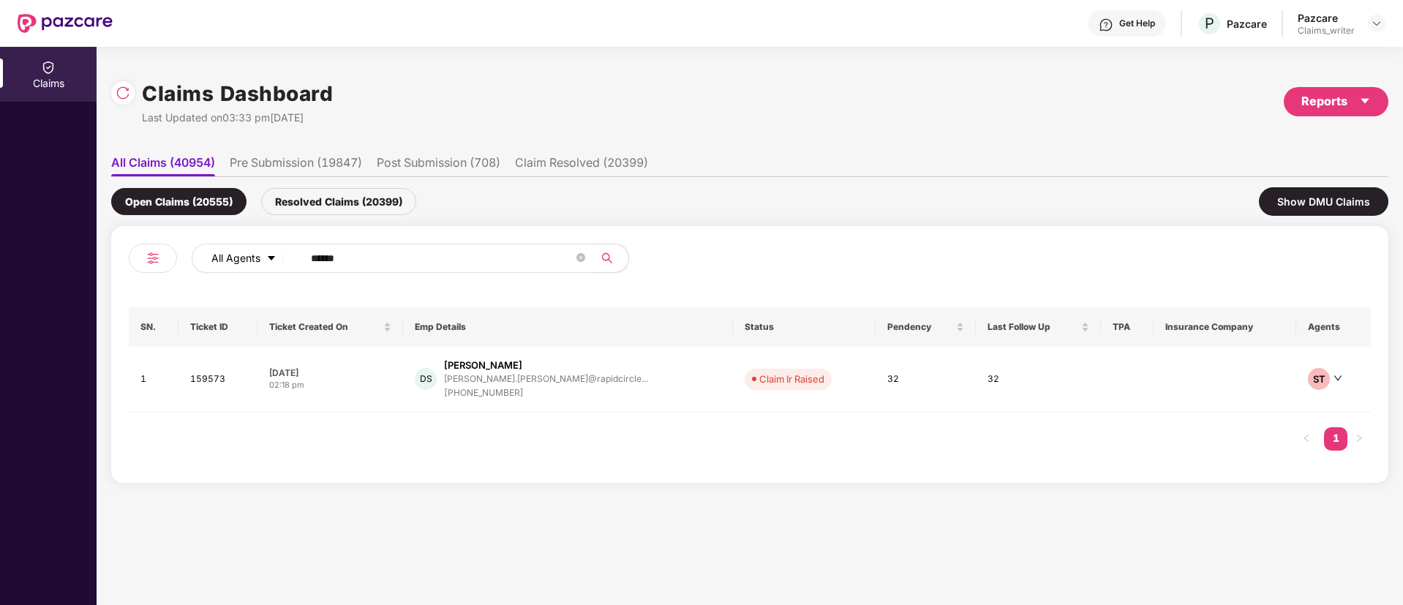
drag, startPoint x: 380, startPoint y: 257, endPoint x: 281, endPoint y: 260, distance: 98.8
click at [281, 260] on div "All Agents ******" at bounding box center [564, 258] width 745 height 29
paste input "text"
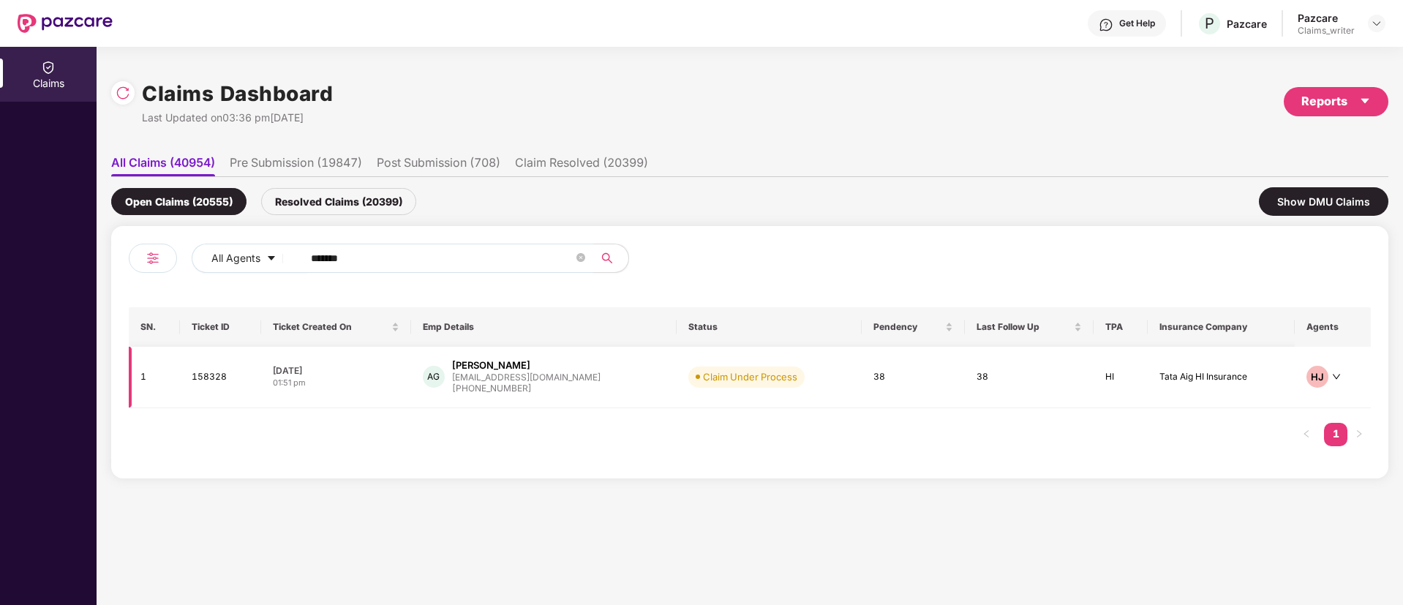
type input "******"
click at [201, 378] on td "158328" at bounding box center [220, 377] width 81 height 61
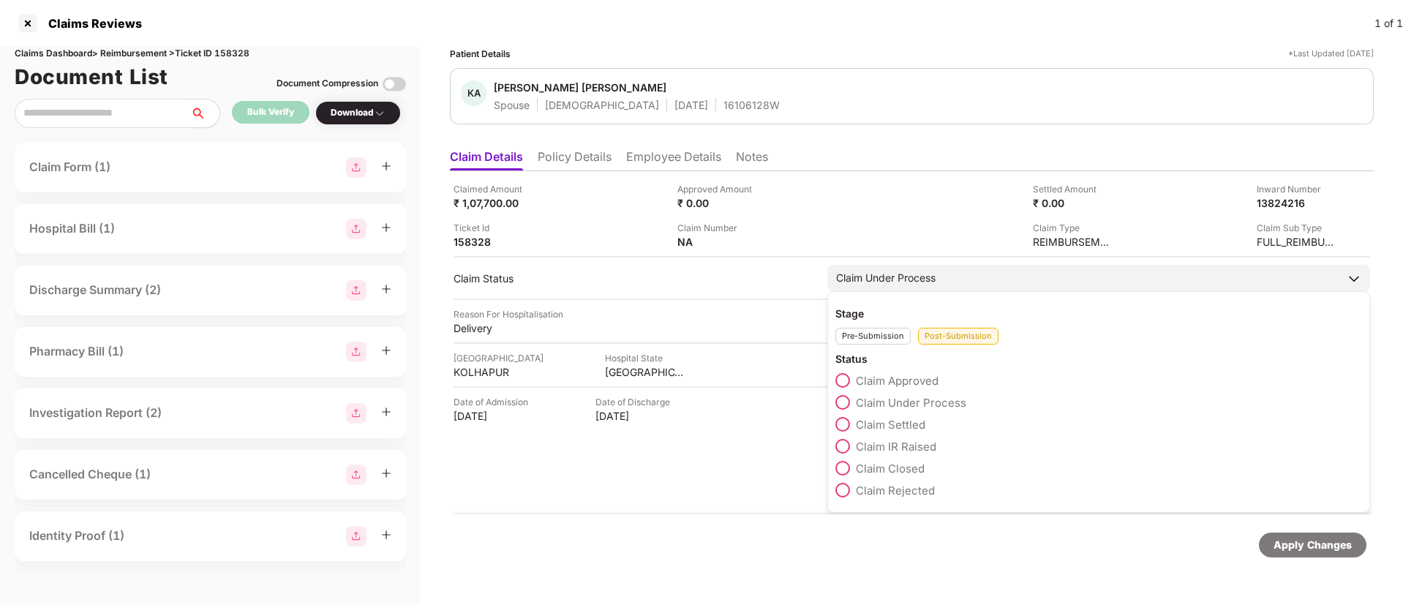
click at [843, 467] on span at bounding box center [842, 468] width 15 height 15
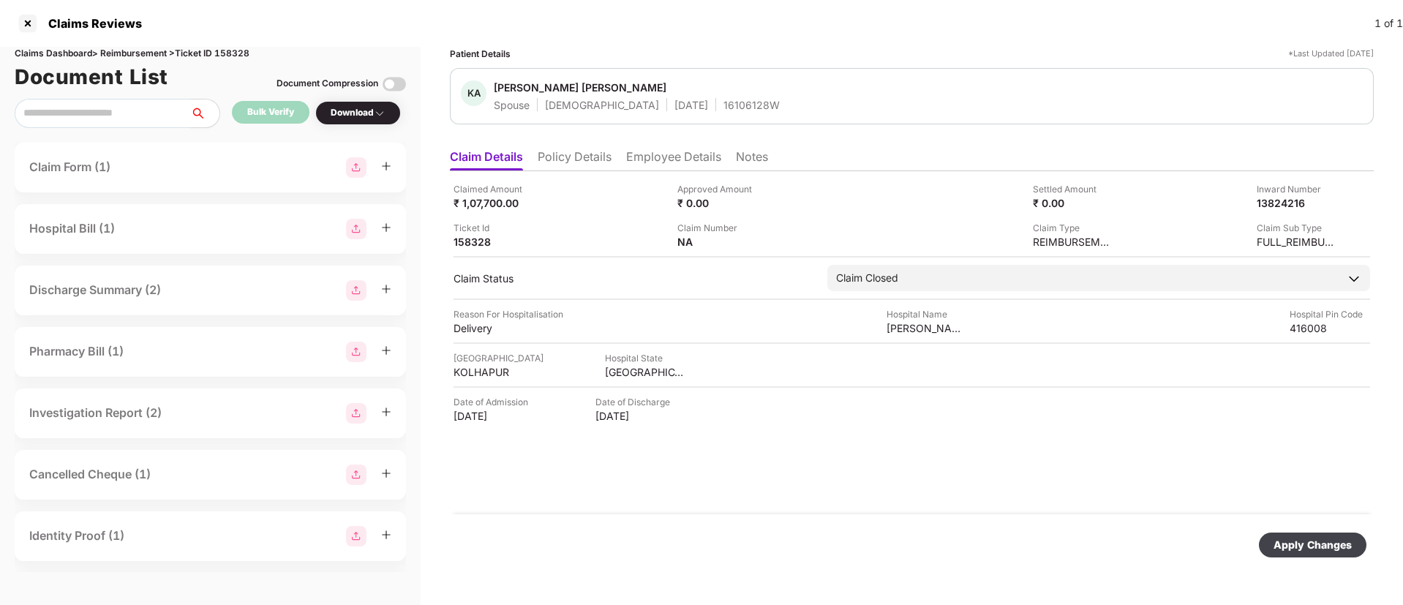
click at [1279, 546] on div "Apply Changes" at bounding box center [1312, 545] width 78 height 16
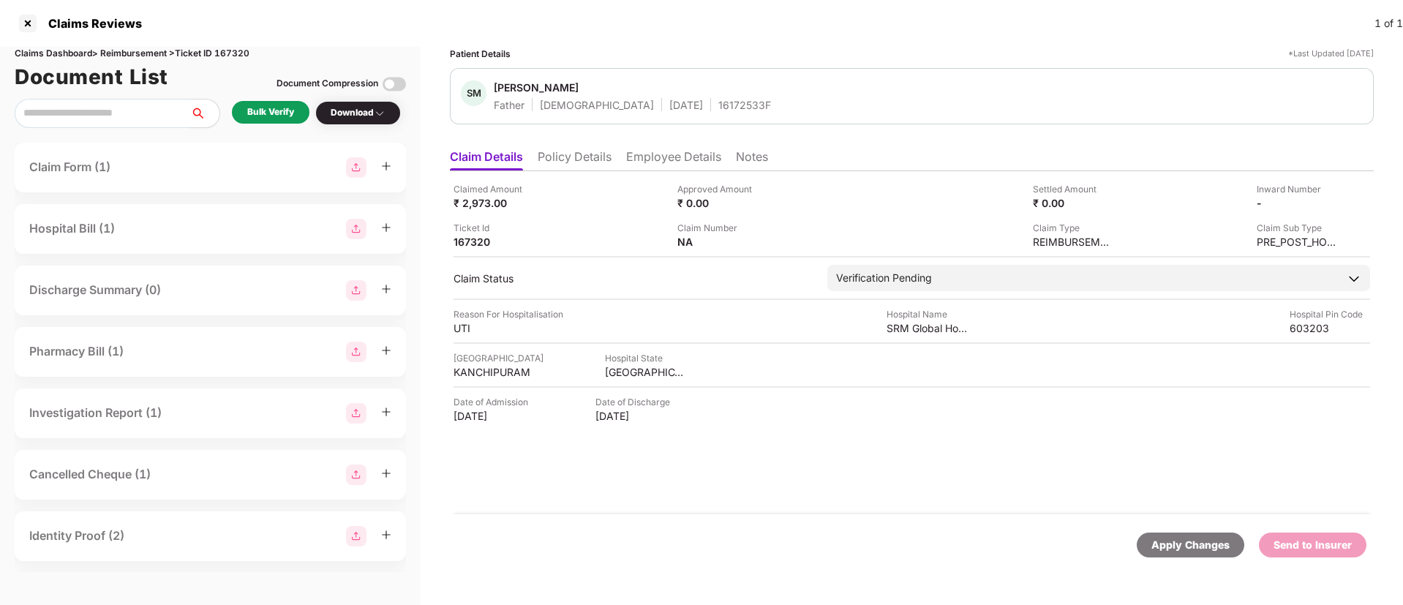
click at [263, 114] on div "Bulk Verify" at bounding box center [270, 112] width 47 height 14
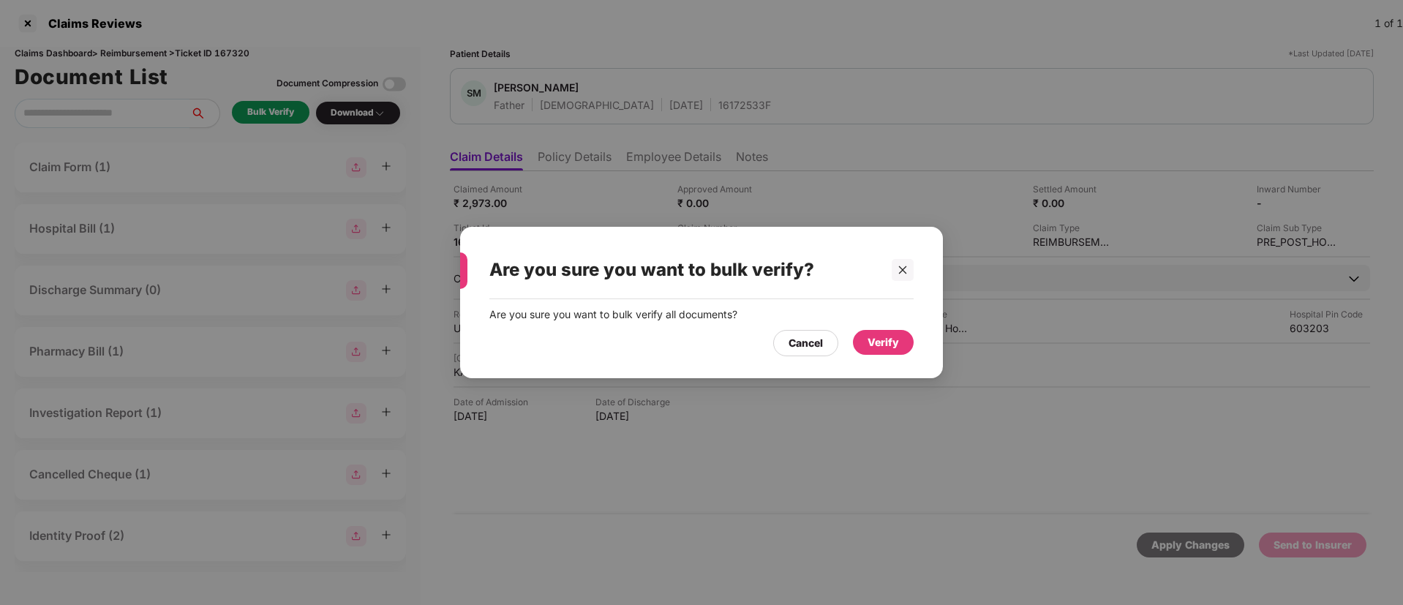
click at [886, 345] on div "Verify" at bounding box center [882, 342] width 31 height 16
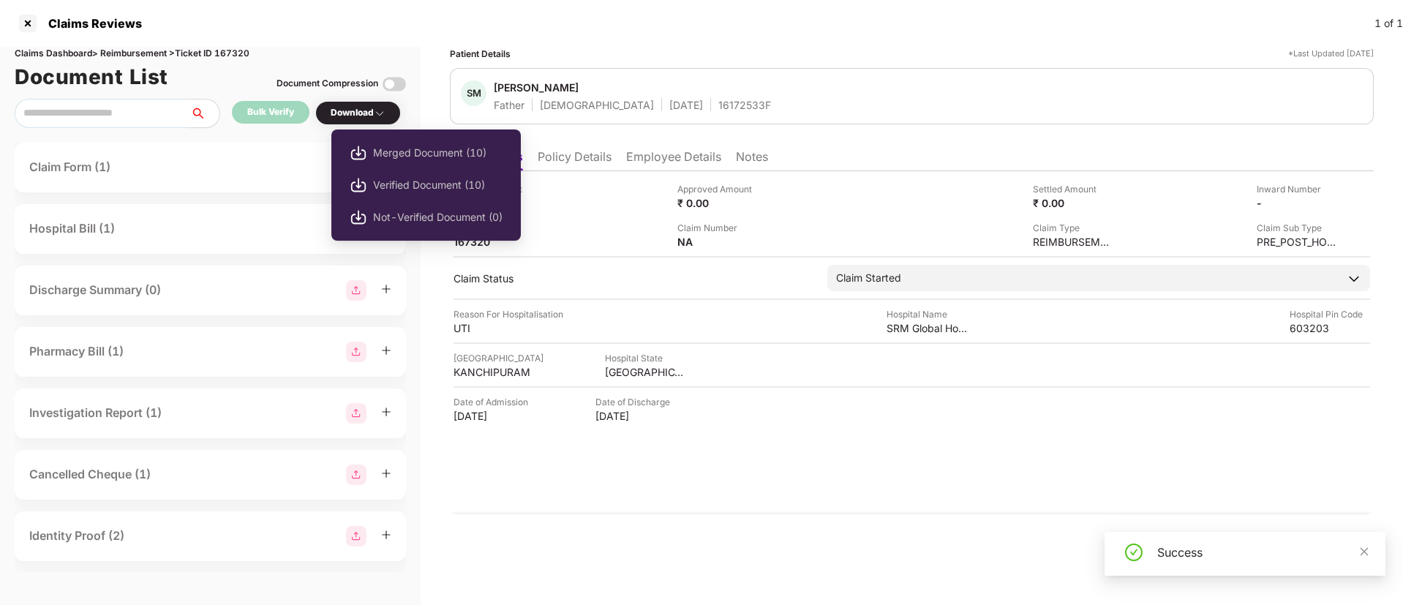
click at [361, 109] on div "Download" at bounding box center [358, 113] width 55 height 14
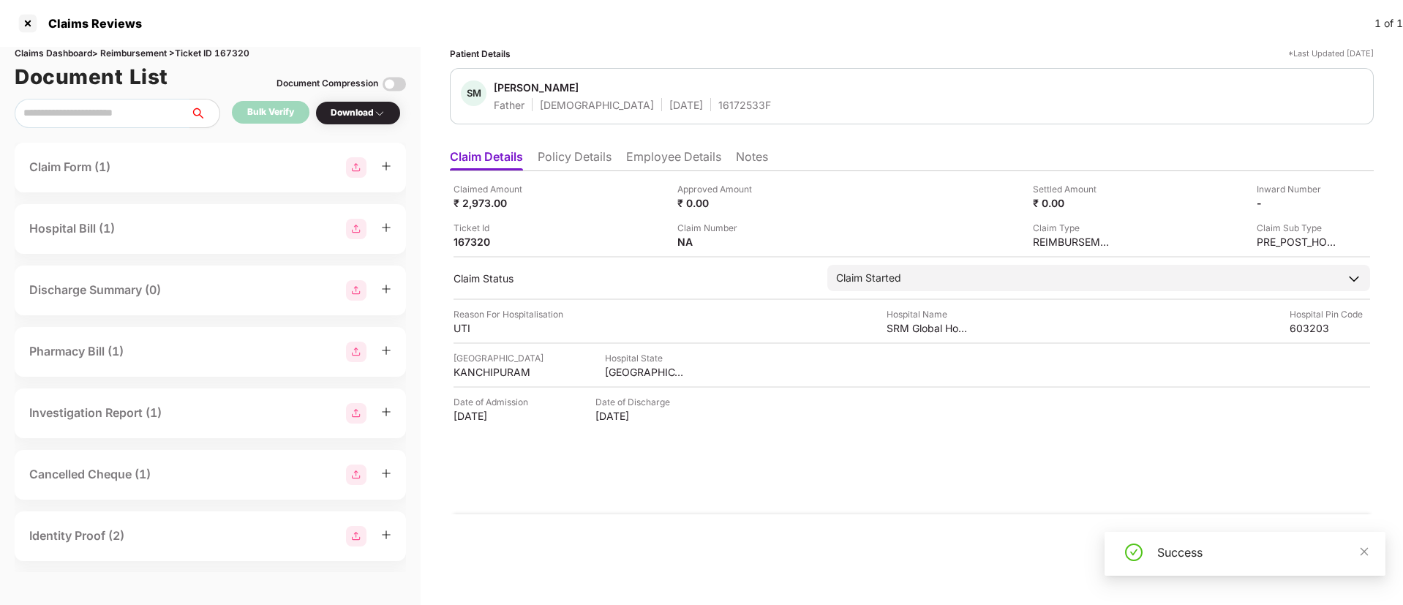
click at [361, 109] on div "Download" at bounding box center [358, 113] width 55 height 14
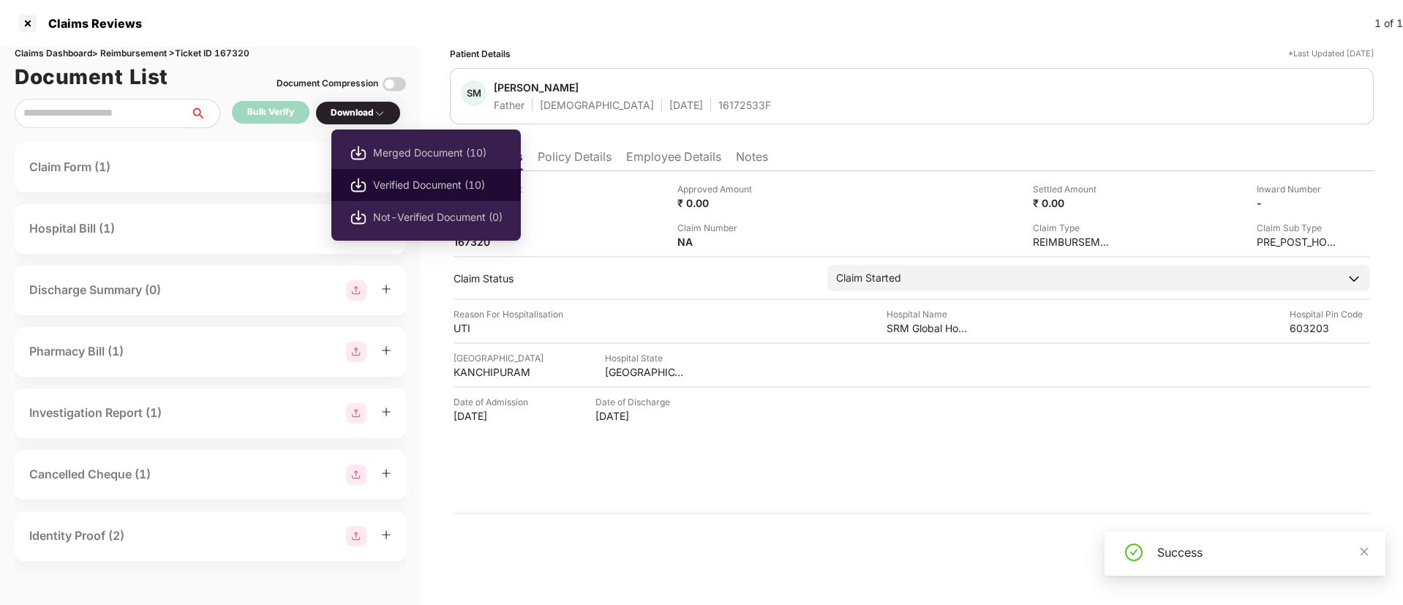
click at [418, 185] on span "Verified Document (10)" at bounding box center [437, 185] width 129 height 16
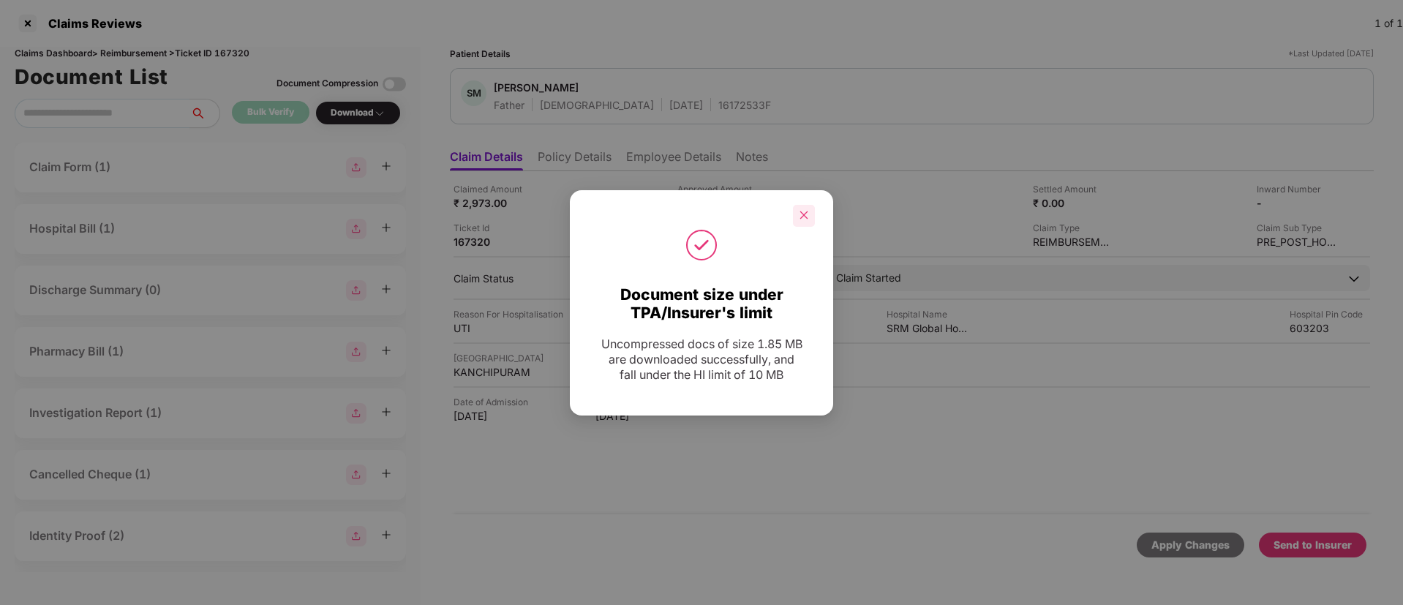
click at [802, 221] on div at bounding box center [804, 216] width 22 height 22
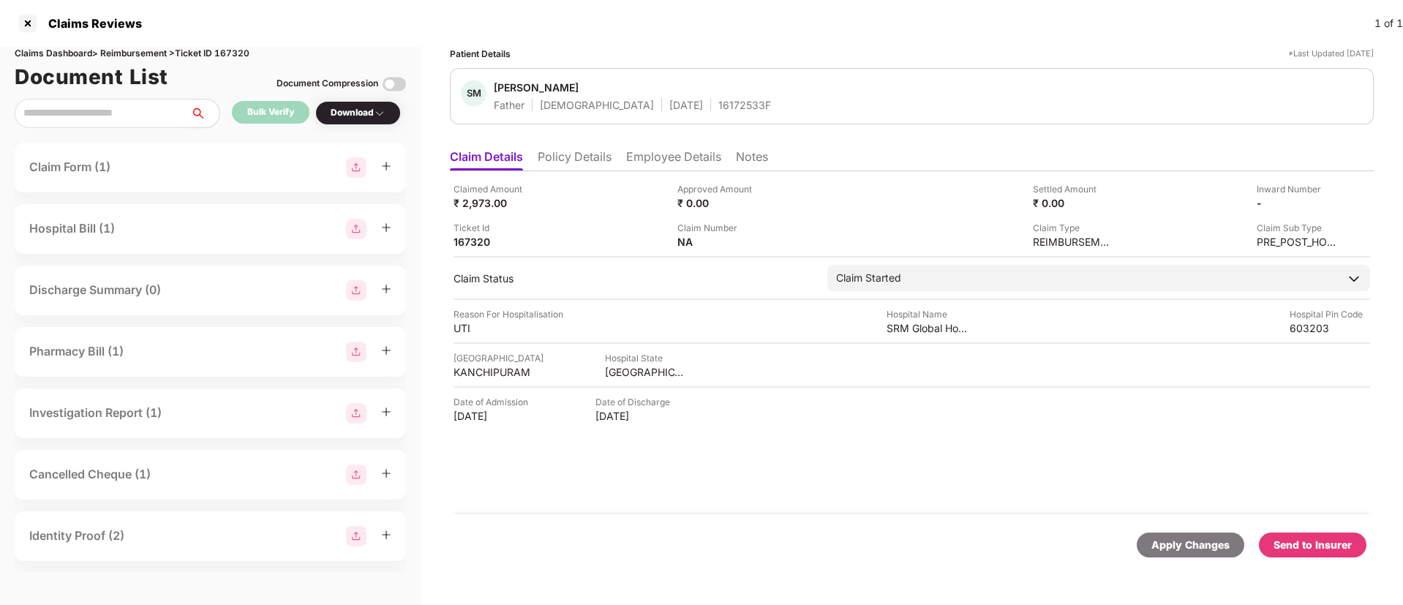
click at [1303, 542] on div "Send to Insurer" at bounding box center [1312, 545] width 78 height 16
click at [568, 155] on li "Policy Details" at bounding box center [575, 159] width 74 height 21
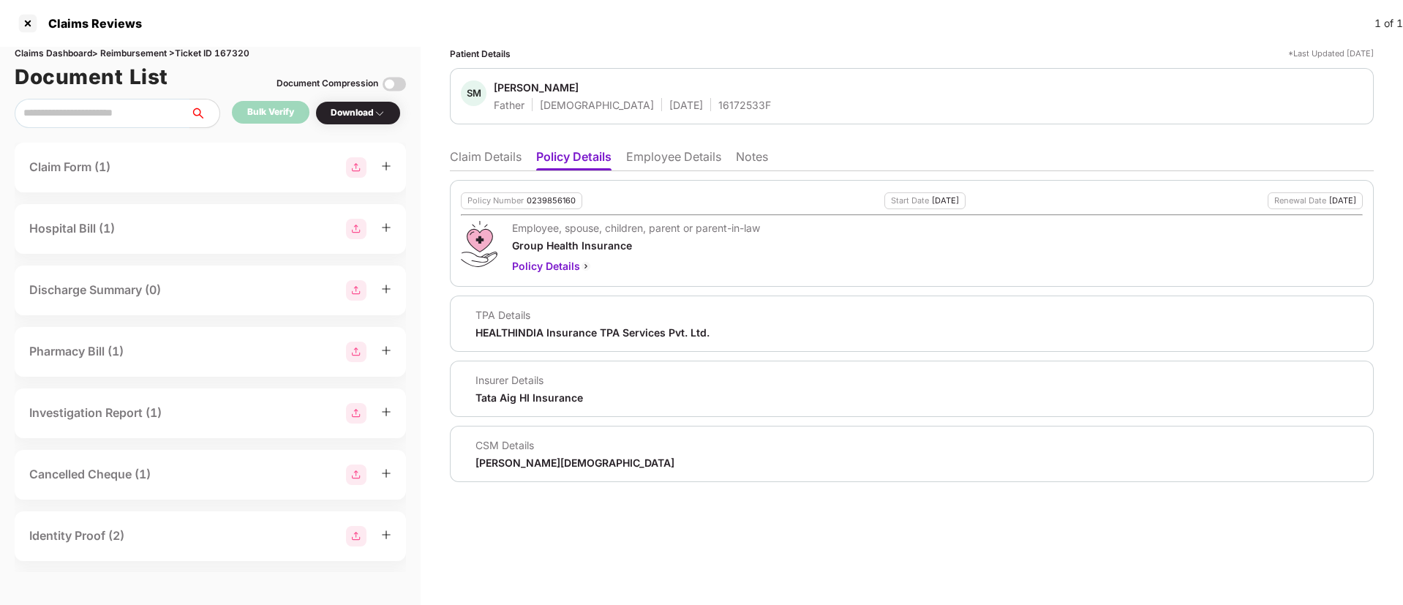
click at [502, 160] on li "Claim Details" at bounding box center [486, 159] width 72 height 21
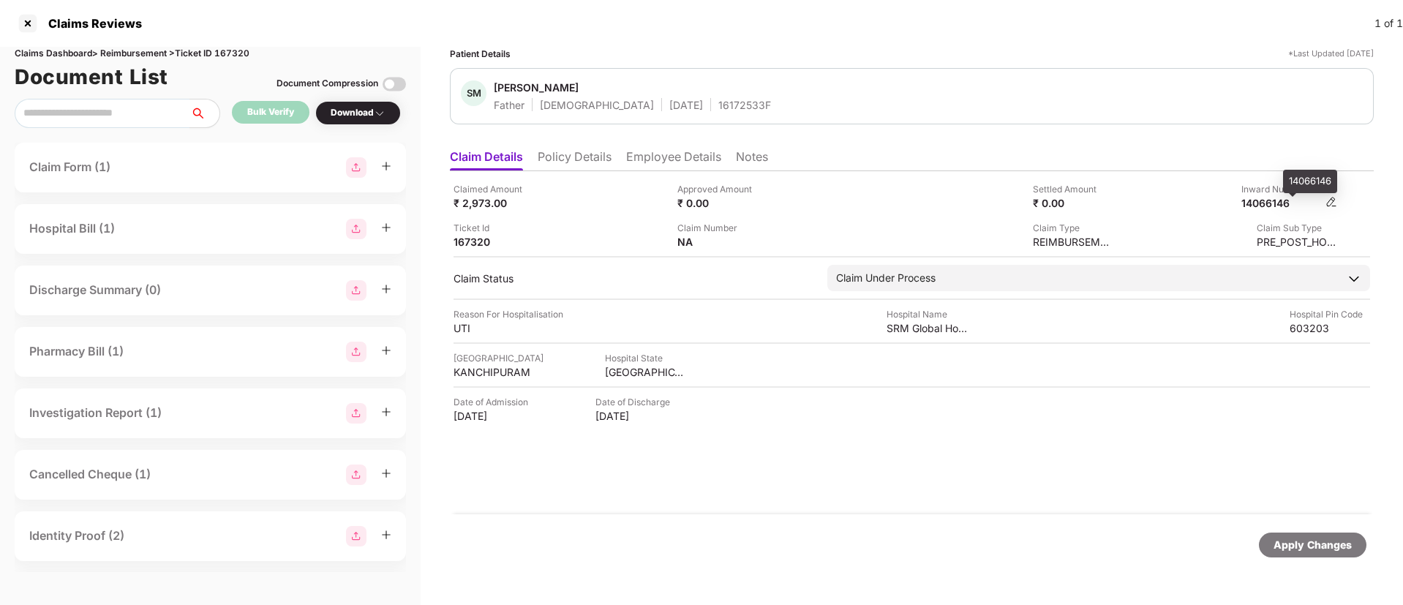
click at [1265, 201] on div "14066146" at bounding box center [1281, 203] width 80 height 14
copy div "14066146"
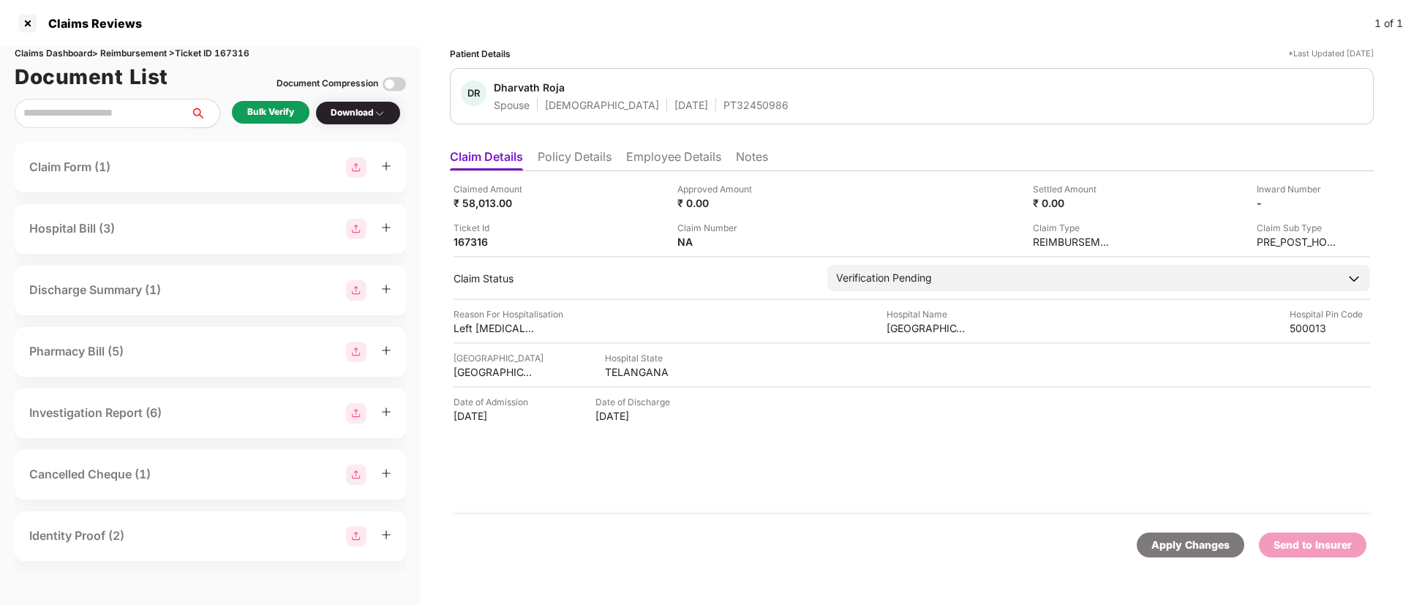
click at [641, 164] on li "Employee Details" at bounding box center [673, 159] width 95 height 21
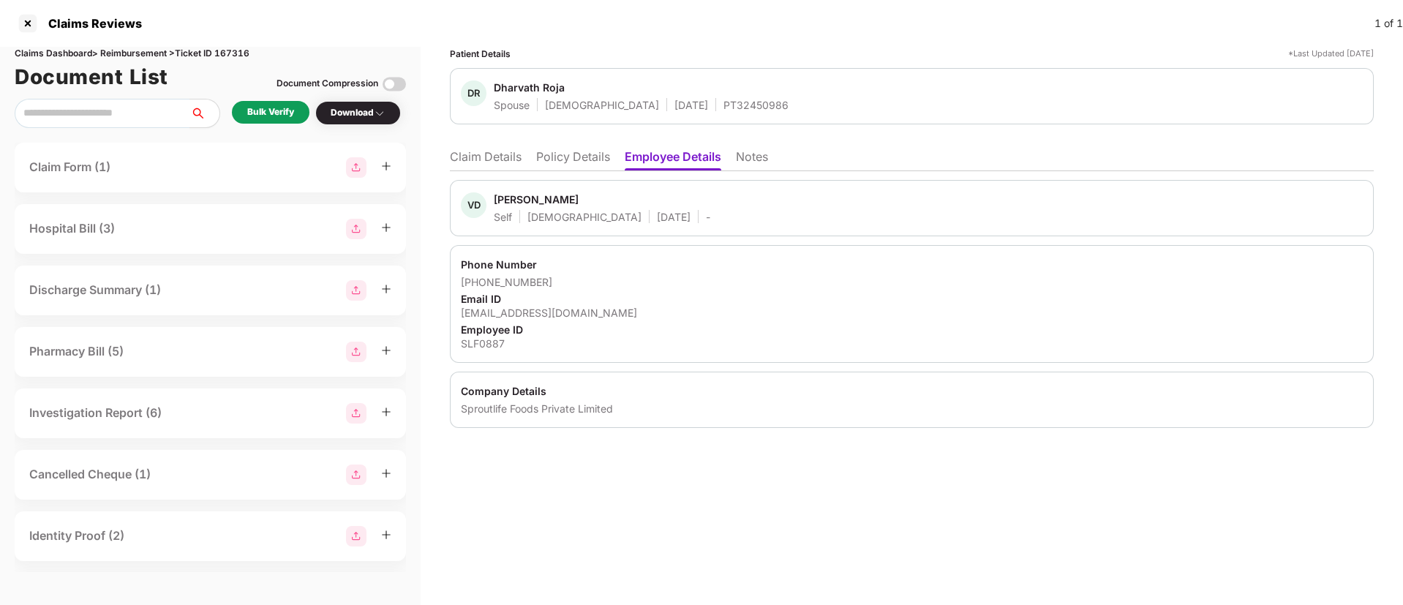
drag, startPoint x: 449, startPoint y: 402, endPoint x: 461, endPoint y: 407, distance: 13.1
click at [459, 404] on div "Patient Details *Last Updated [DATE] DR [PERSON_NAME] Spouse [DEMOGRAPHIC_DATA]…" at bounding box center [912, 326] width 982 height 558
drag, startPoint x: 462, startPoint y: 410, endPoint x: 620, endPoint y: 412, distance: 158.0
click at [620, 412] on div "Sproutlife Foods Private Limited" at bounding box center [912, 409] width 902 height 14
copy div "Sproutlife Foods Private Limited"
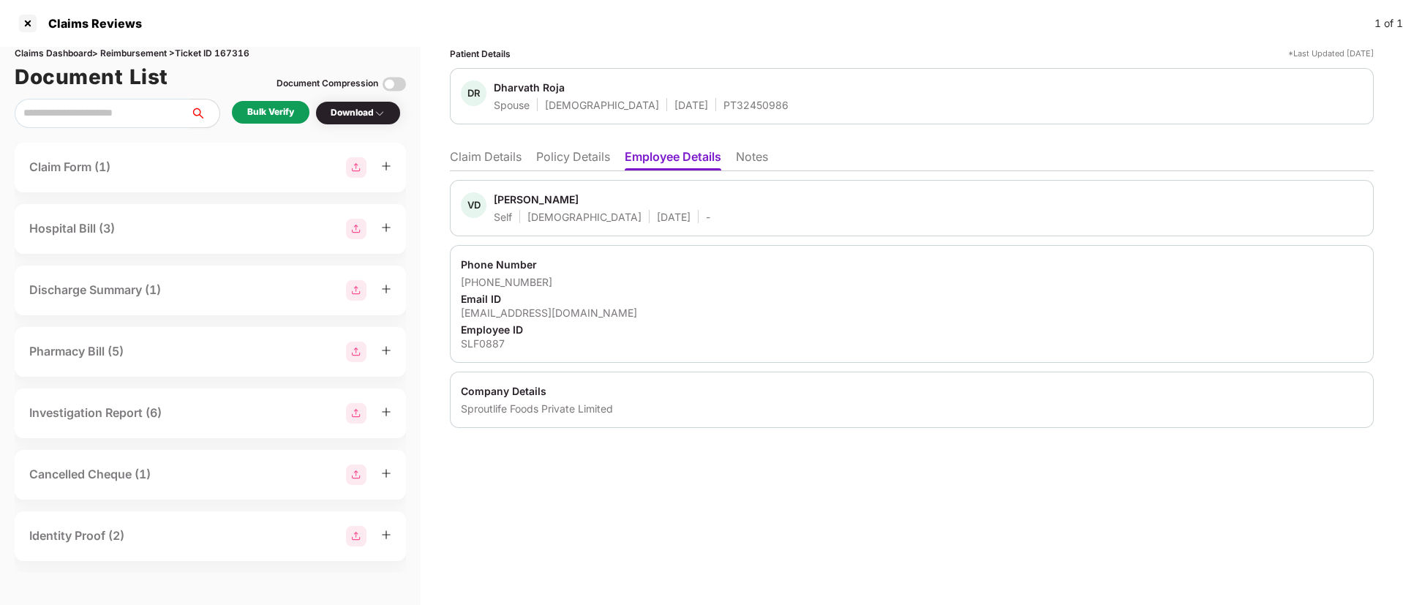
click at [475, 342] on div "SLF0887" at bounding box center [912, 343] width 902 height 14
copy div "SLF0887"
click at [461, 153] on li "Claim Details" at bounding box center [486, 159] width 72 height 21
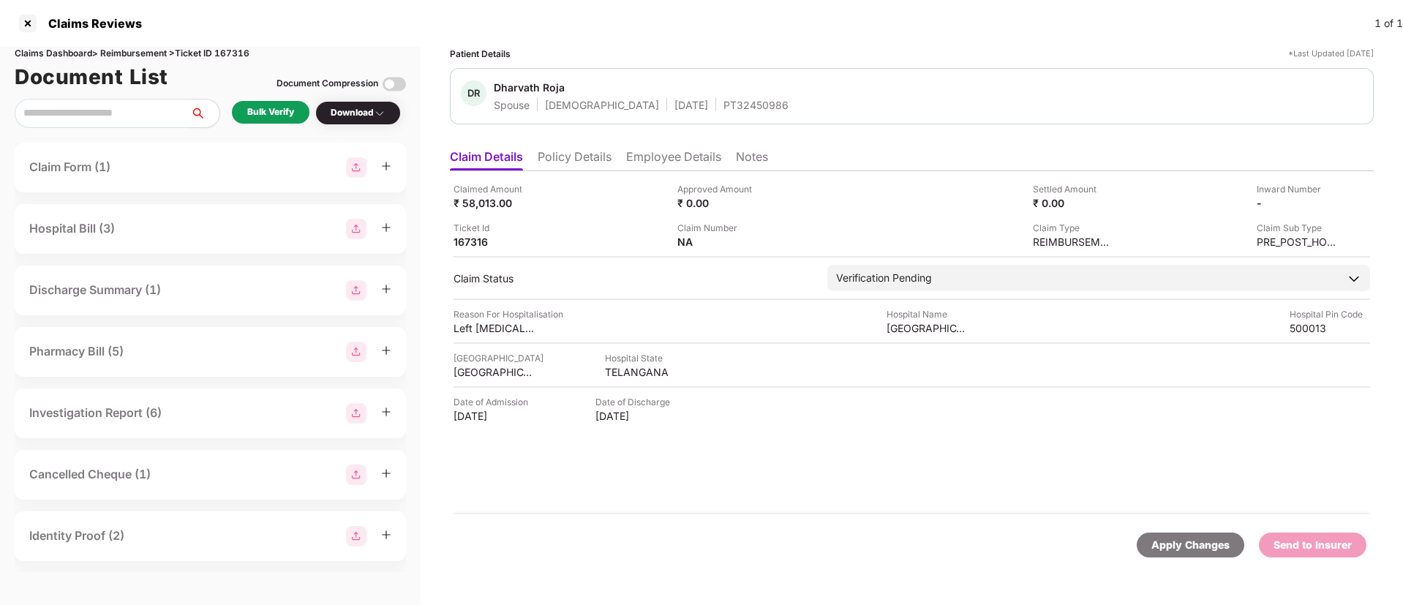
click at [636, 158] on li "Employee Details" at bounding box center [673, 159] width 95 height 21
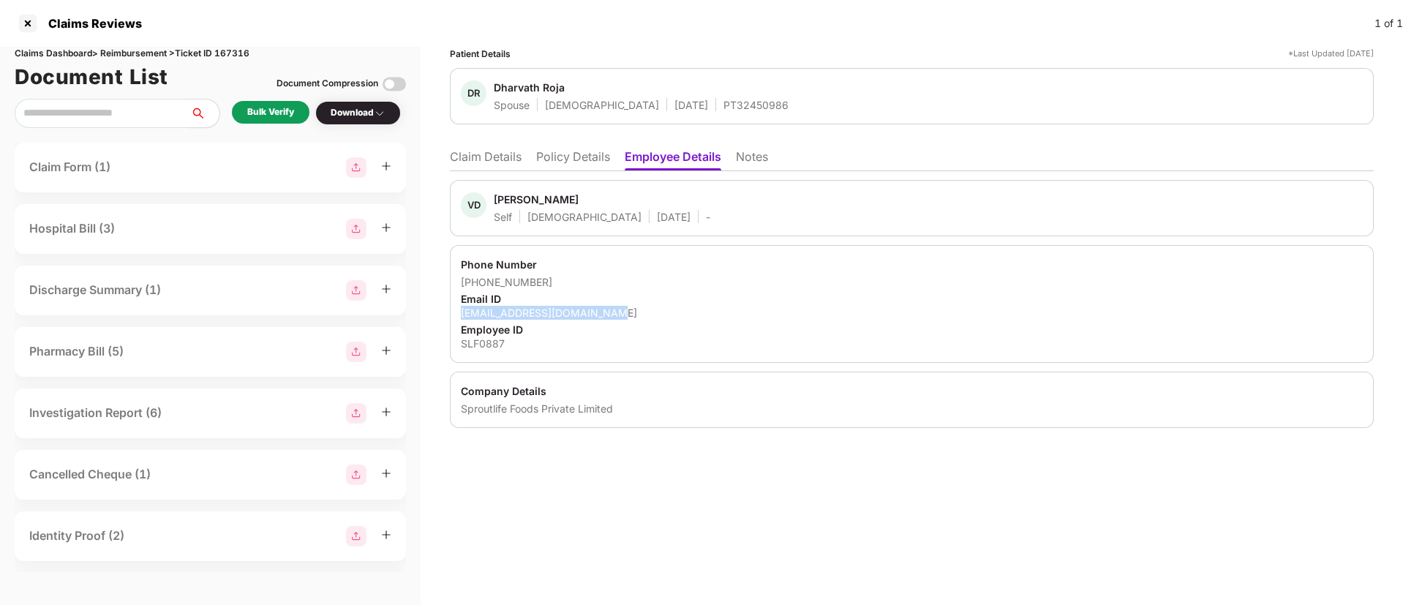
drag, startPoint x: 486, startPoint y: 309, endPoint x: 621, endPoint y: 311, distance: 134.6
click at [621, 311] on div "Phone Number +918008253539 Email ID vijaydharavath@yogabars.in Employee ID SLF0…" at bounding box center [912, 304] width 924 height 118
copy div "vijaydharavath@yogabars.in"
click at [497, 158] on li "Claim Details" at bounding box center [486, 159] width 72 height 21
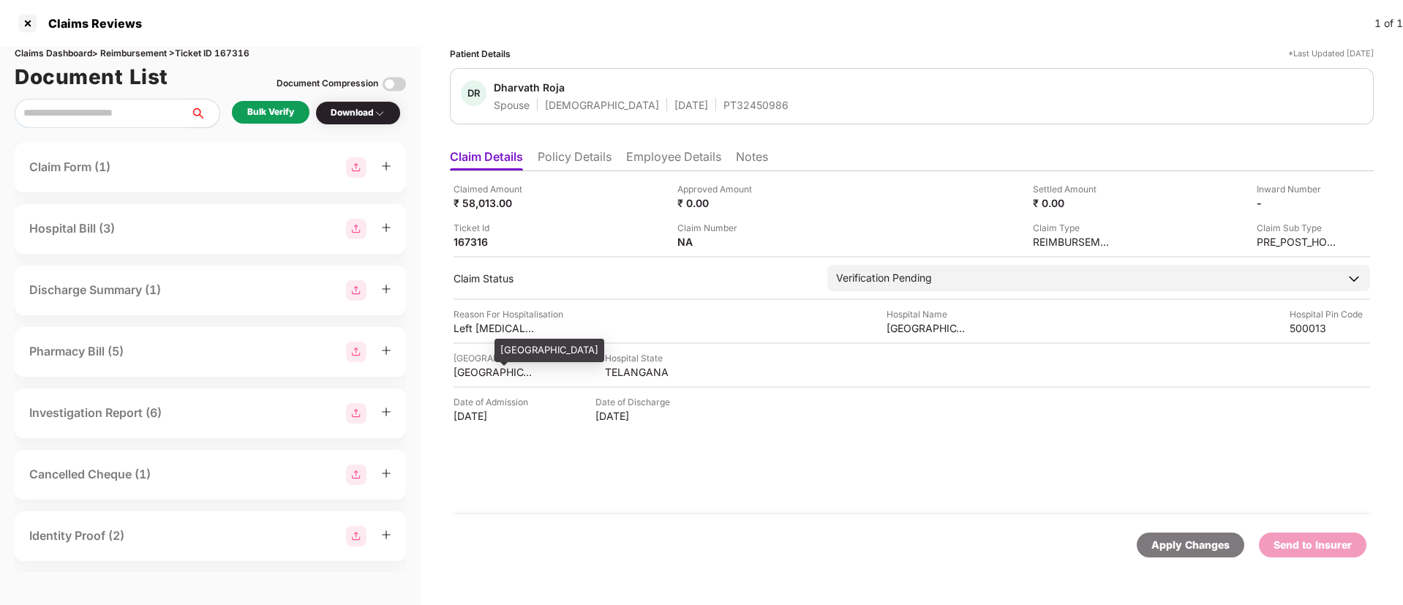
click at [483, 371] on div "HYDERABAD" at bounding box center [493, 372] width 80 height 14
copy div "HYDERABAD"
click at [627, 370] on div "TELANGANA" at bounding box center [645, 372] width 80 height 14
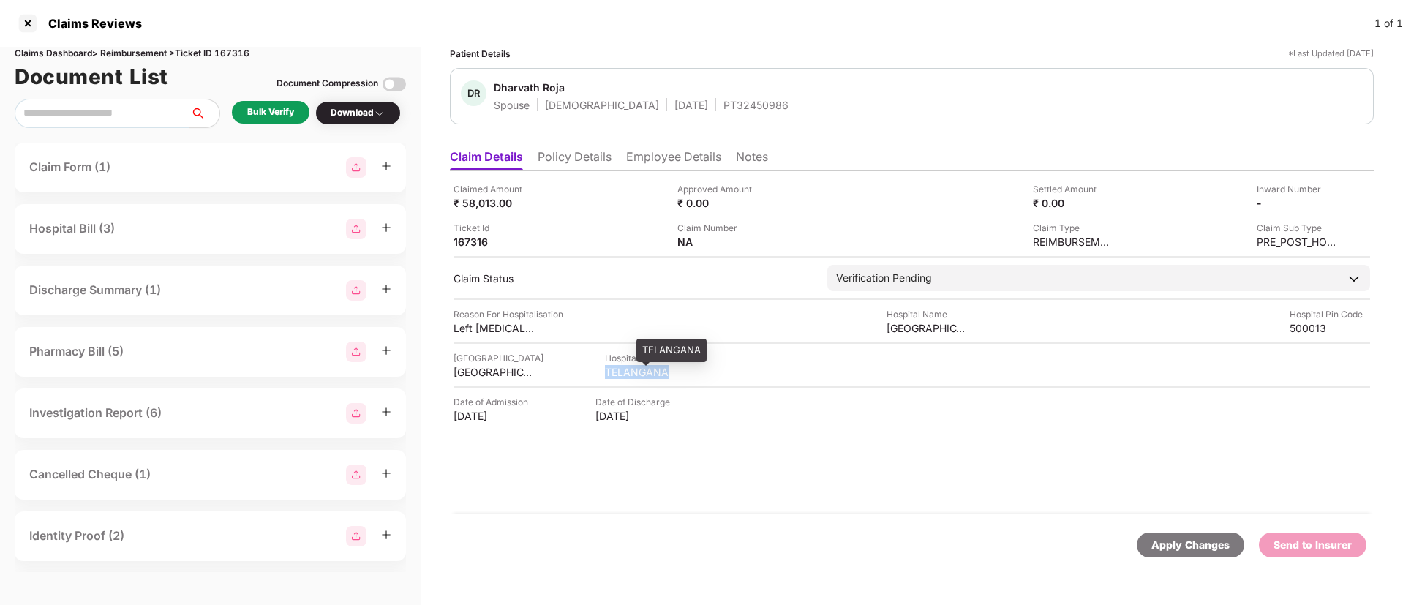
copy div "TELANGANA"
drag, startPoint x: 886, startPoint y: 326, endPoint x: 975, endPoint y: 322, distance: 89.3
click at [975, 322] on div "Reason For Hospitalisation Left Breast Fibroadenoma Hospital Name Yashoda Krish…" at bounding box center [911, 321] width 916 height 28
copy div "Yashoda Krishna"
click at [280, 123] on div "Bulk Verify" at bounding box center [271, 112] width 78 height 23
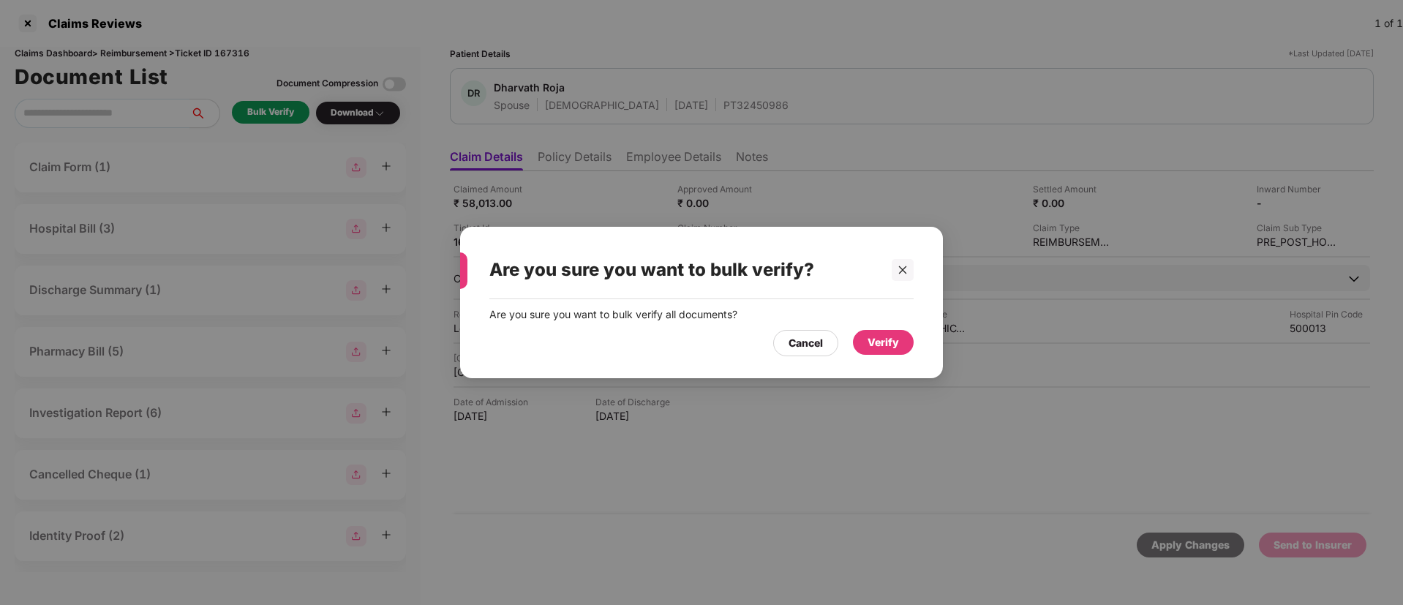
click at [886, 339] on div "Verify" at bounding box center [882, 342] width 31 height 16
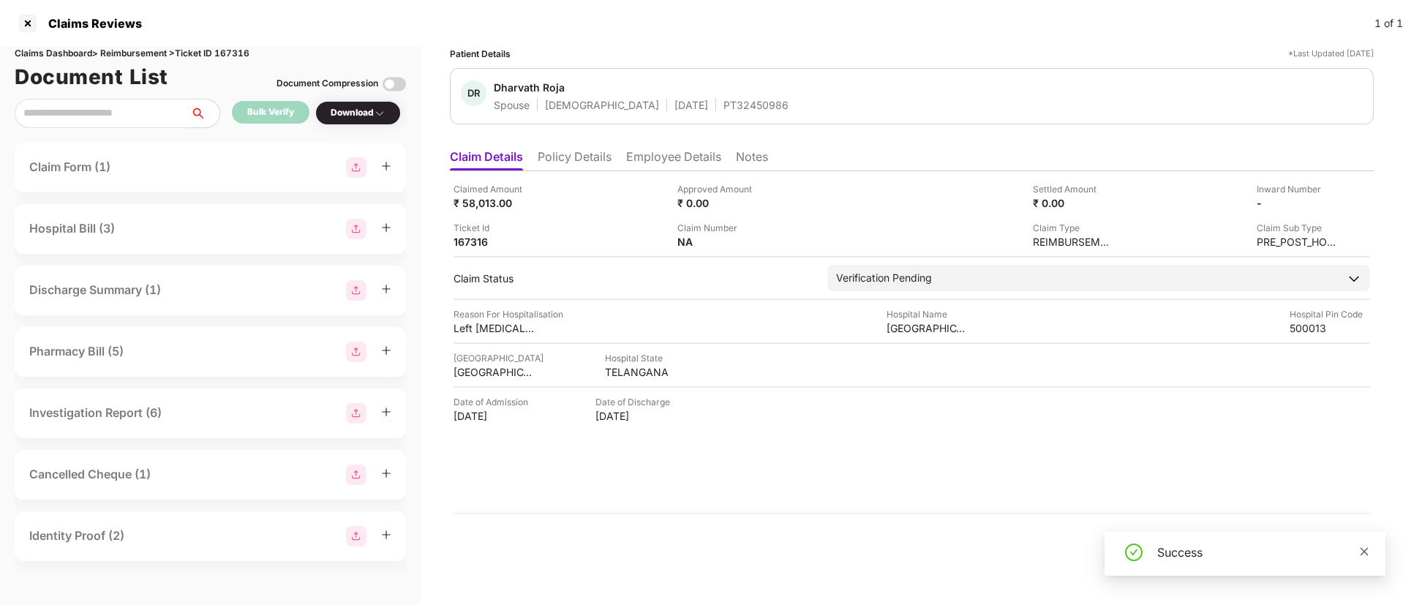
click at [1363, 550] on icon "close" at bounding box center [1364, 551] width 8 height 8
click at [374, 118] on div "Download" at bounding box center [358, 113] width 55 height 14
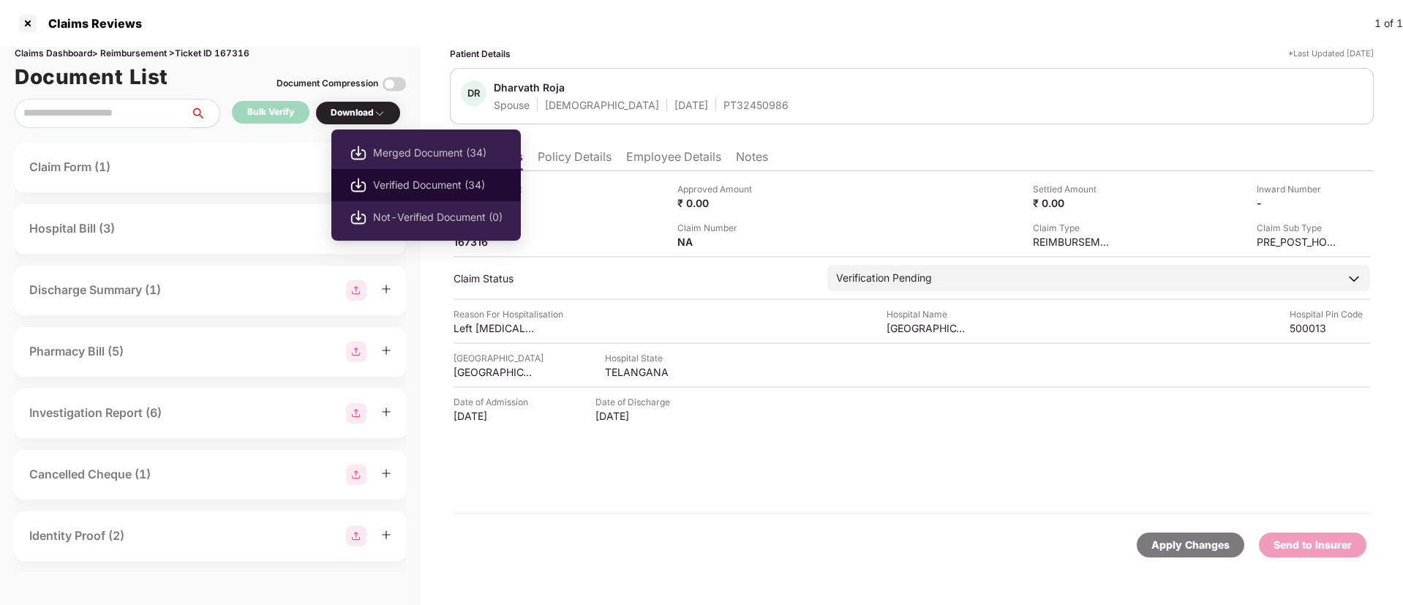
click at [440, 181] on span "Verified Document (34)" at bounding box center [437, 185] width 129 height 16
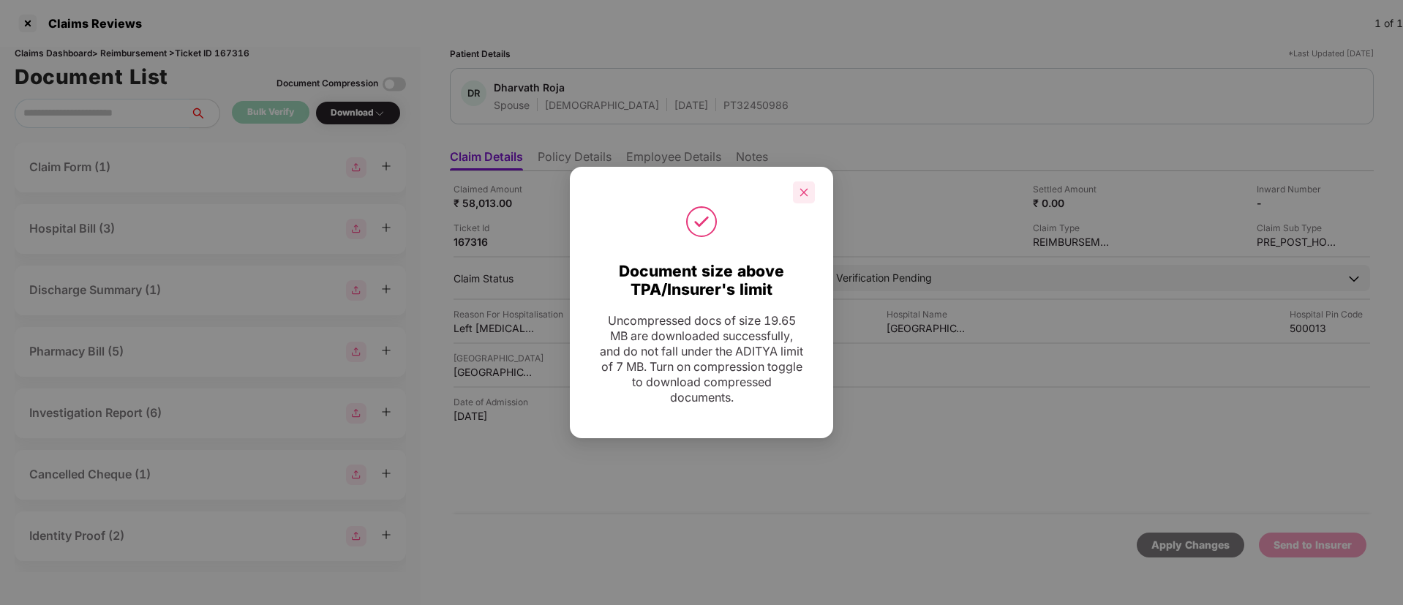
click at [801, 193] on icon "close" at bounding box center [804, 192] width 10 height 10
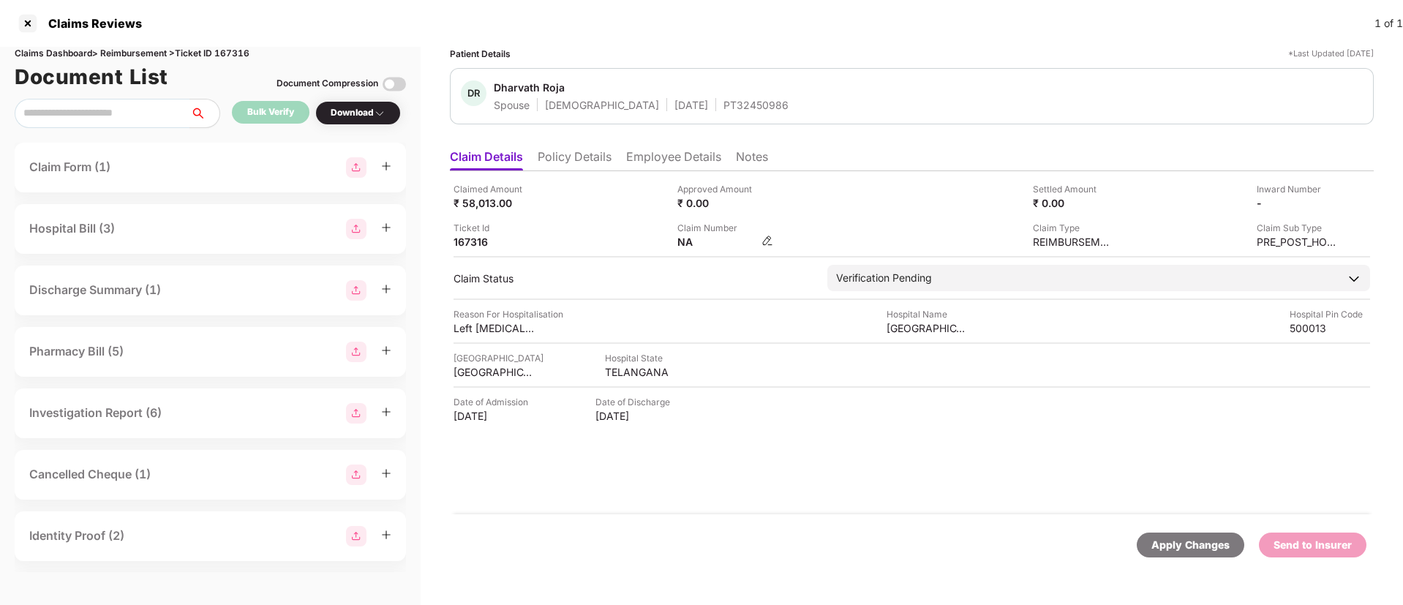
click at [766, 236] on img at bounding box center [767, 241] width 12 height 12
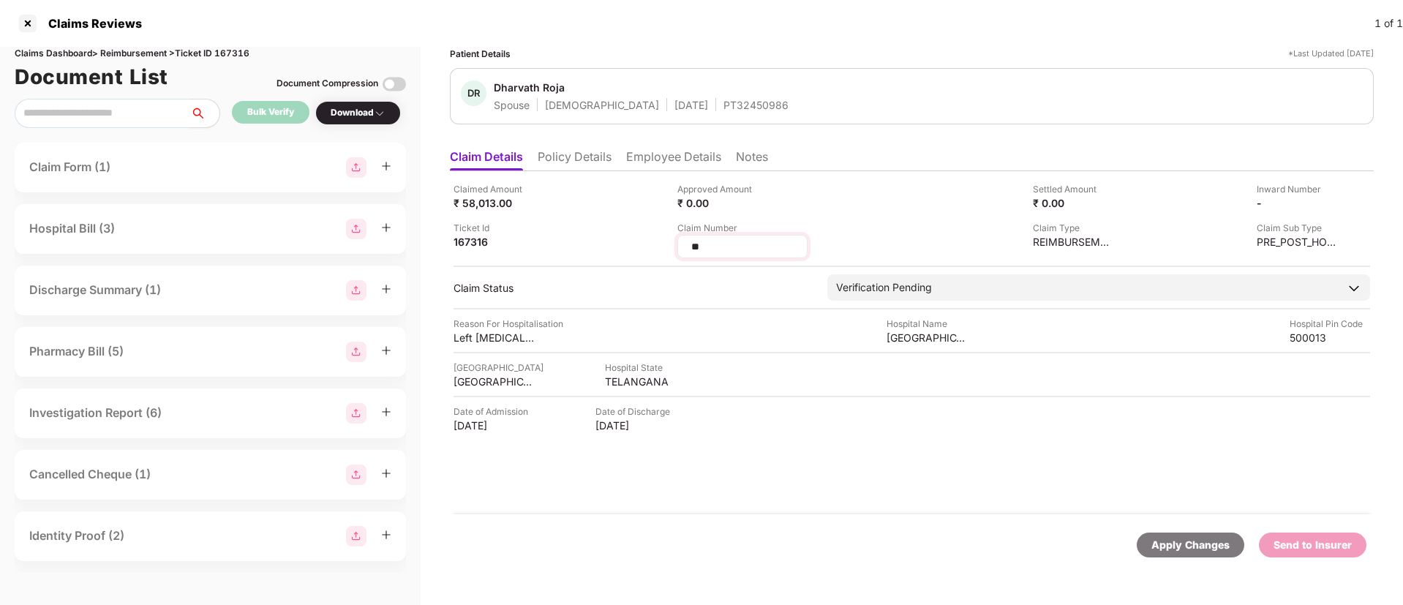
drag, startPoint x: 719, startPoint y: 245, endPoint x: 679, endPoint y: 242, distance: 40.3
click at [679, 242] on div "**" at bounding box center [742, 246] width 130 height 23
type input "**********"
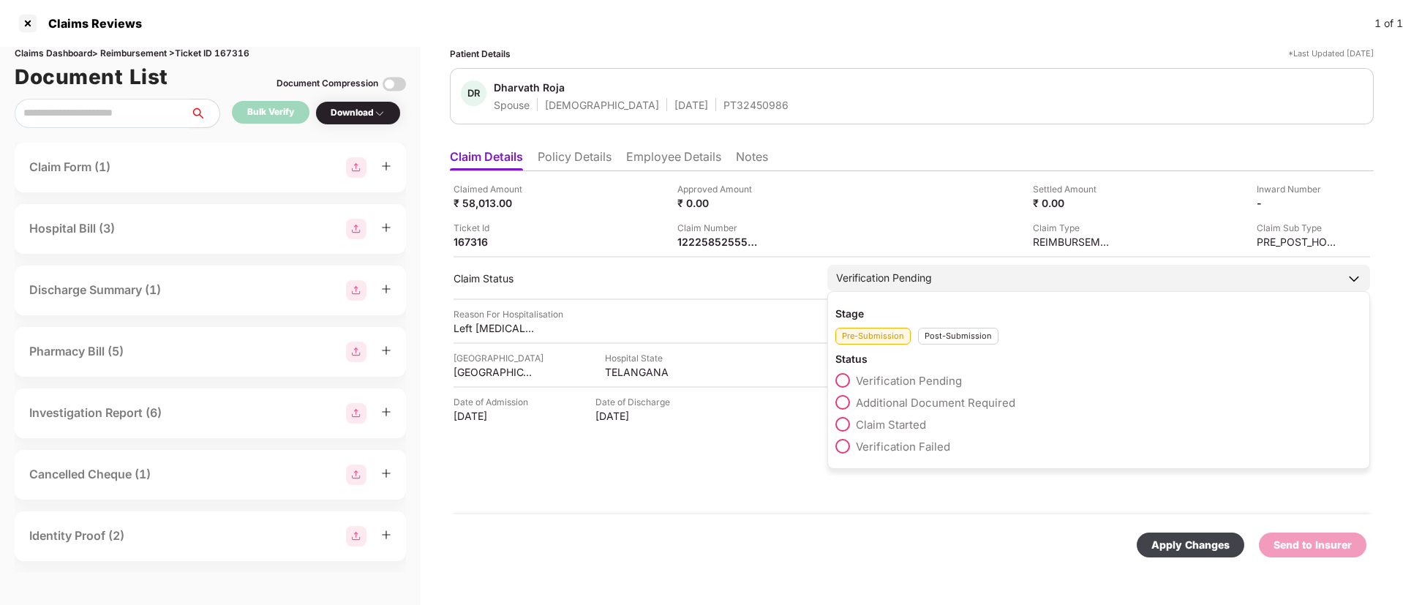
click at [935, 343] on div "Post-Submission" at bounding box center [958, 336] width 80 height 17
click at [840, 397] on span at bounding box center [842, 402] width 15 height 15
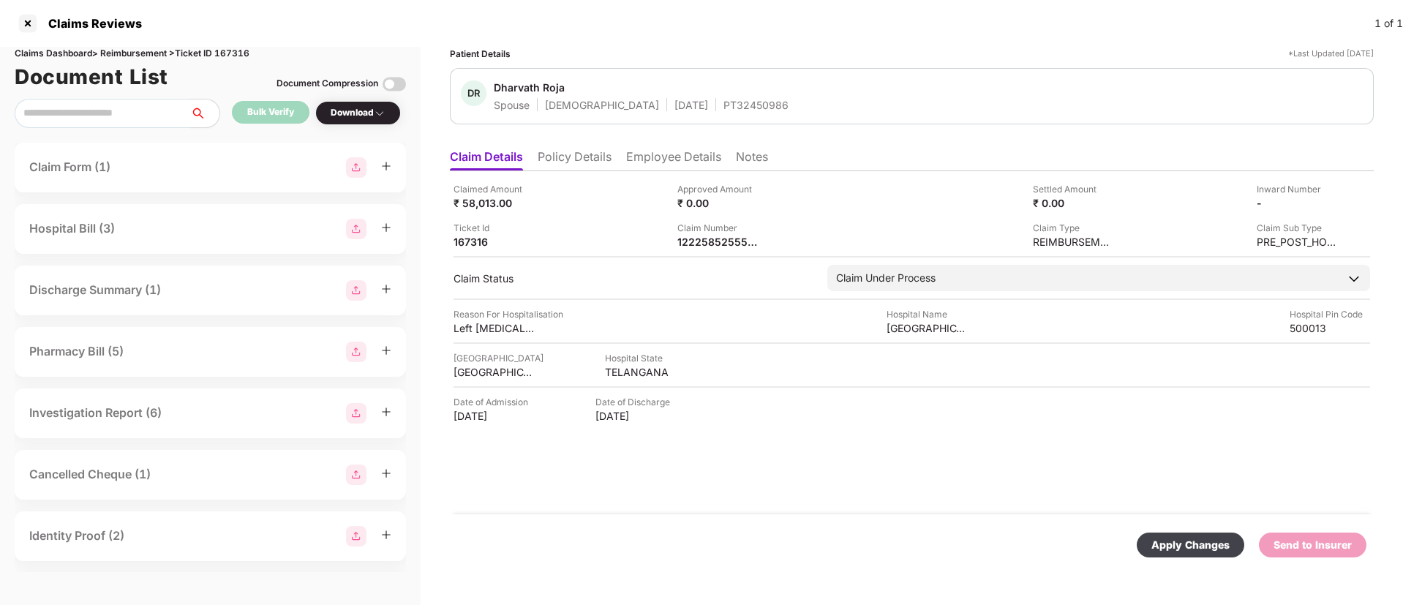
click at [1183, 544] on div "Apply Changes" at bounding box center [1190, 545] width 78 height 16
